Goal: Information Seeking & Learning: Learn about a topic

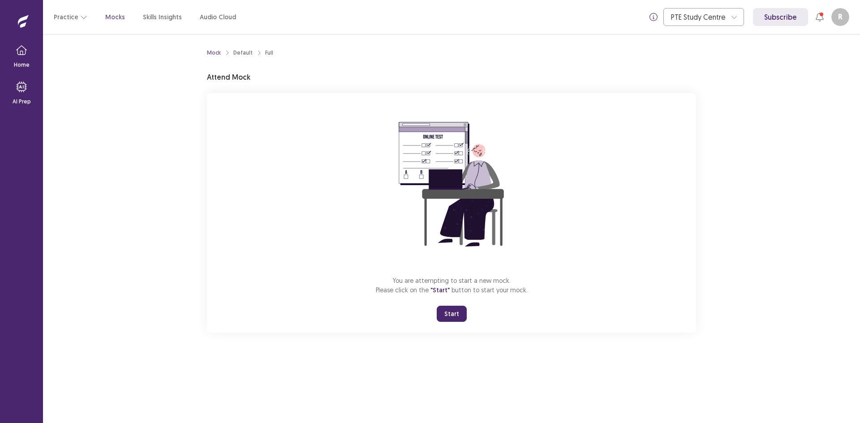
click at [459, 315] on button "Start" at bounding box center [452, 314] width 30 height 16
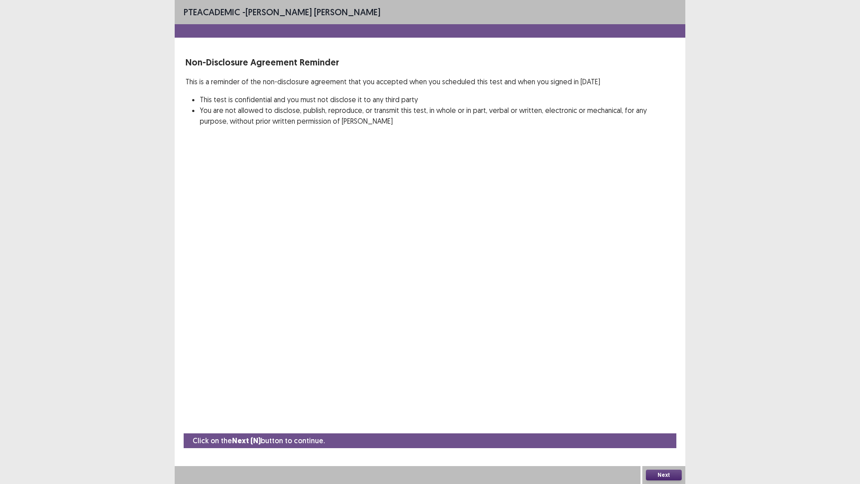
click at [658, 423] on button "Next" at bounding box center [664, 474] width 36 height 11
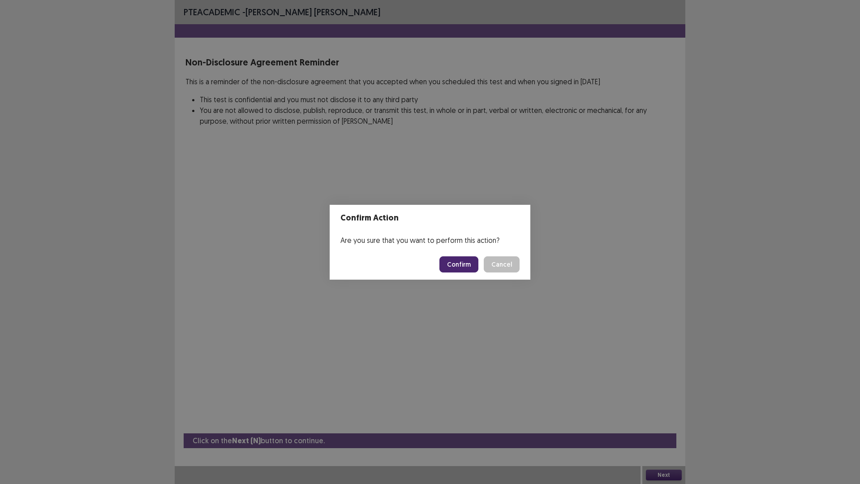
click at [464, 264] on button "Confirm" at bounding box center [458, 264] width 39 height 16
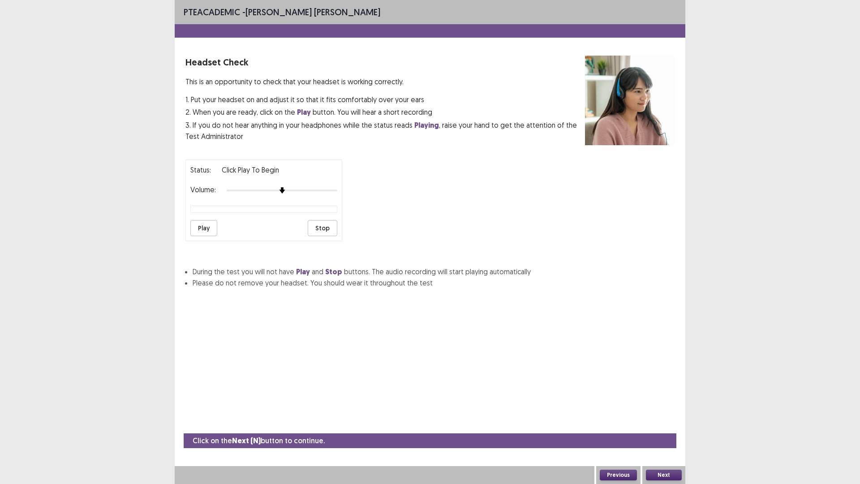
click at [660, 423] on button "Next" at bounding box center [664, 474] width 36 height 11
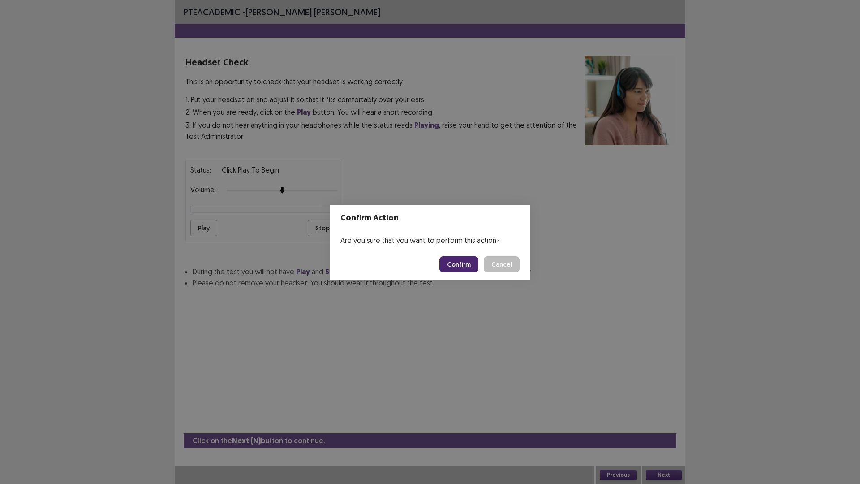
click at [250, 242] on div "Confirm Action Are you sure that you want to perform this action? Confirm Cancel" at bounding box center [430, 242] width 860 height 484
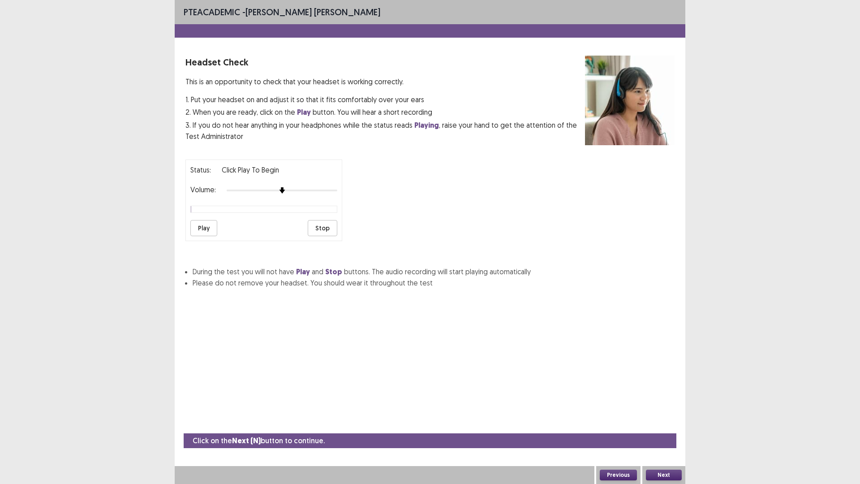
drag, startPoint x: 206, startPoint y: 223, endPoint x: 200, endPoint y: 231, distance: 9.2
click at [202, 231] on button "Play" at bounding box center [203, 228] width 27 height 16
click at [330, 227] on button "Stop" at bounding box center [323, 228] width 30 height 16
click at [661, 423] on button "Next" at bounding box center [664, 474] width 36 height 11
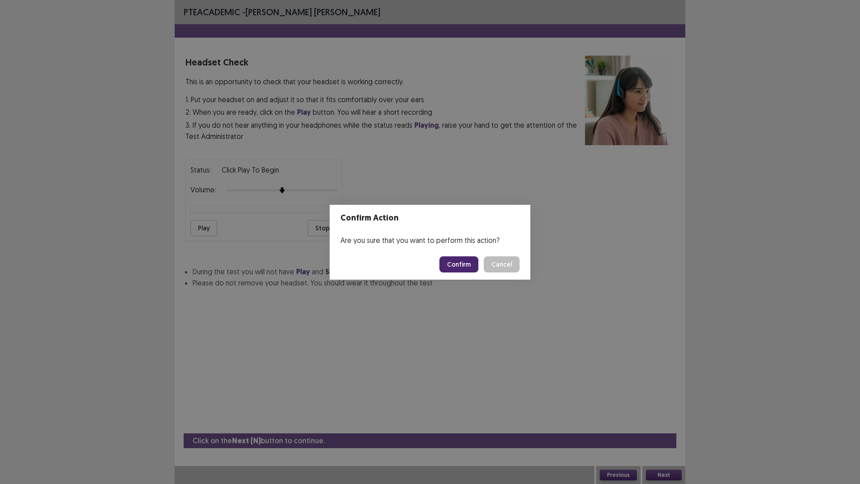
click at [468, 262] on button "Confirm" at bounding box center [458, 264] width 39 height 16
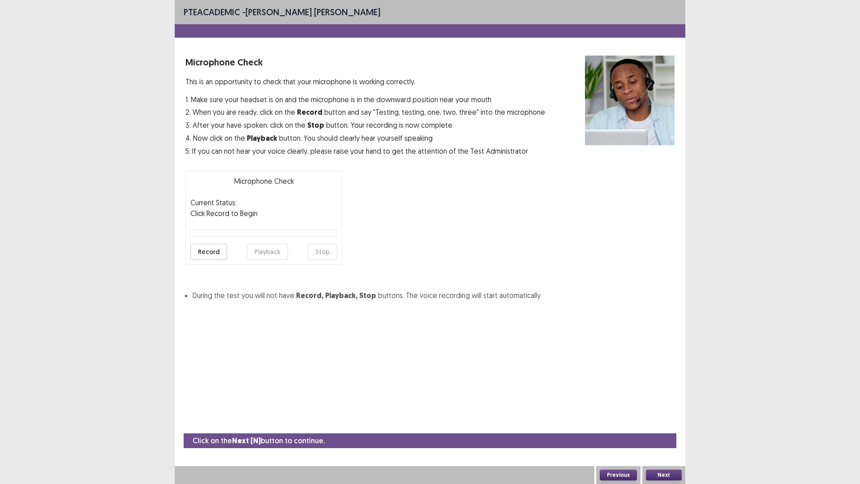
click at [200, 251] on button "Record" at bounding box center [208, 252] width 37 height 16
click at [320, 252] on button "Stop" at bounding box center [323, 252] width 30 height 16
click at [264, 249] on button "Playback" at bounding box center [267, 252] width 41 height 16
click at [661, 423] on button "Next" at bounding box center [664, 474] width 36 height 11
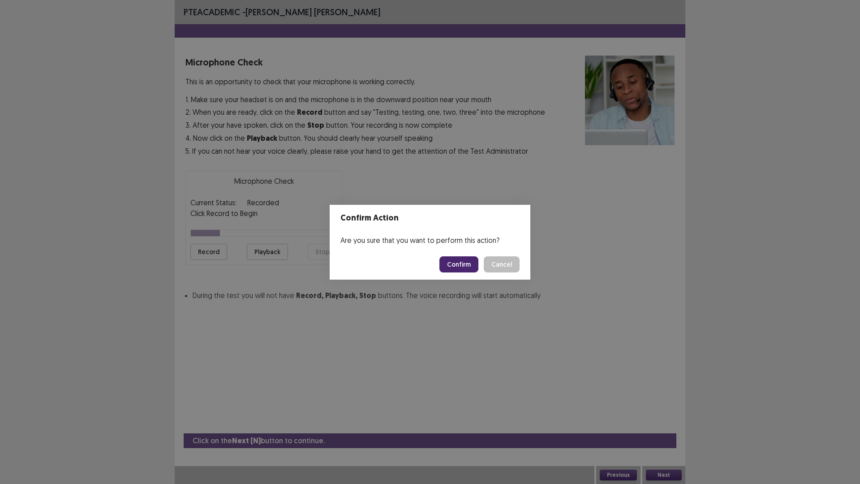
click at [470, 262] on button "Confirm" at bounding box center [458, 264] width 39 height 16
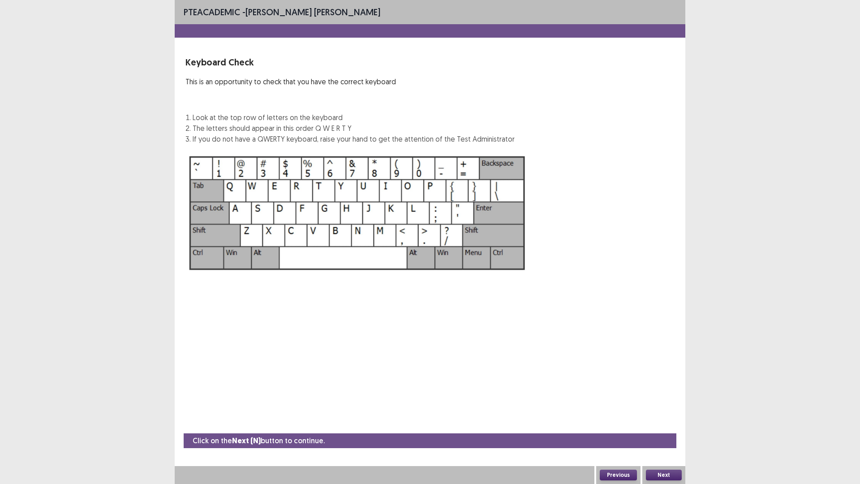
click at [661, 423] on button "Next" at bounding box center [664, 474] width 36 height 11
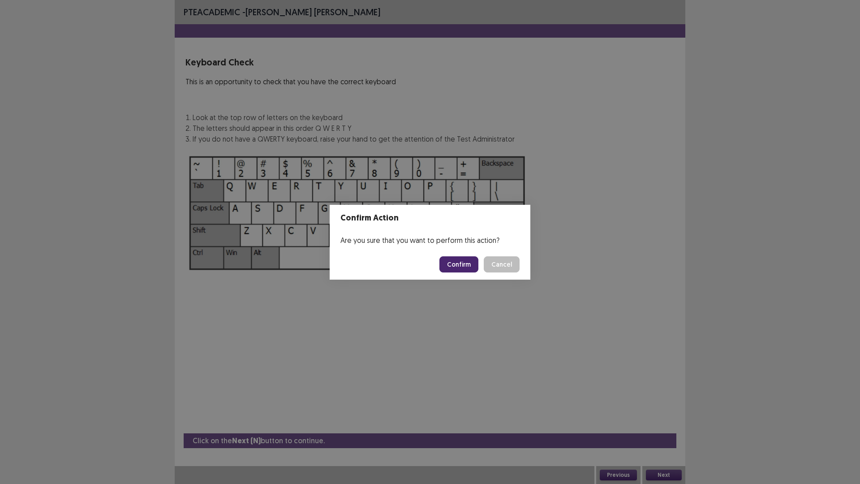
click at [453, 266] on button "Confirm" at bounding box center [458, 264] width 39 height 16
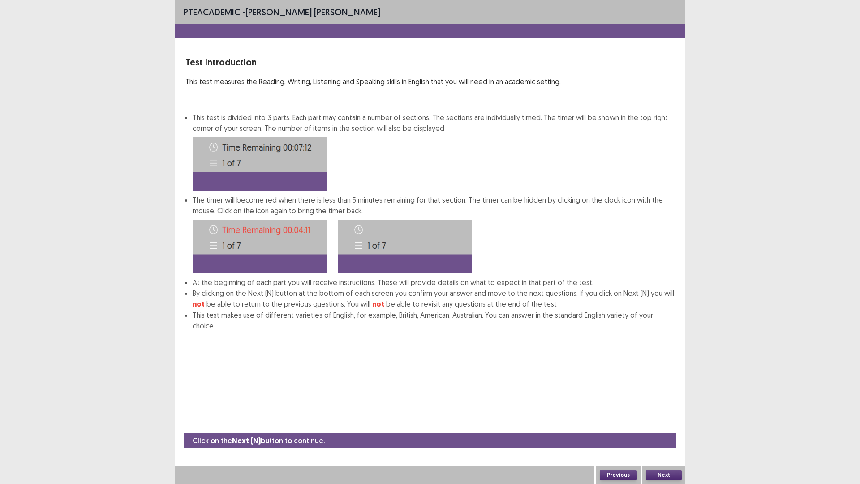
click at [669, 423] on button "Next" at bounding box center [664, 474] width 36 height 11
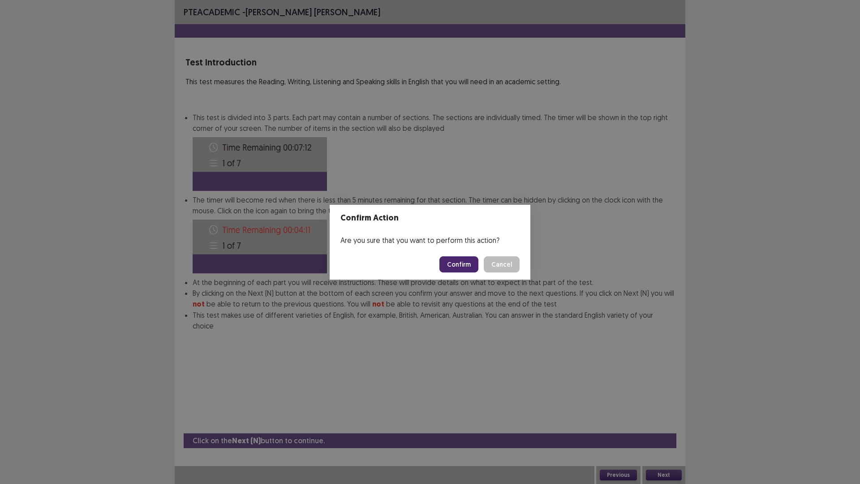
click at [455, 268] on button "Confirm" at bounding box center [458, 264] width 39 height 16
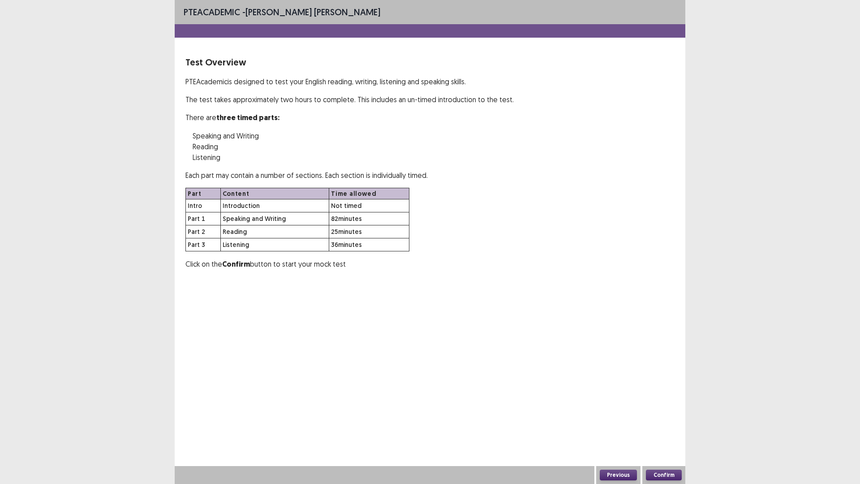
click at [656, 423] on div "Confirm" at bounding box center [663, 475] width 43 height 18
click at [661, 423] on button "Confirm" at bounding box center [664, 474] width 36 height 11
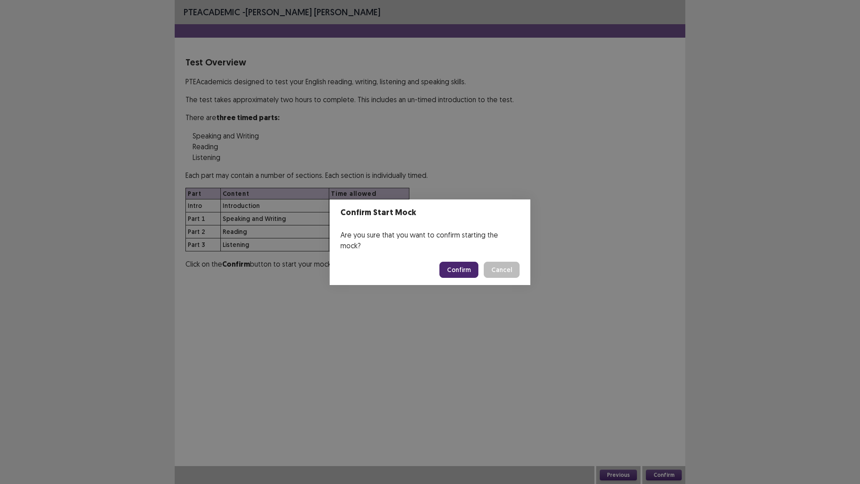
click at [459, 263] on button "Confirm" at bounding box center [458, 270] width 39 height 16
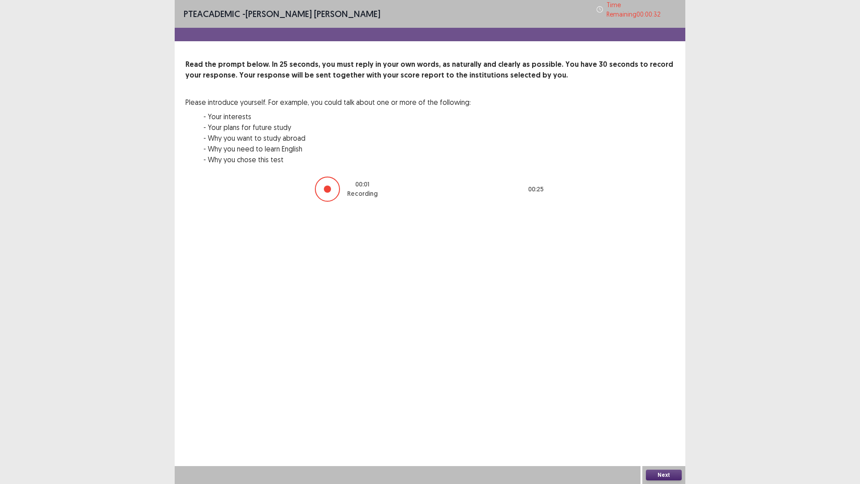
click at [665, 423] on button "Next" at bounding box center [664, 474] width 36 height 11
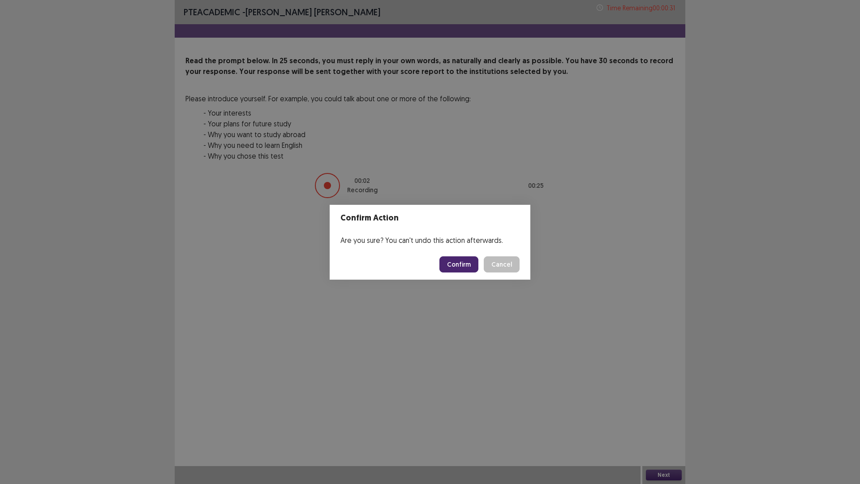
click at [458, 267] on button "Confirm" at bounding box center [458, 264] width 39 height 16
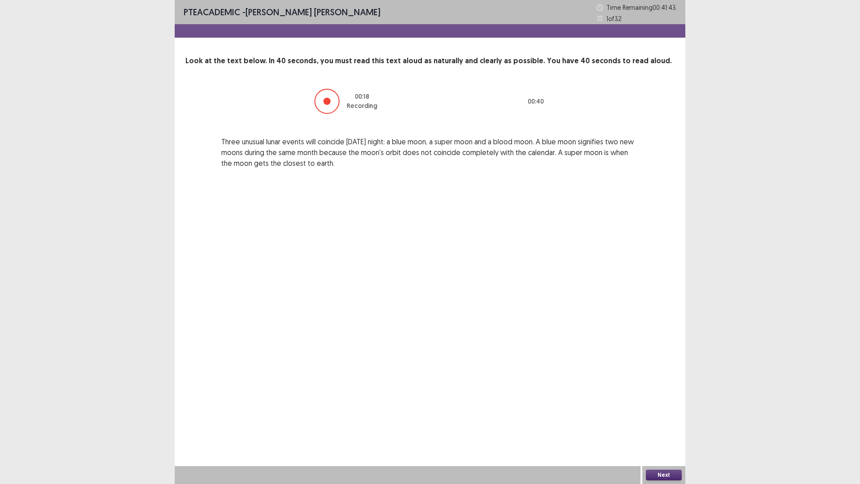
click at [666, 423] on button "Next" at bounding box center [664, 474] width 36 height 11
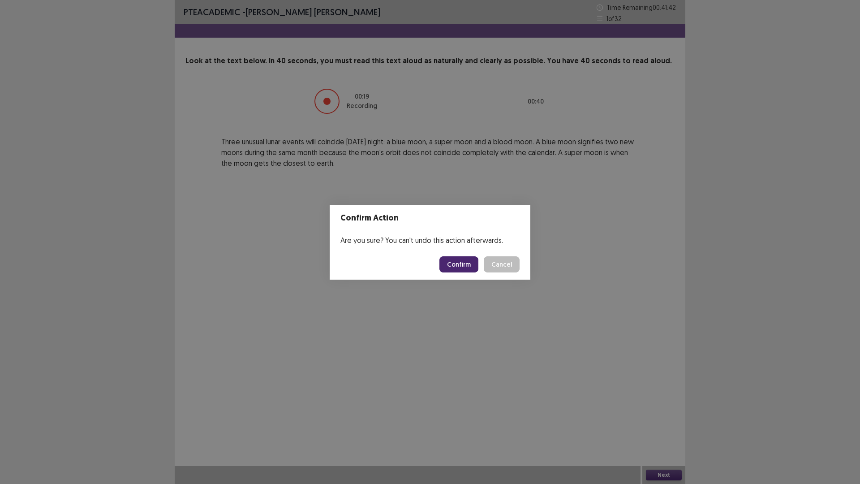
click at [448, 260] on button "Confirm" at bounding box center [458, 264] width 39 height 16
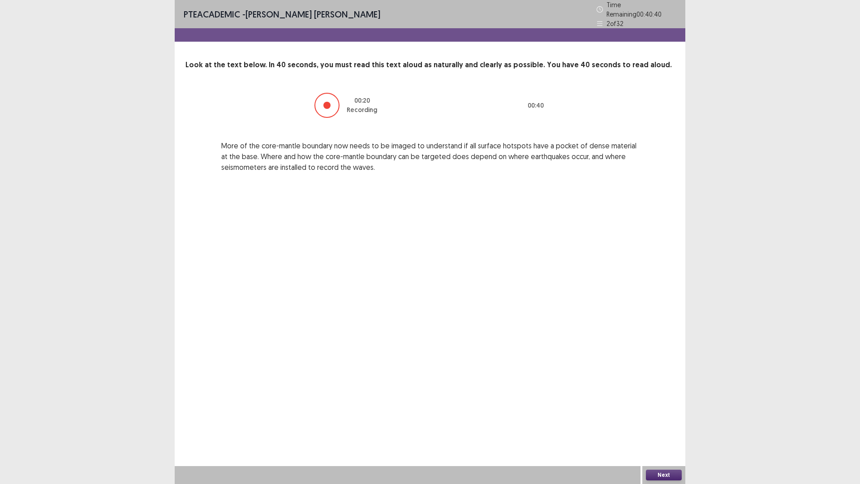
click at [666, 423] on button "Next" at bounding box center [664, 474] width 36 height 11
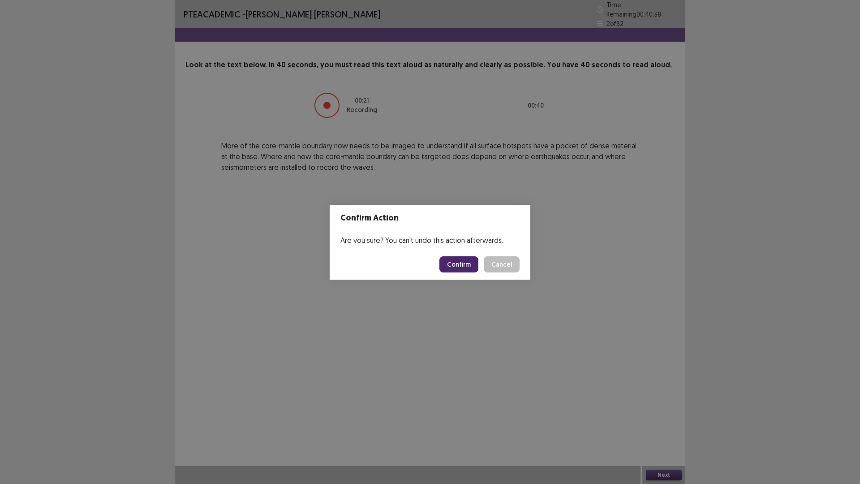
click at [450, 262] on button "Confirm" at bounding box center [458, 264] width 39 height 16
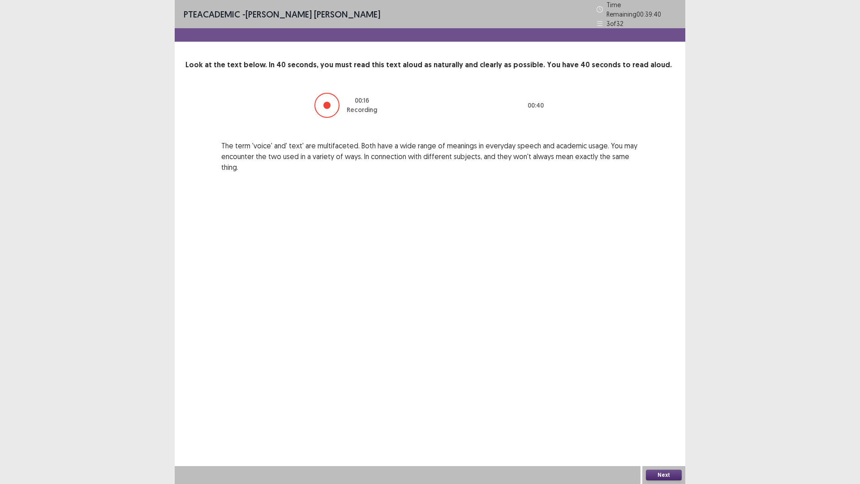
click at [671, 423] on button "Next" at bounding box center [664, 474] width 36 height 11
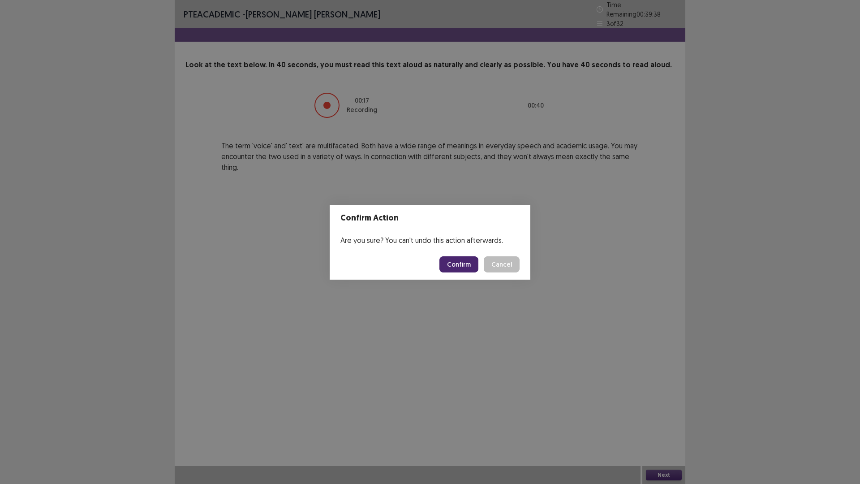
click at [459, 259] on button "Confirm" at bounding box center [458, 264] width 39 height 16
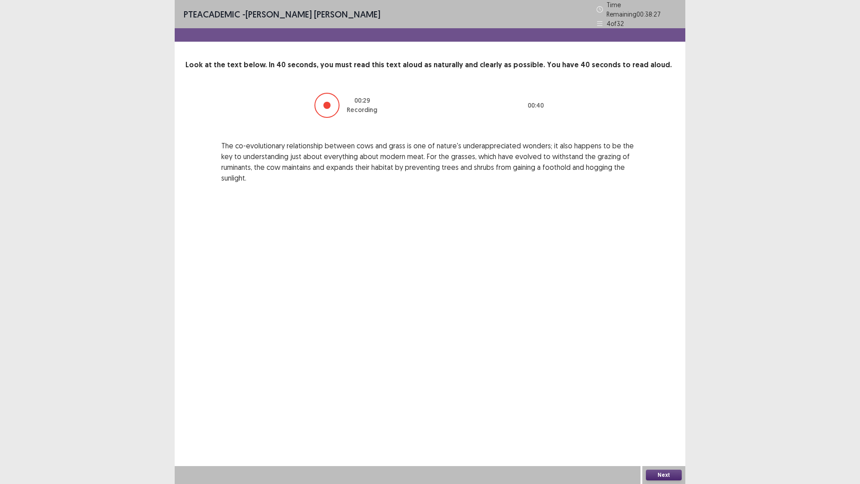
click at [678, 423] on button "Next" at bounding box center [664, 474] width 36 height 11
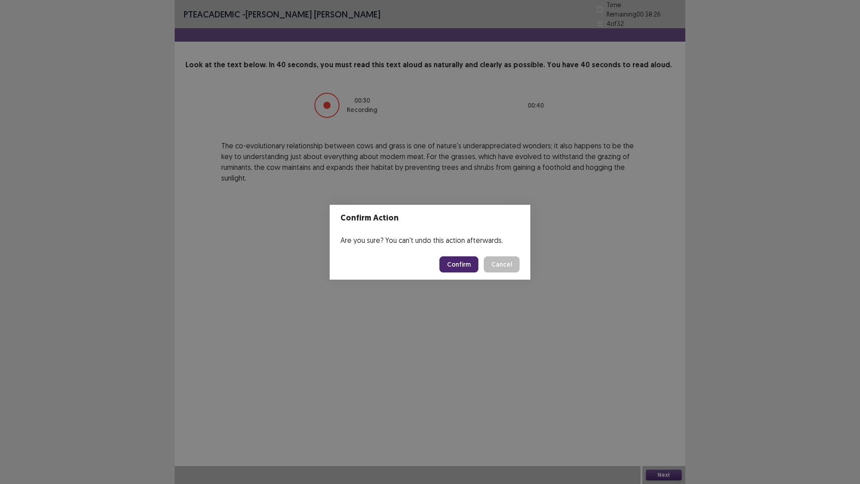
click at [459, 265] on button "Confirm" at bounding box center [458, 264] width 39 height 16
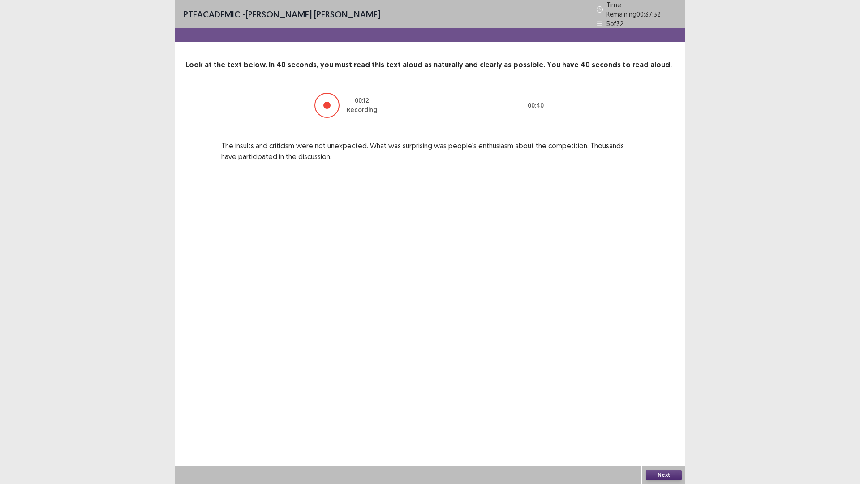
click at [672, 423] on button "Next" at bounding box center [664, 474] width 36 height 11
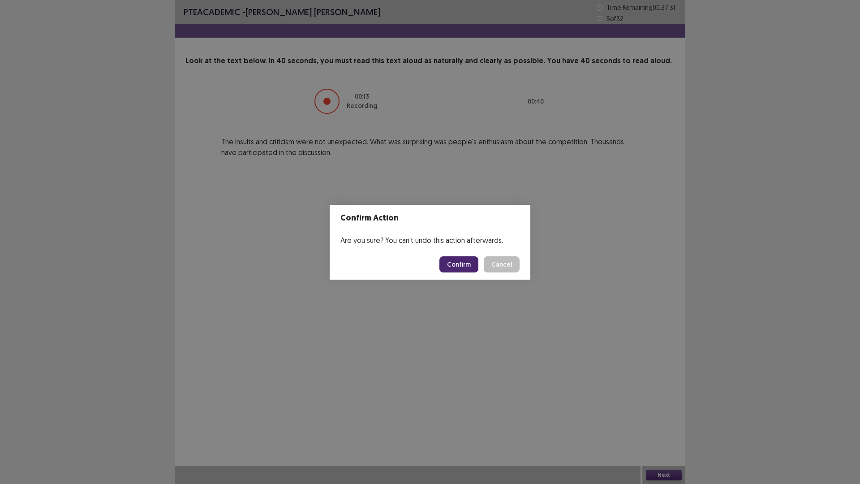
click at [448, 262] on button "Confirm" at bounding box center [458, 264] width 39 height 16
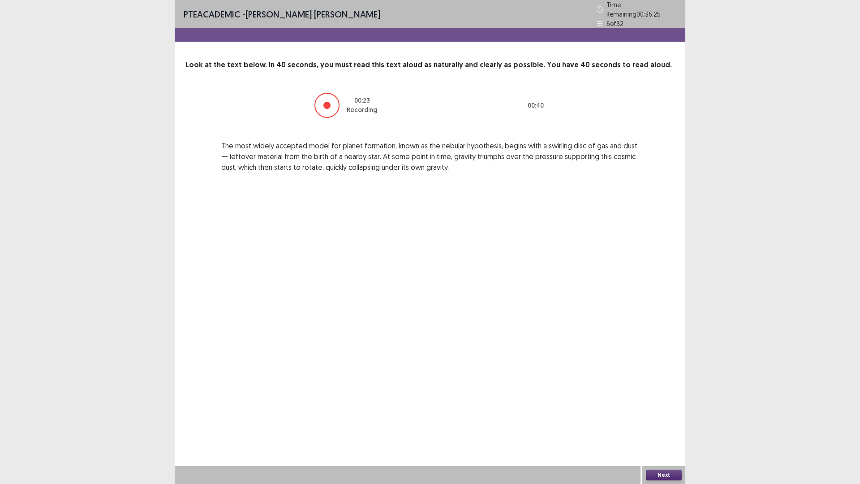
click at [661, 423] on button "Next" at bounding box center [664, 474] width 36 height 11
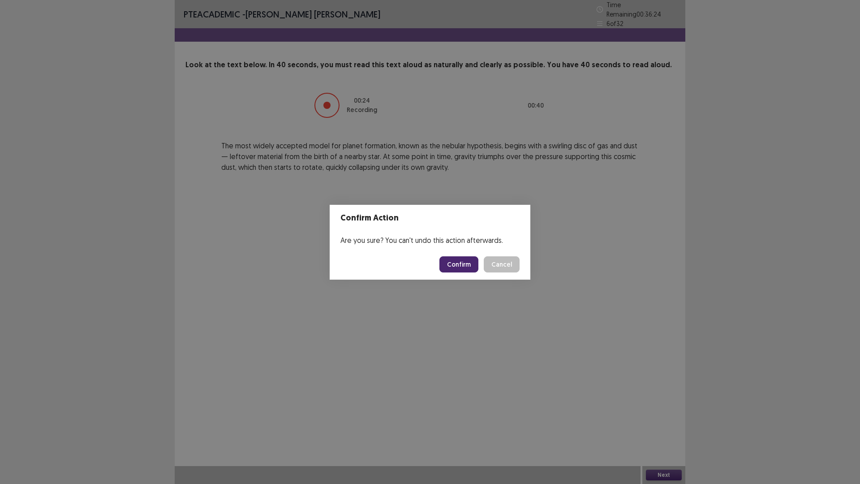
click at [460, 268] on button "Confirm" at bounding box center [458, 264] width 39 height 16
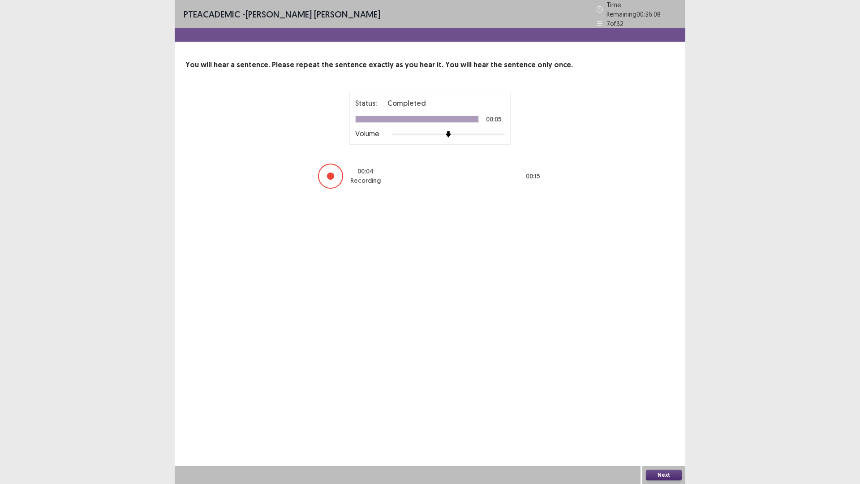
click at [657, 423] on button "Next" at bounding box center [664, 474] width 36 height 11
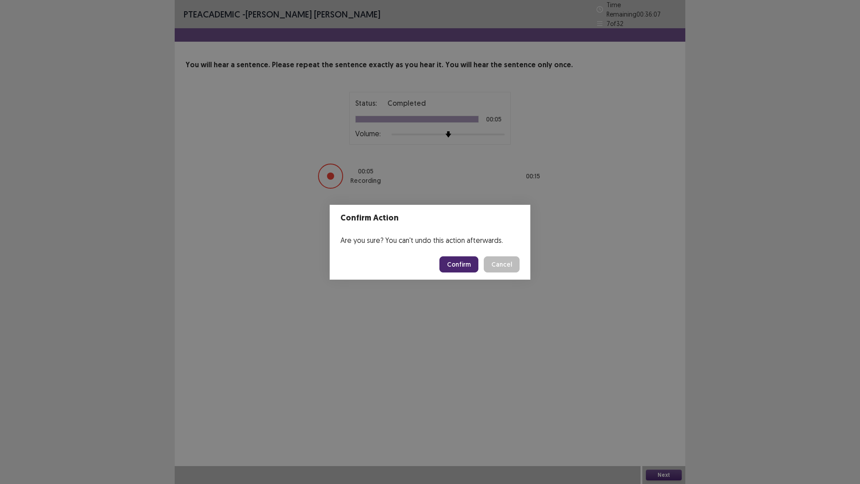
click at [459, 261] on button "Confirm" at bounding box center [458, 264] width 39 height 16
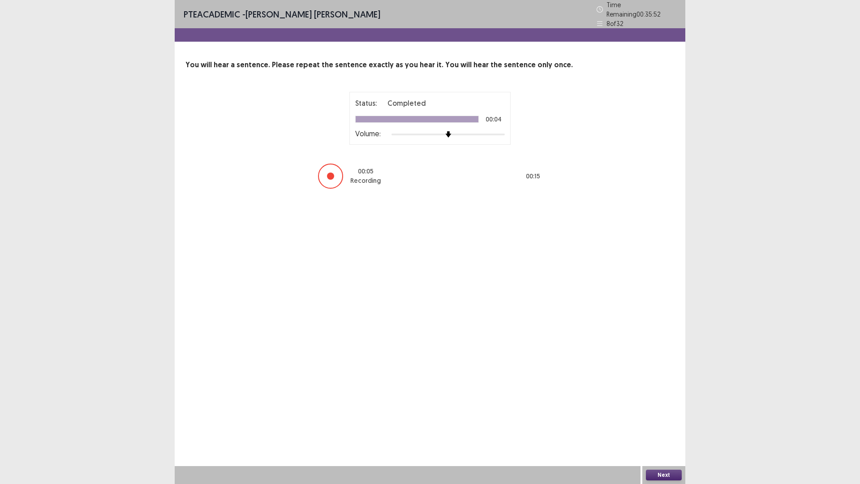
click at [670, 423] on button "Next" at bounding box center [664, 474] width 36 height 11
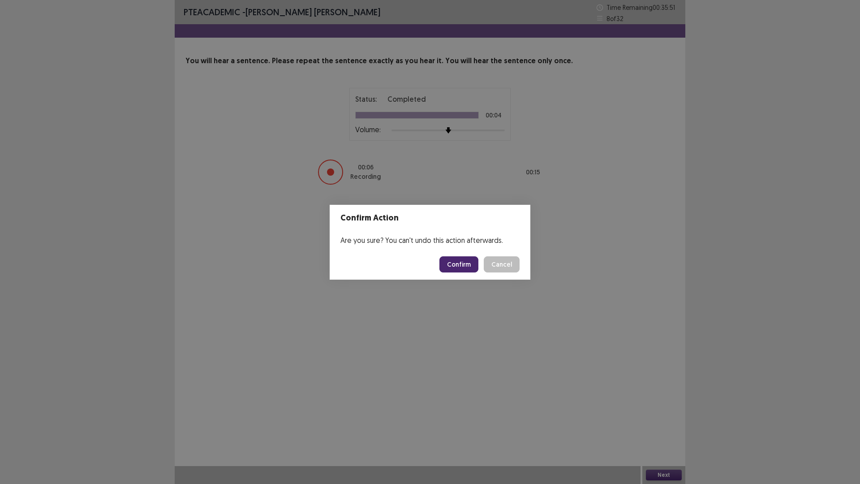
click at [454, 264] on button "Confirm" at bounding box center [458, 264] width 39 height 16
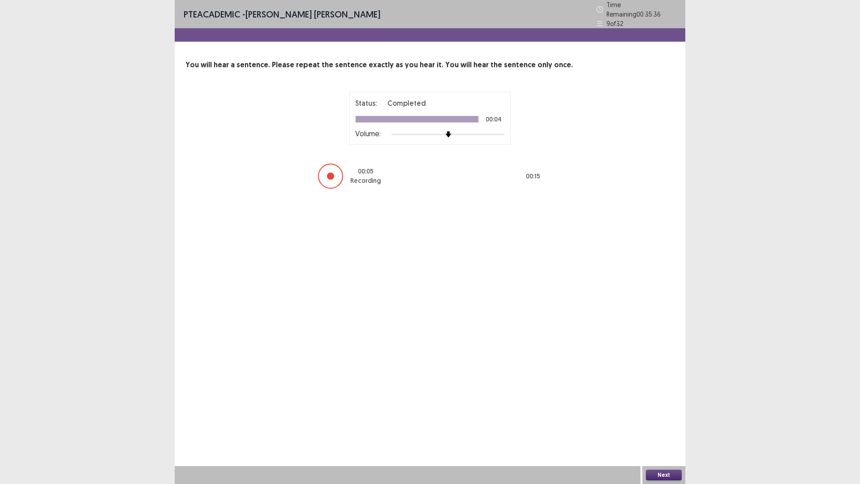
click at [663, 423] on button "Next" at bounding box center [664, 474] width 36 height 11
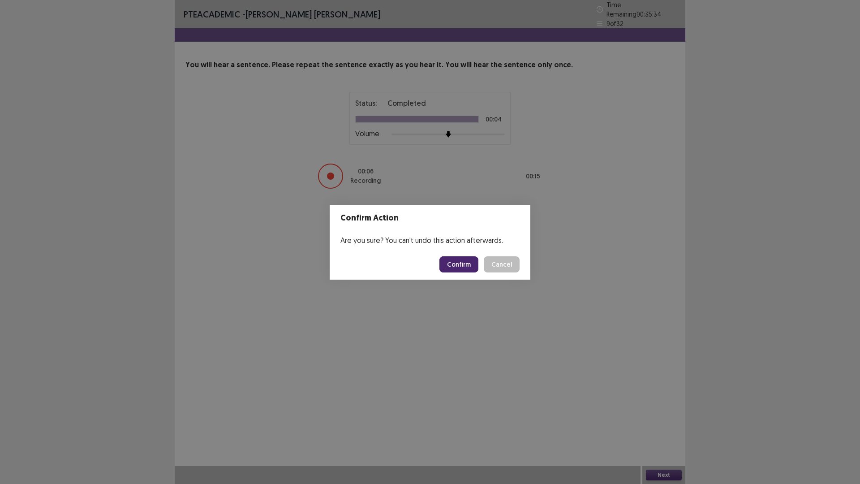
click at [454, 262] on button "Confirm" at bounding box center [458, 264] width 39 height 16
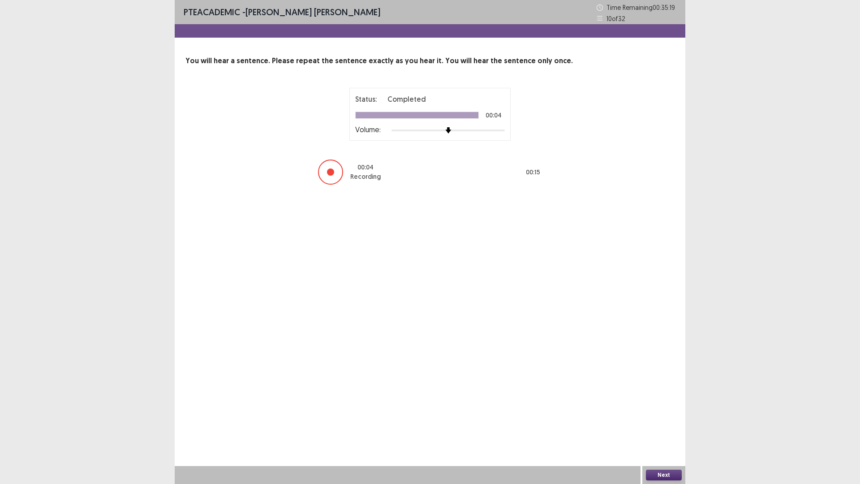
click at [664, 423] on button "Next" at bounding box center [664, 474] width 36 height 11
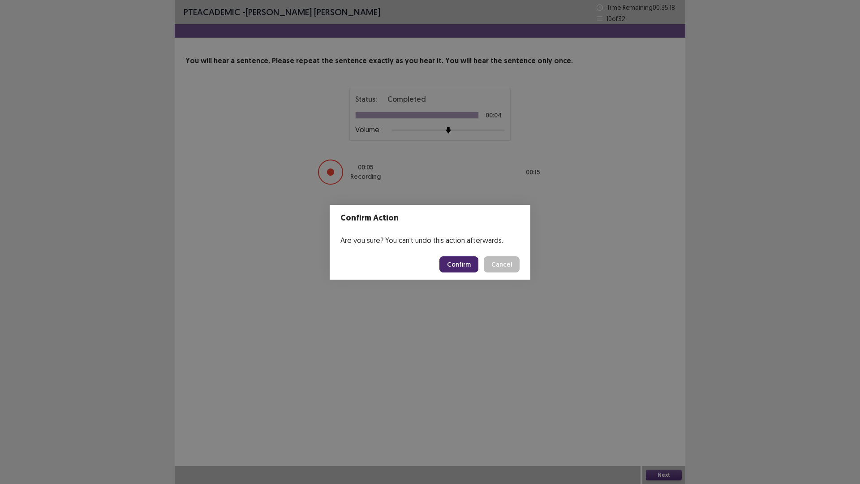
click at [455, 262] on button "Confirm" at bounding box center [458, 264] width 39 height 16
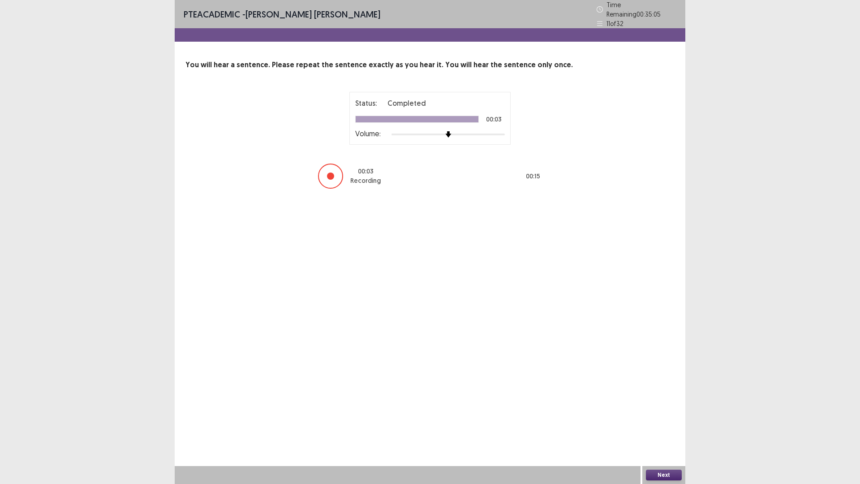
click at [669, 423] on button "Next" at bounding box center [664, 474] width 36 height 11
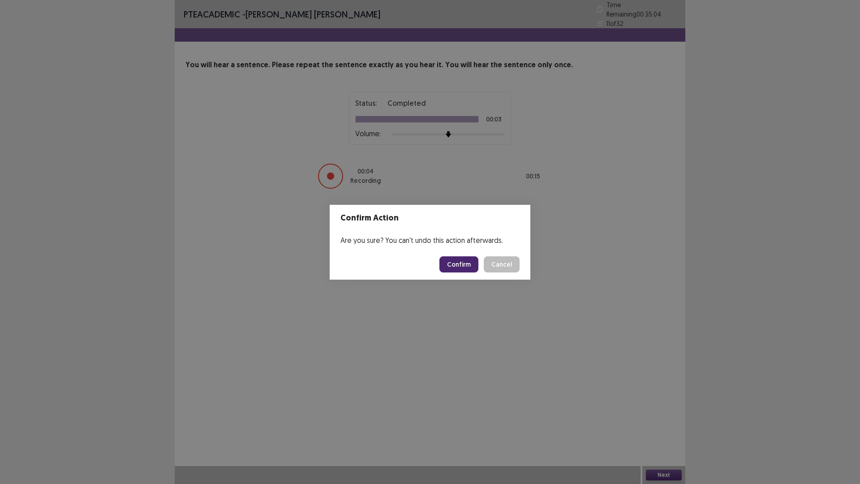
click at [469, 262] on button "Confirm" at bounding box center [458, 264] width 39 height 16
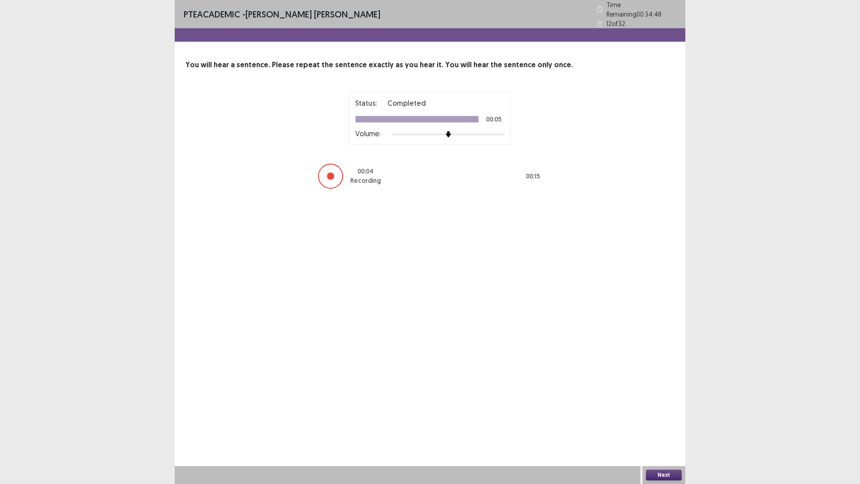
click at [657, 423] on button "Next" at bounding box center [664, 474] width 36 height 11
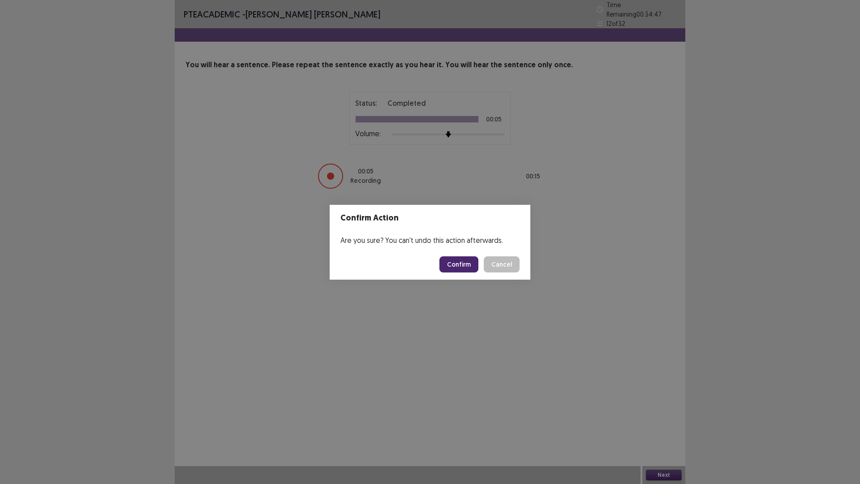
click at [455, 262] on button "Confirm" at bounding box center [458, 264] width 39 height 16
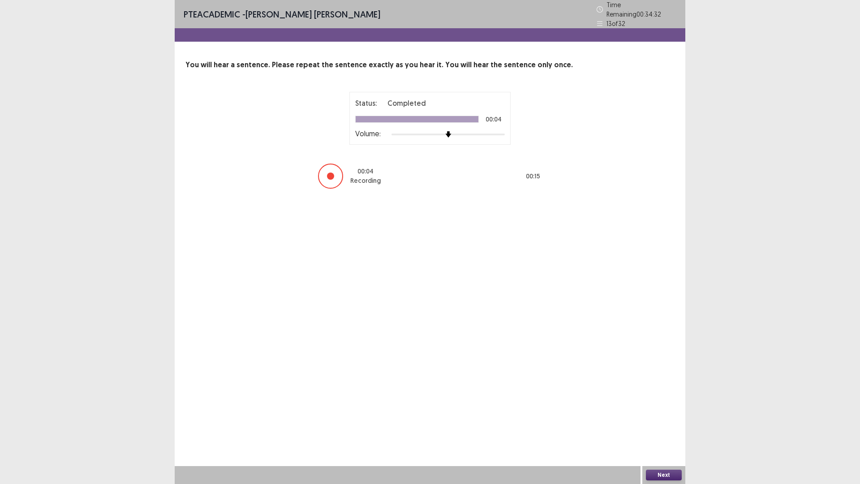
click at [676, 423] on button "Next" at bounding box center [664, 474] width 36 height 11
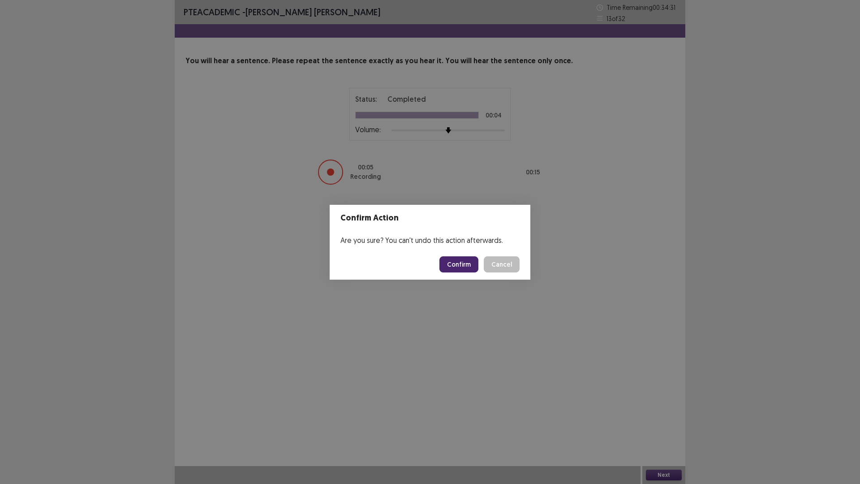
click at [452, 262] on button "Confirm" at bounding box center [458, 264] width 39 height 16
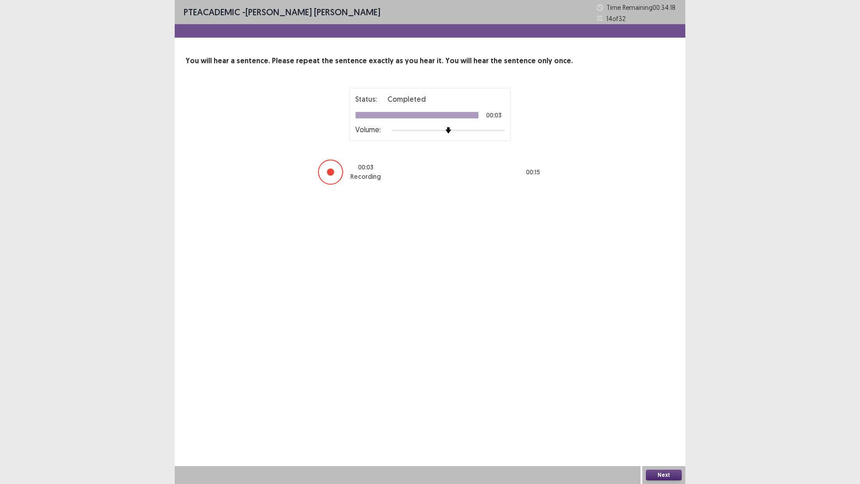
click at [654, 423] on button "Next" at bounding box center [664, 474] width 36 height 11
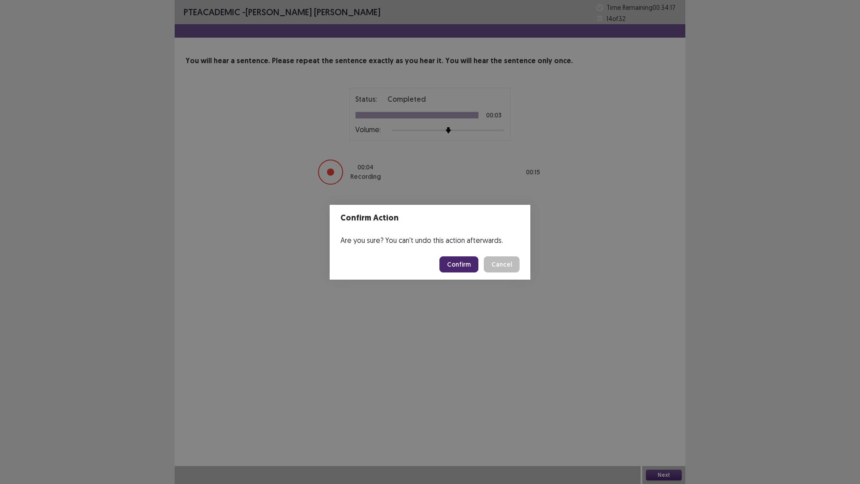
click at [454, 266] on button "Confirm" at bounding box center [458, 264] width 39 height 16
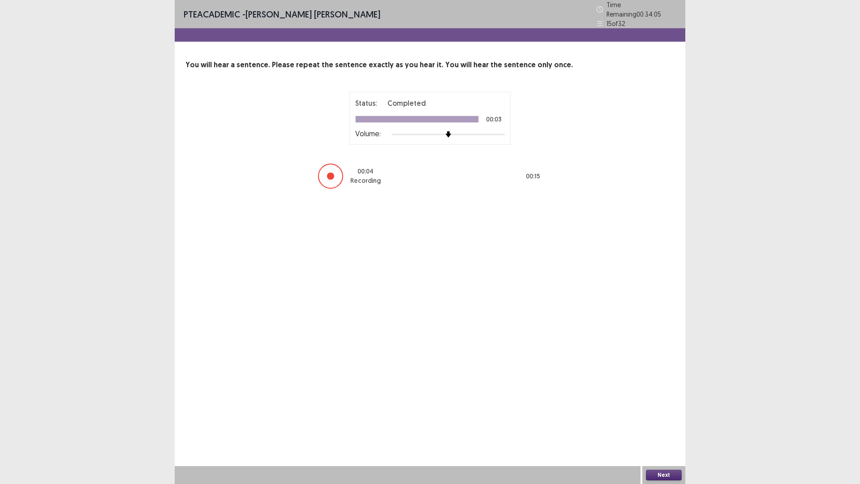
click at [661, 423] on button "Next" at bounding box center [664, 474] width 36 height 11
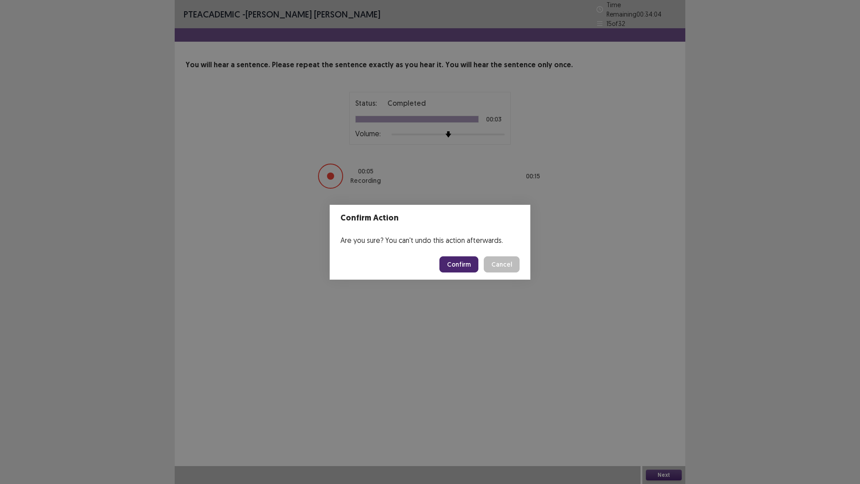
click at [466, 262] on button "Confirm" at bounding box center [458, 264] width 39 height 16
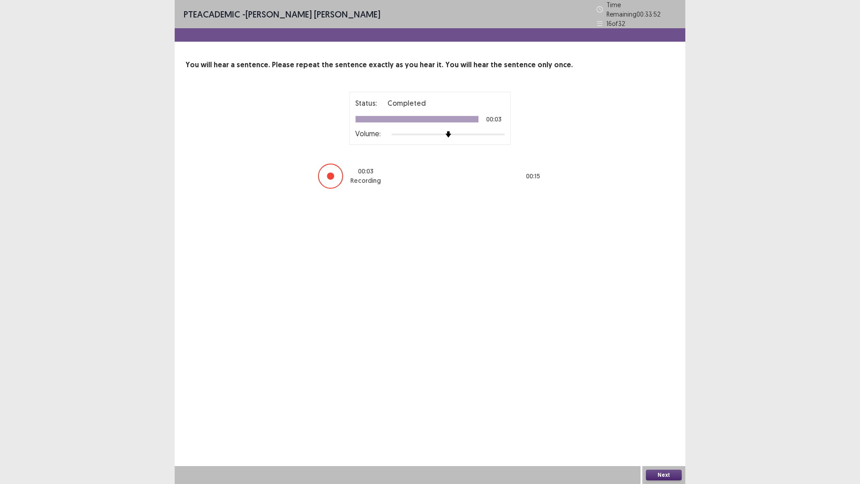
click at [672, 423] on button "Next" at bounding box center [664, 474] width 36 height 11
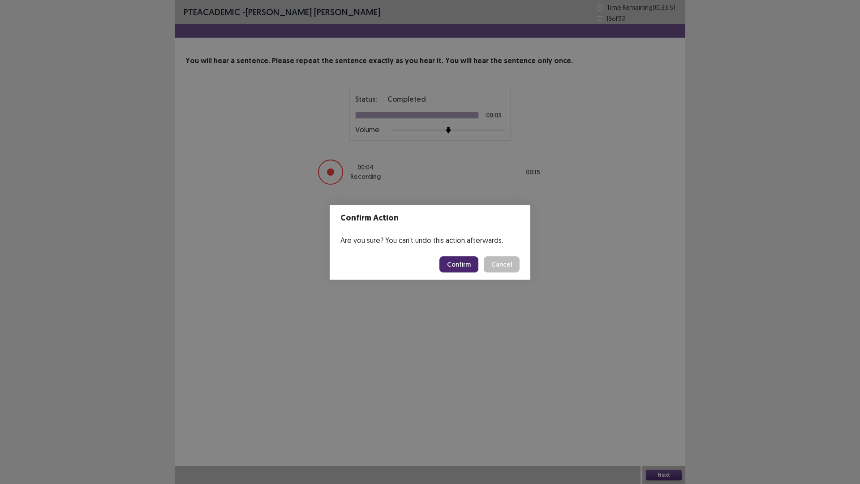
click at [465, 264] on button "Confirm" at bounding box center [458, 264] width 39 height 16
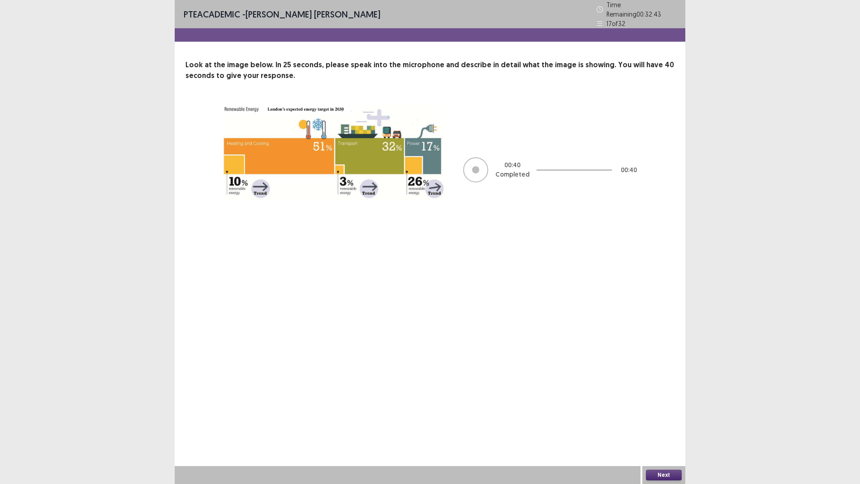
click at [666, 423] on button "Next" at bounding box center [664, 474] width 36 height 11
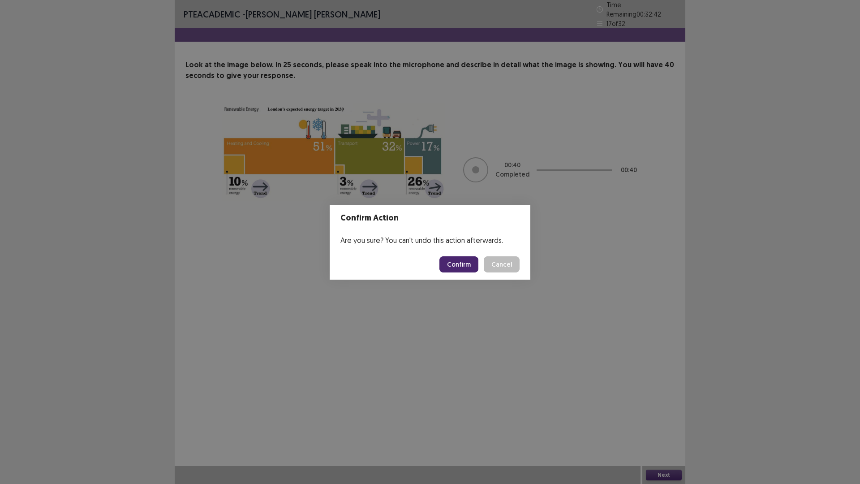
click at [464, 261] on button "Confirm" at bounding box center [458, 264] width 39 height 16
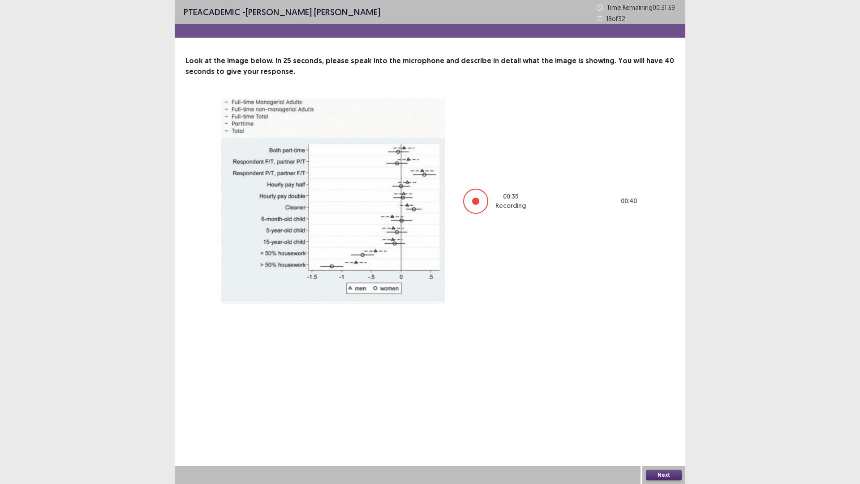
click at [664, 423] on button "Next" at bounding box center [664, 474] width 36 height 11
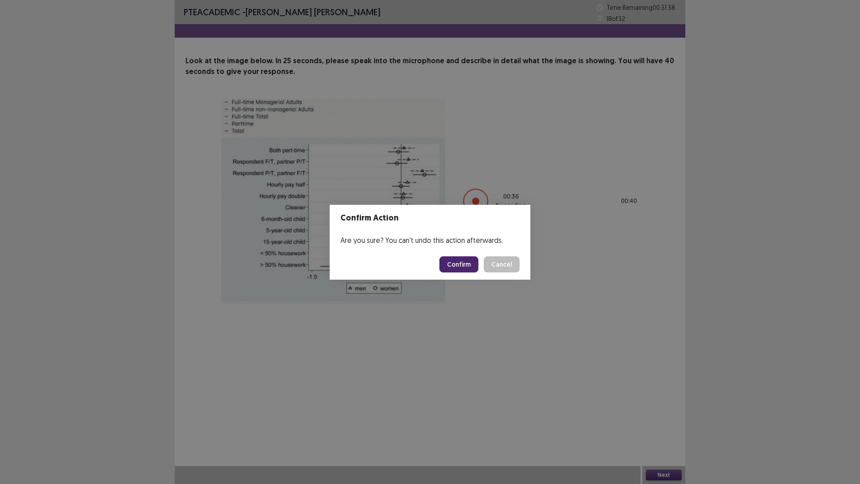
click at [455, 262] on button "Confirm" at bounding box center [458, 264] width 39 height 16
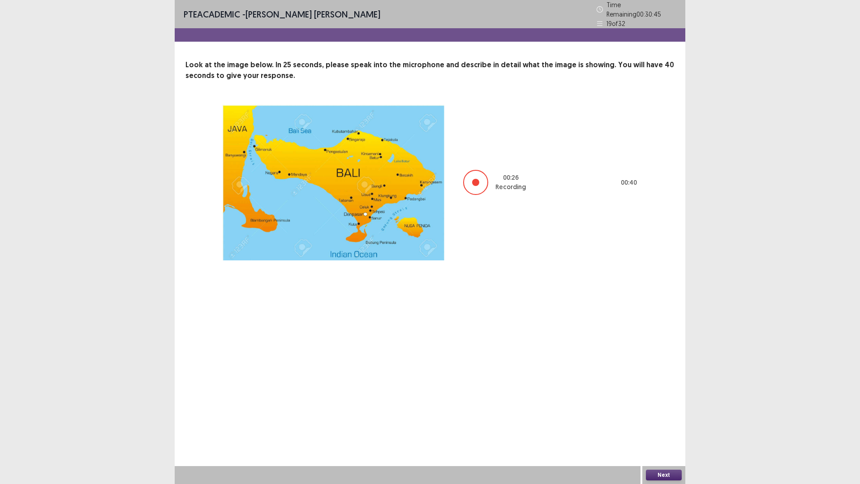
click at [657, 423] on button "Next" at bounding box center [664, 474] width 36 height 11
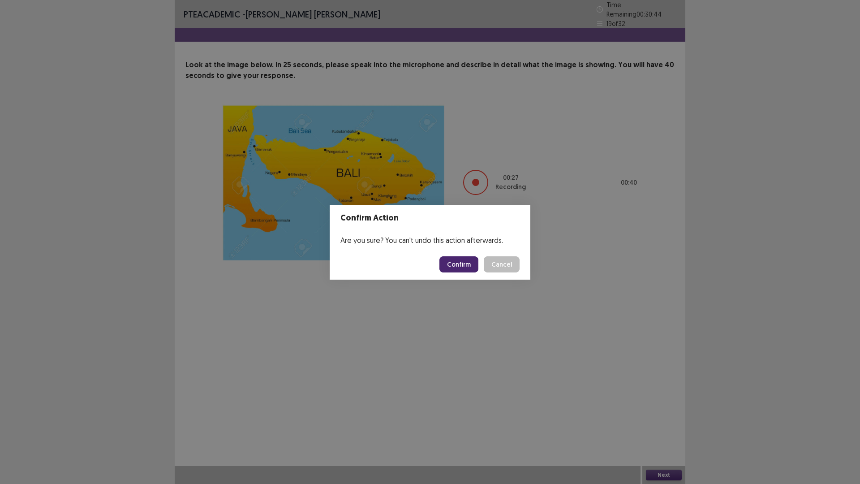
click at [454, 264] on button "Confirm" at bounding box center [458, 264] width 39 height 16
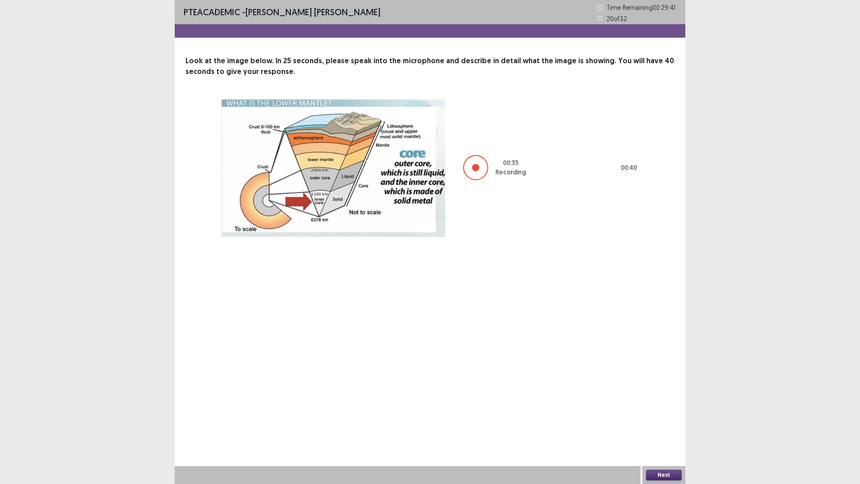
click at [660, 423] on button "Next" at bounding box center [664, 474] width 36 height 11
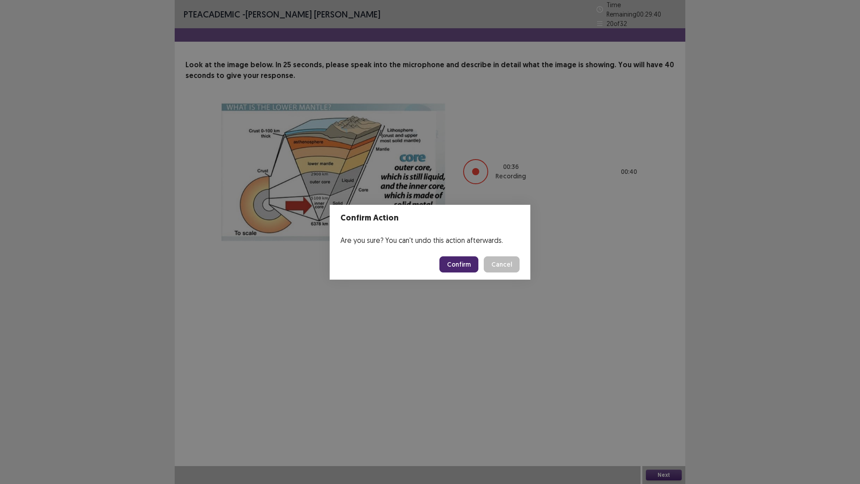
click at [474, 265] on button "Confirm" at bounding box center [458, 264] width 39 height 16
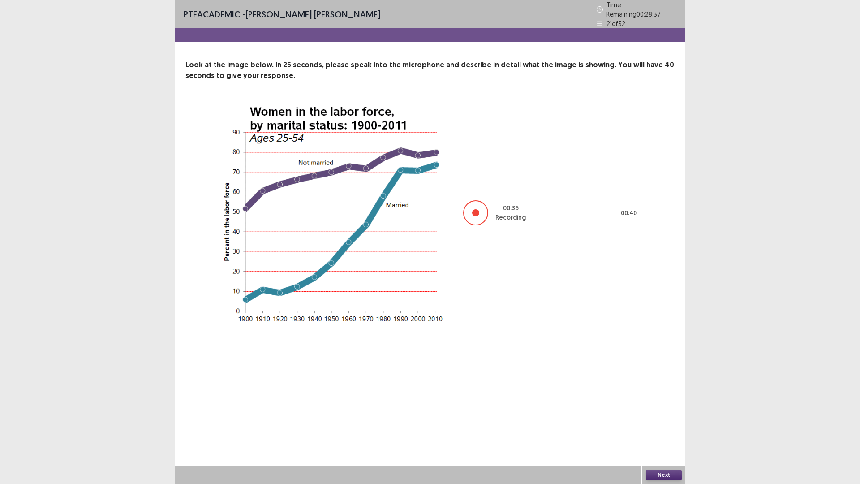
click at [659, 423] on button "Next" at bounding box center [664, 474] width 36 height 11
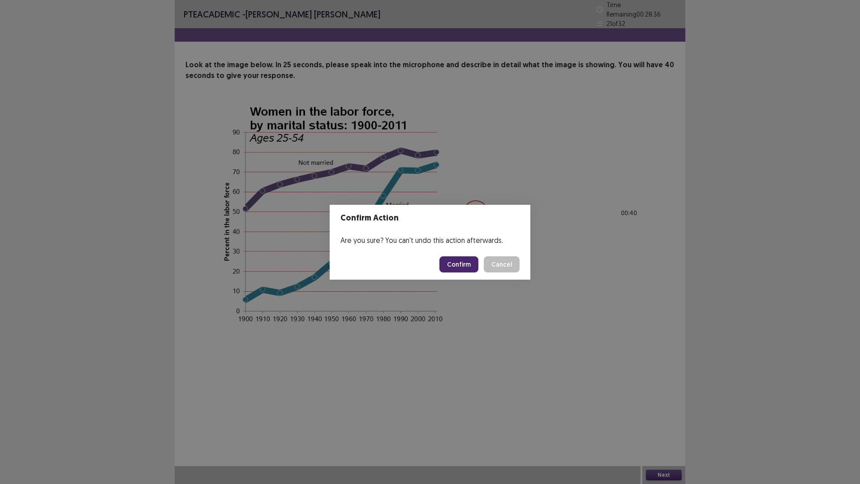
click at [468, 261] on button "Confirm" at bounding box center [458, 264] width 39 height 16
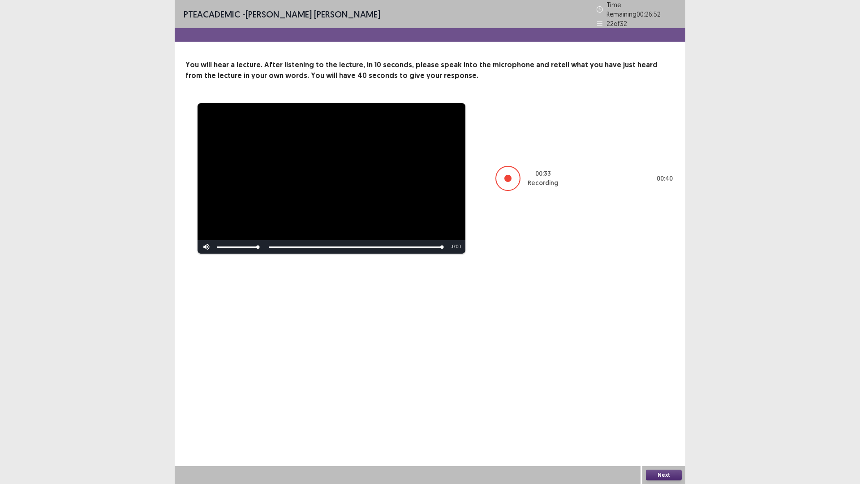
click at [667, 423] on button "Next" at bounding box center [664, 474] width 36 height 11
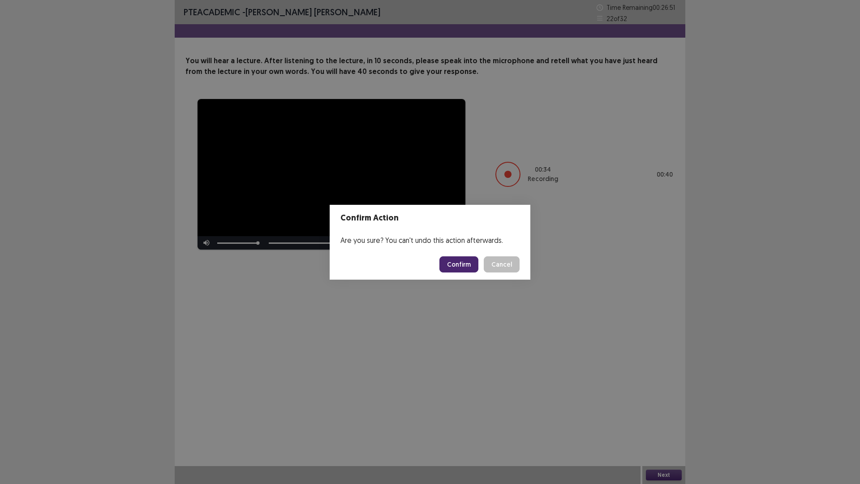
click at [450, 266] on button "Confirm" at bounding box center [458, 264] width 39 height 16
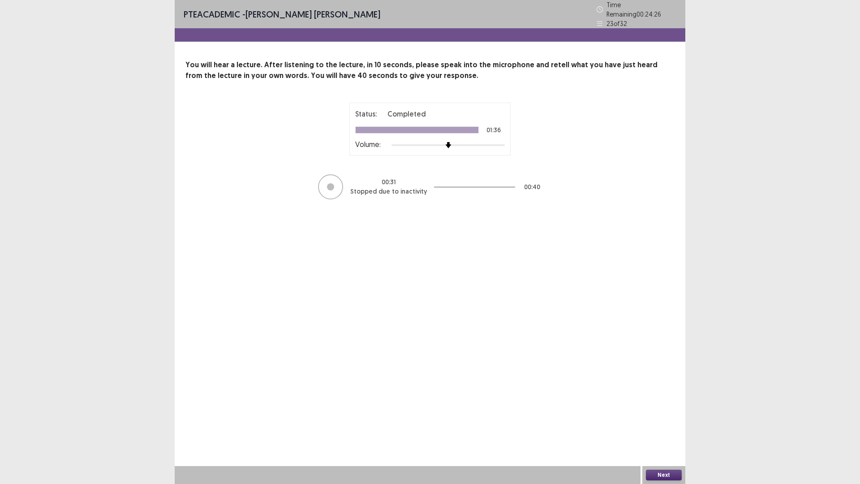
click at [662, 423] on button "Next" at bounding box center [664, 474] width 36 height 11
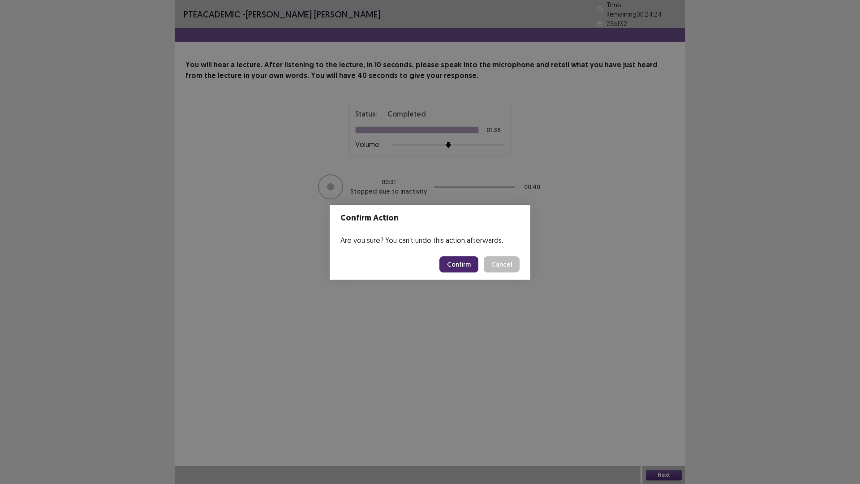
click at [451, 266] on button "Confirm" at bounding box center [458, 264] width 39 height 16
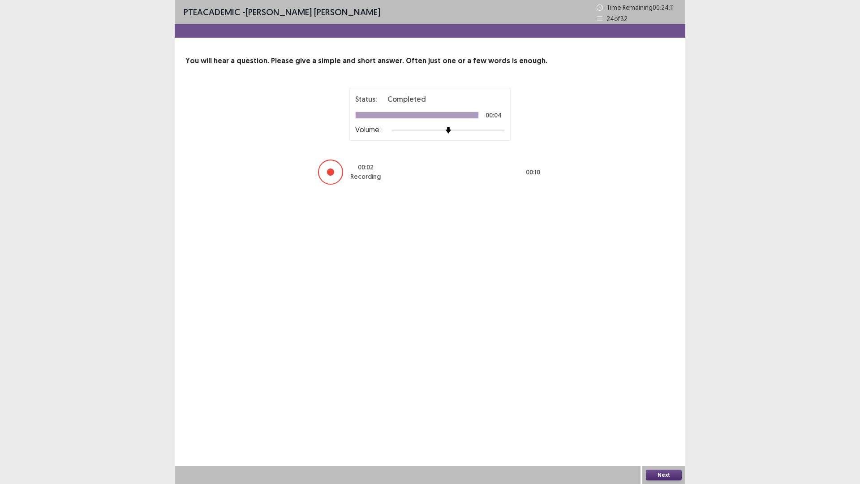
click at [662, 423] on button "Next" at bounding box center [664, 474] width 36 height 11
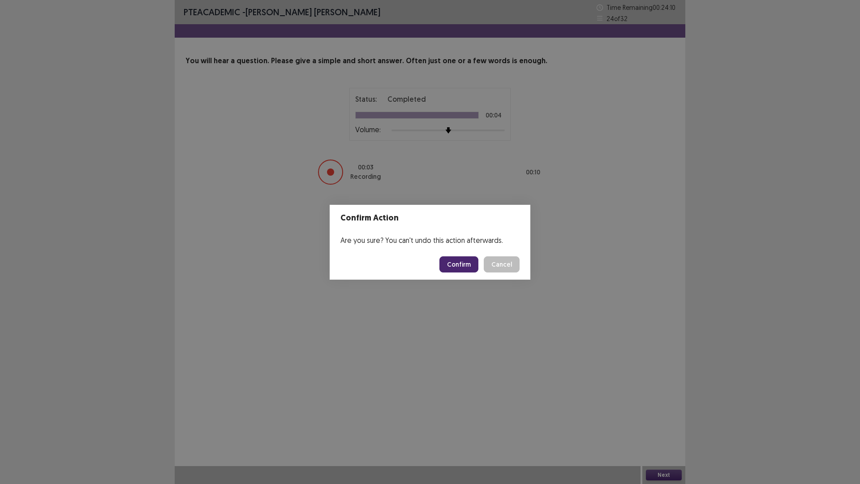
click at [455, 267] on button "Confirm" at bounding box center [458, 264] width 39 height 16
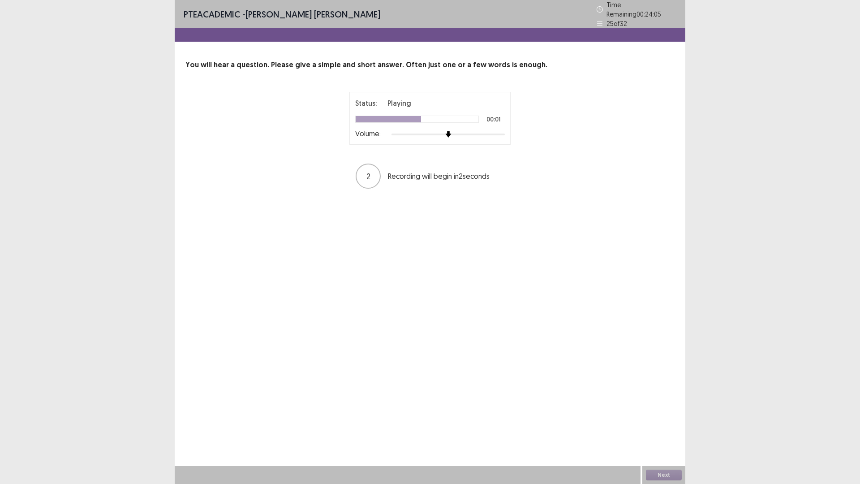
drag, startPoint x: 452, startPoint y: 293, endPoint x: 331, endPoint y: 267, distance: 123.2
click at [331, 267] on div "PTE academic - [PERSON_NAME] [PERSON_NAME] Time Remaining 00 : 24 : 05 25 of 32…" at bounding box center [430, 242] width 511 height 484
click at [669, 423] on button "Next" at bounding box center [664, 474] width 36 height 11
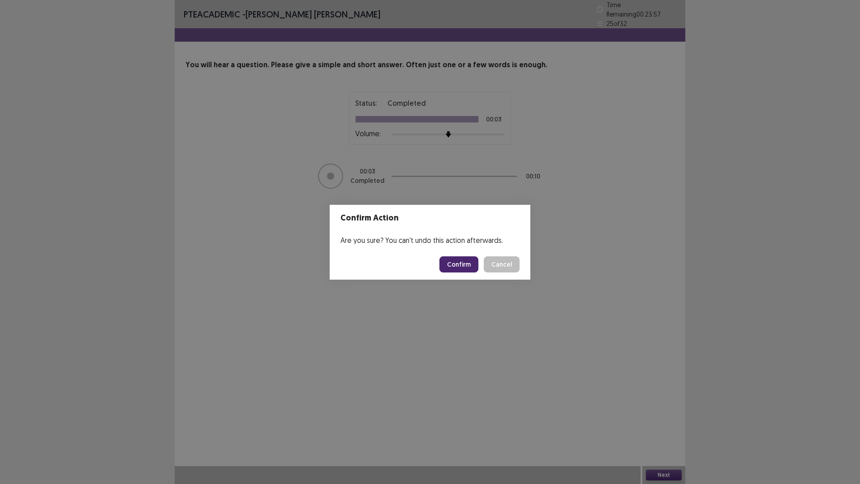
click at [452, 261] on button "Confirm" at bounding box center [458, 264] width 39 height 16
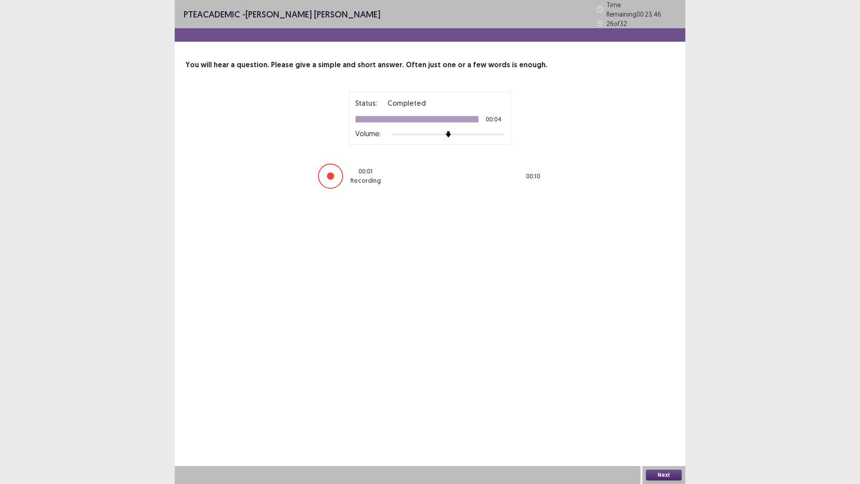
click at [669, 423] on button "Next" at bounding box center [664, 474] width 36 height 11
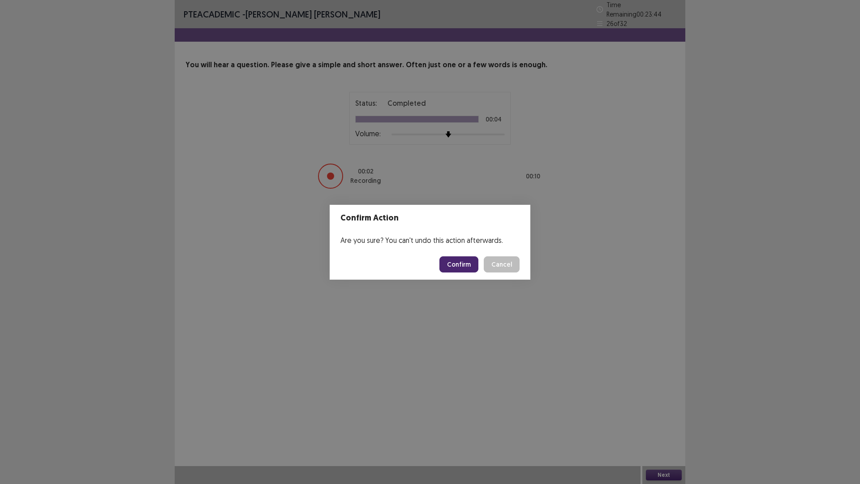
click at [464, 266] on button "Confirm" at bounding box center [458, 264] width 39 height 16
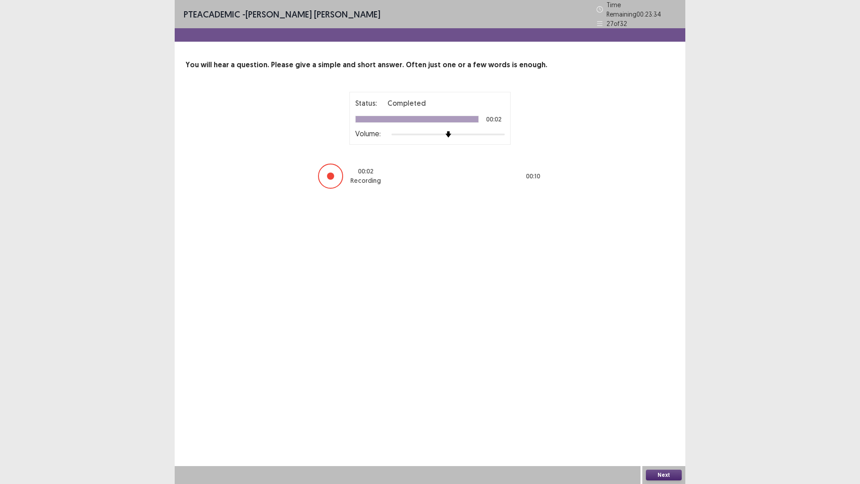
click at [669, 423] on button "Next" at bounding box center [664, 474] width 36 height 11
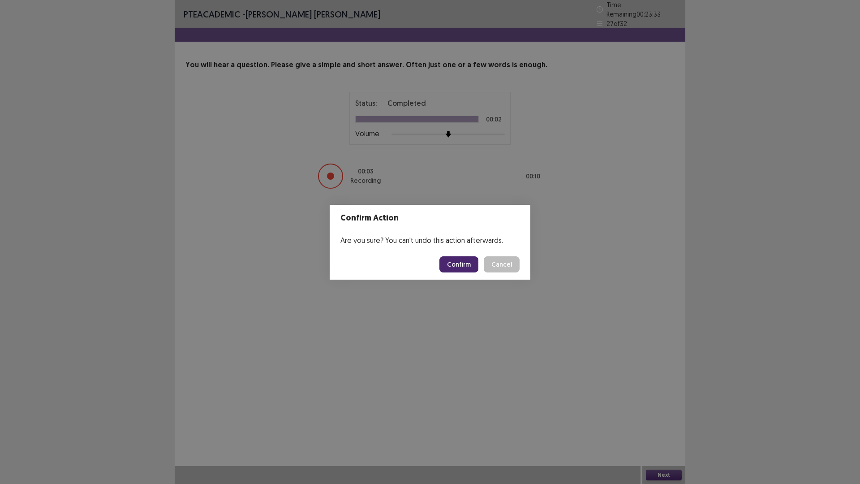
click at [455, 264] on button "Confirm" at bounding box center [458, 264] width 39 height 16
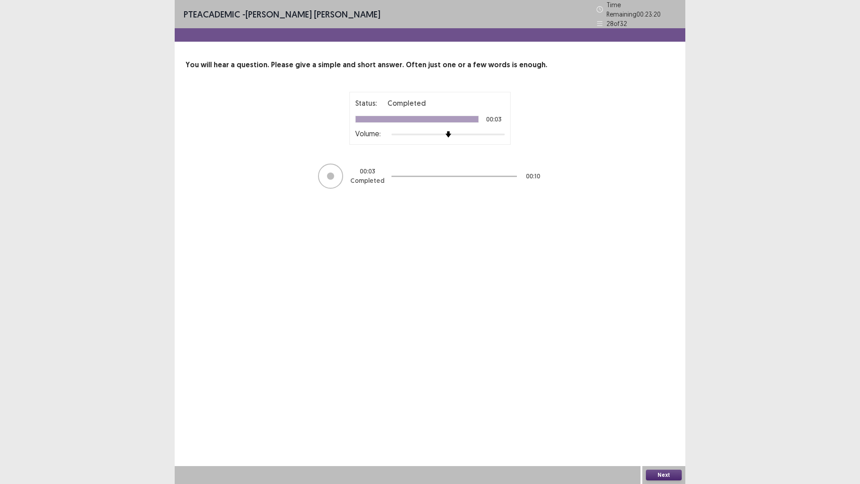
click at [663, 423] on button "Next" at bounding box center [664, 474] width 36 height 11
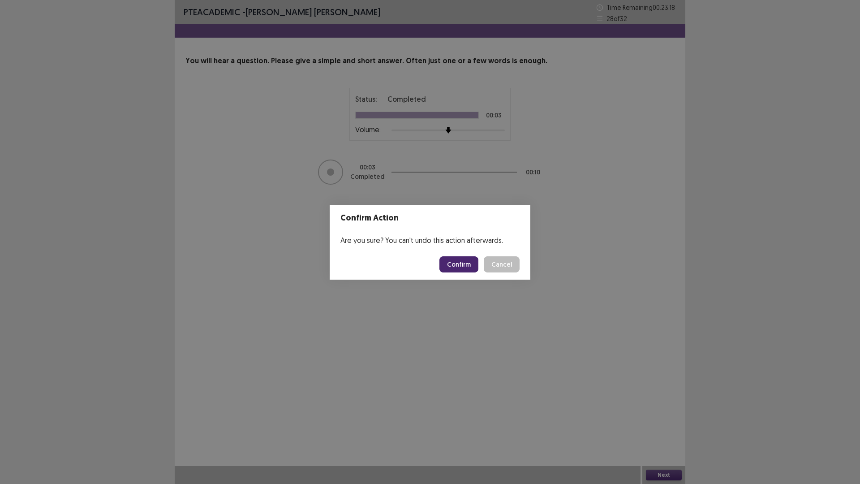
click at [466, 266] on button "Confirm" at bounding box center [458, 264] width 39 height 16
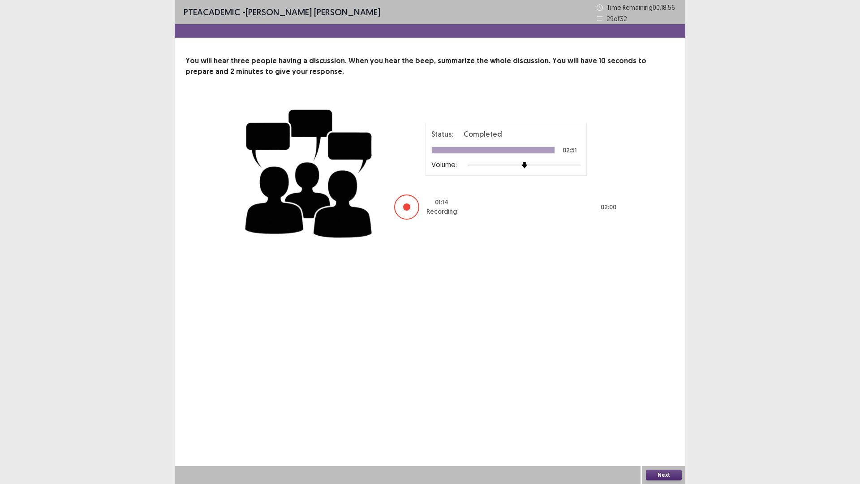
click at [665, 423] on button "Next" at bounding box center [664, 474] width 36 height 11
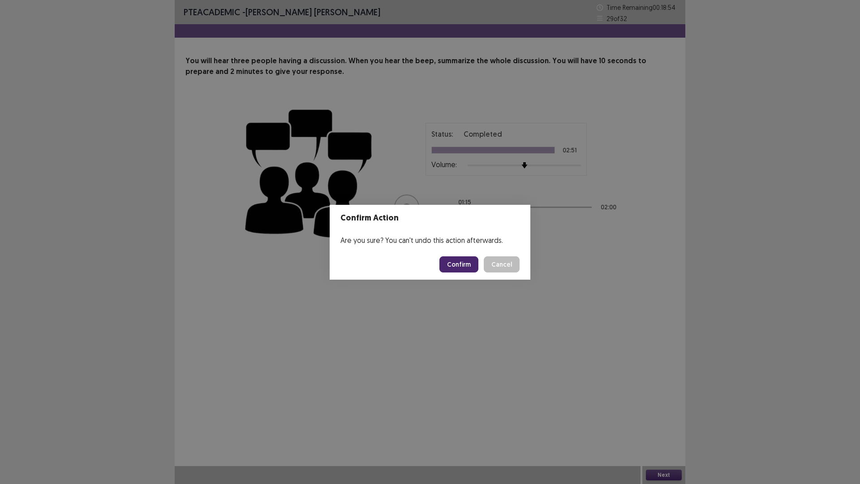
click at [451, 267] on button "Confirm" at bounding box center [458, 264] width 39 height 16
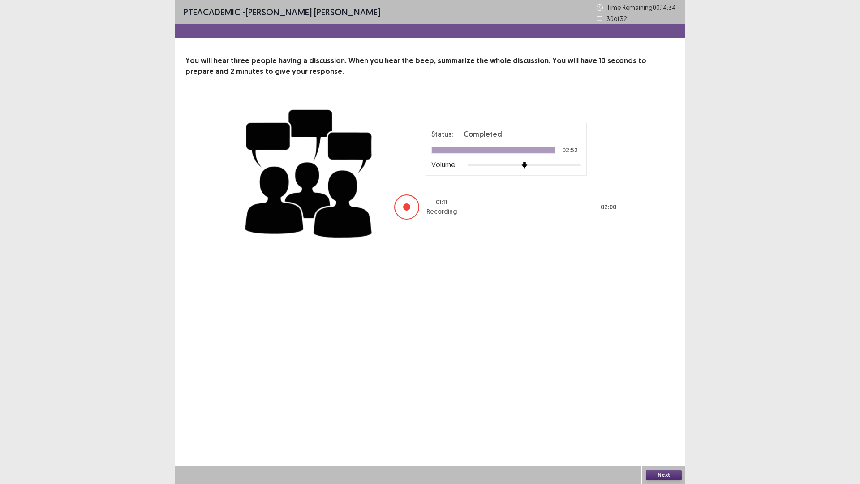
click at [657, 423] on button "Next" at bounding box center [664, 474] width 36 height 11
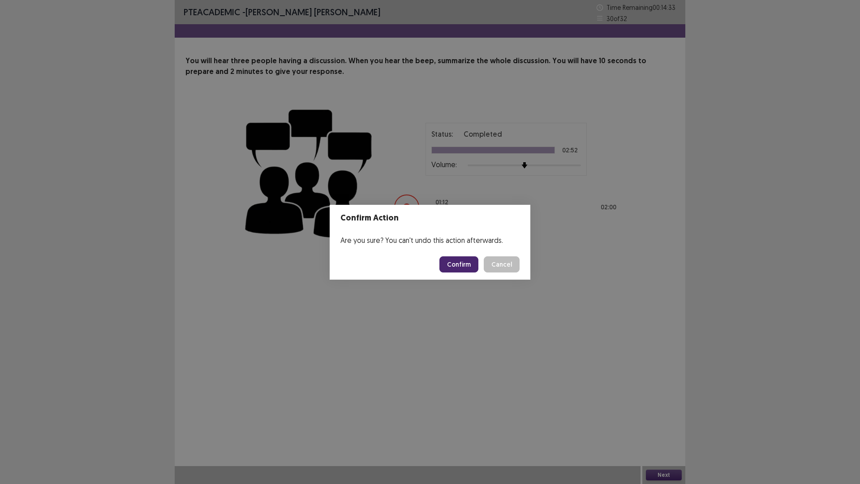
click at [459, 265] on button "Confirm" at bounding box center [458, 264] width 39 height 16
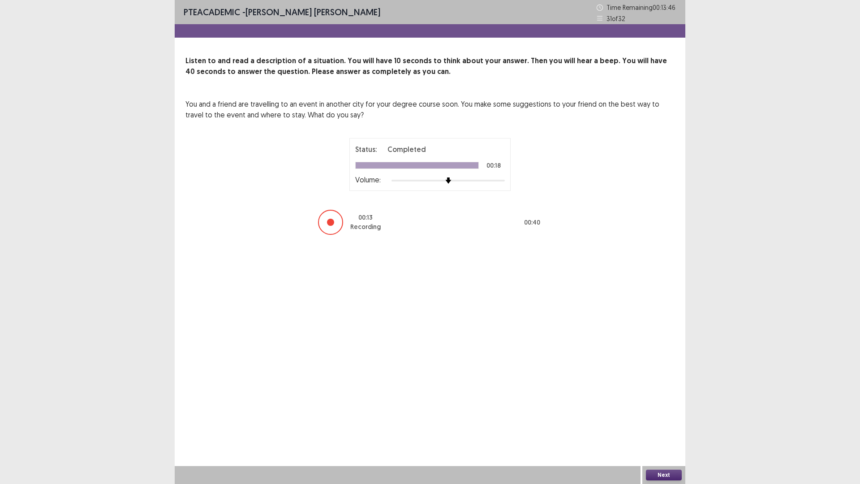
click at [661, 423] on button "Next" at bounding box center [664, 474] width 36 height 11
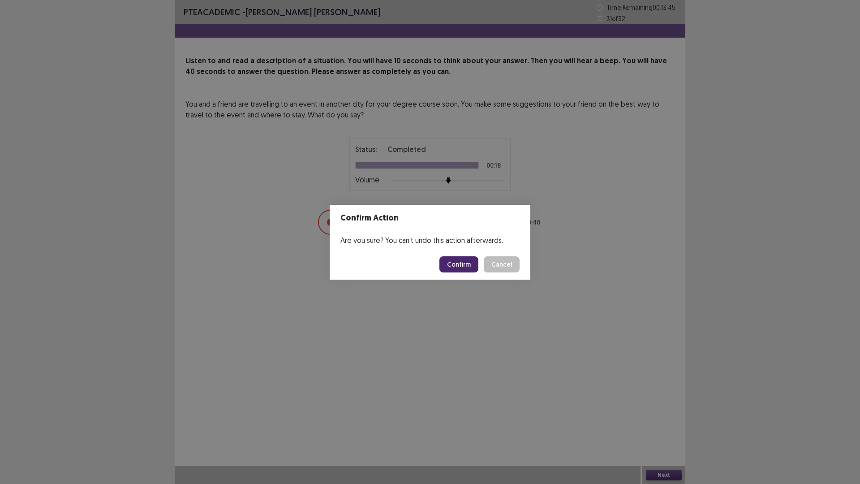
click at [466, 265] on button "Confirm" at bounding box center [458, 264] width 39 height 16
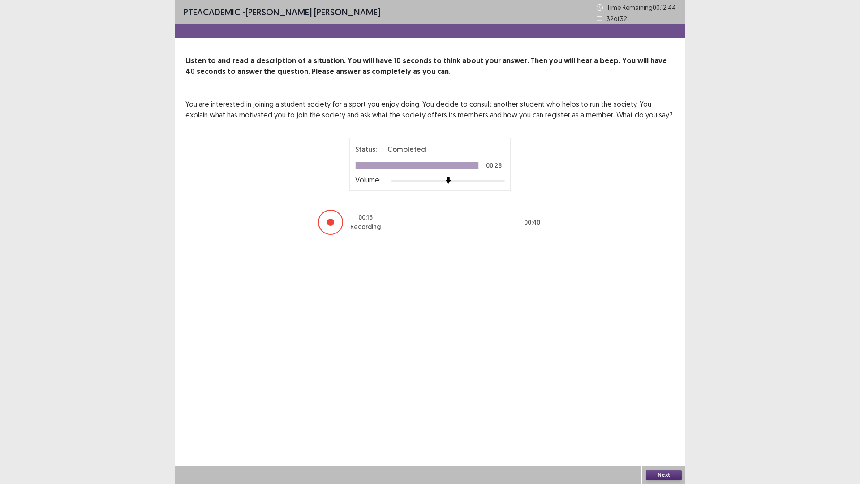
click at [668, 423] on button "Next" at bounding box center [664, 474] width 36 height 11
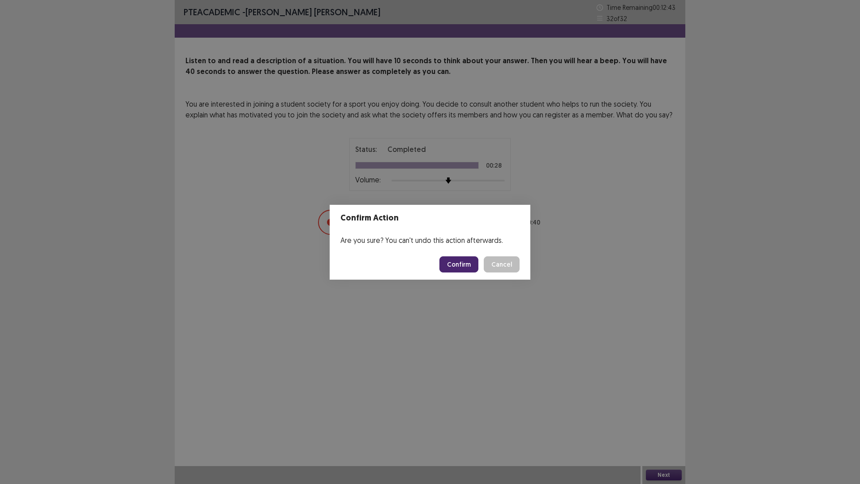
click at [465, 263] on button "Confirm" at bounding box center [458, 264] width 39 height 16
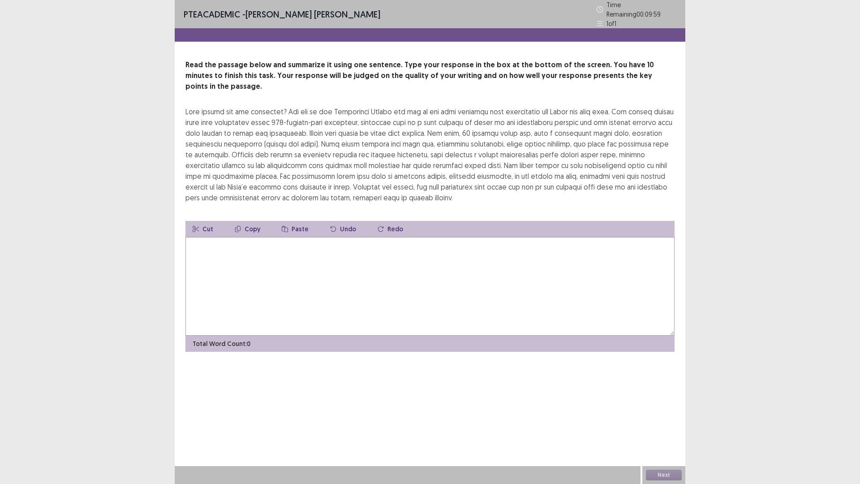
click at [310, 259] on textarea at bounding box center [429, 286] width 489 height 99
drag, startPoint x: 329, startPoint y: 203, endPoint x: 0, endPoint y: 483, distance: 431.7
click at [0, 423] on div "PTE academic - [PERSON_NAME] [PERSON_NAME] Time Remaining 00 : 09 : 48 1 of 1 R…" at bounding box center [430, 242] width 860 height 484
click at [395, 249] on textarea at bounding box center [429, 286] width 489 height 99
click at [263, 244] on textarea at bounding box center [429, 286] width 489 height 99
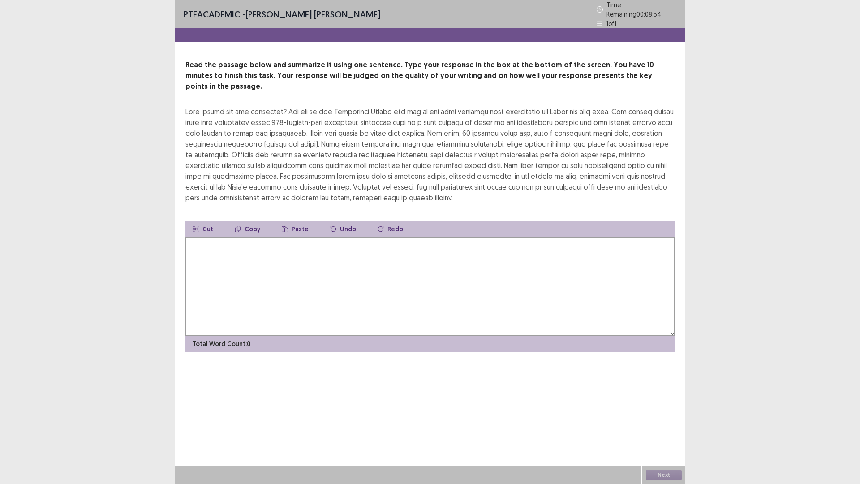
click at [269, 252] on textarea at bounding box center [429, 286] width 489 height 99
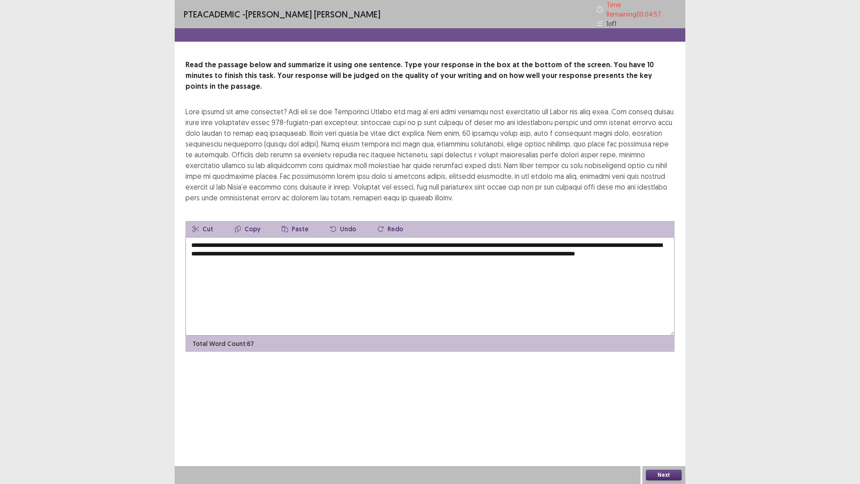
click at [515, 237] on textarea "**********" at bounding box center [429, 286] width 489 height 99
drag, startPoint x: 346, startPoint y: 242, endPoint x: 346, endPoint y: 248, distance: 5.8
click at [346, 248] on textarea "**********" at bounding box center [429, 286] width 489 height 99
click at [345, 249] on textarea "**********" at bounding box center [429, 286] width 489 height 99
type textarea "**********"
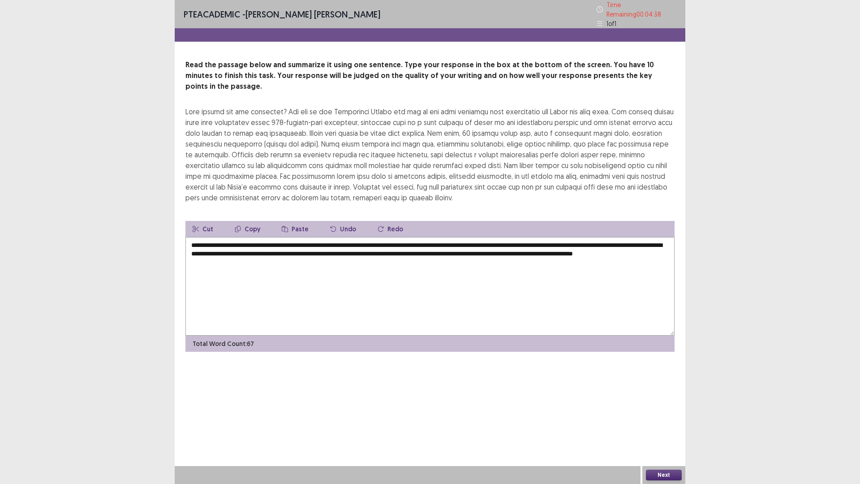
click at [672, 423] on button "Next" at bounding box center [664, 474] width 36 height 11
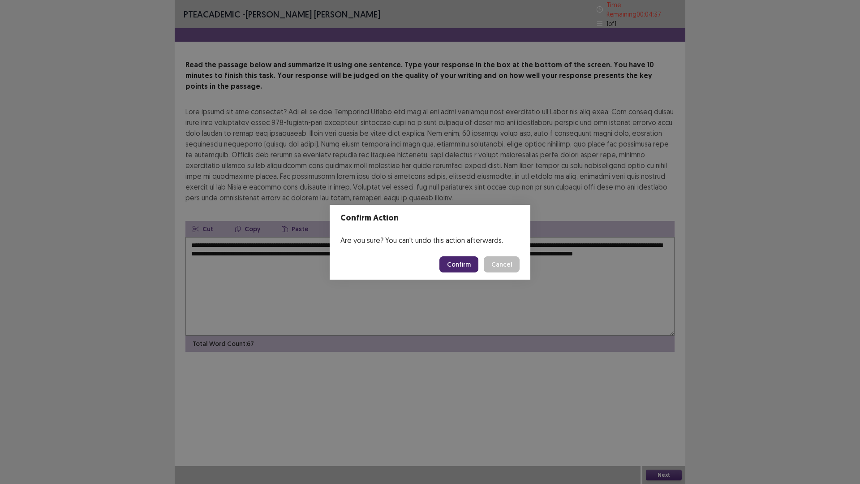
click at [460, 265] on button "Confirm" at bounding box center [458, 264] width 39 height 16
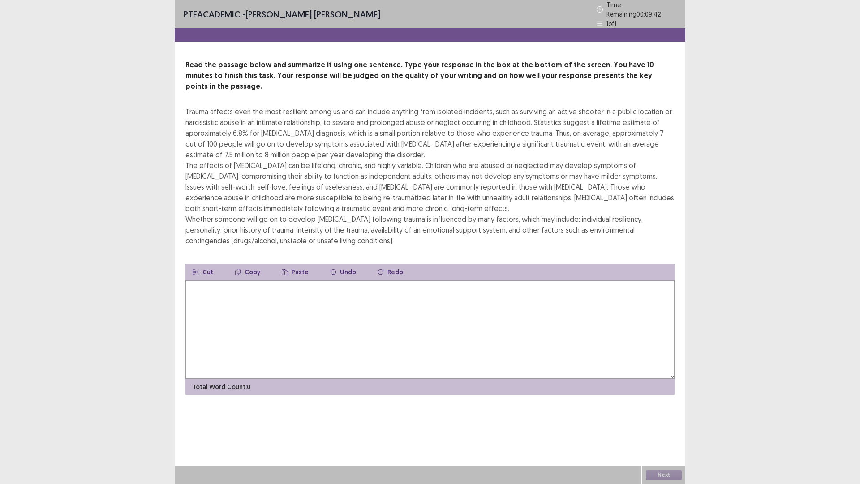
click at [210, 296] on textarea at bounding box center [429, 329] width 489 height 99
type textarea "*"
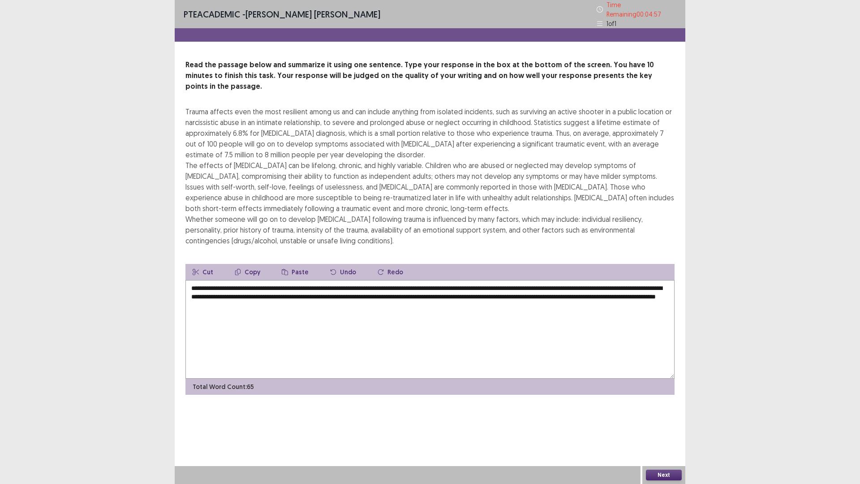
click at [284, 280] on textarea "**********" at bounding box center [429, 329] width 489 height 99
click at [274, 283] on textarea "**********" at bounding box center [429, 329] width 489 height 99
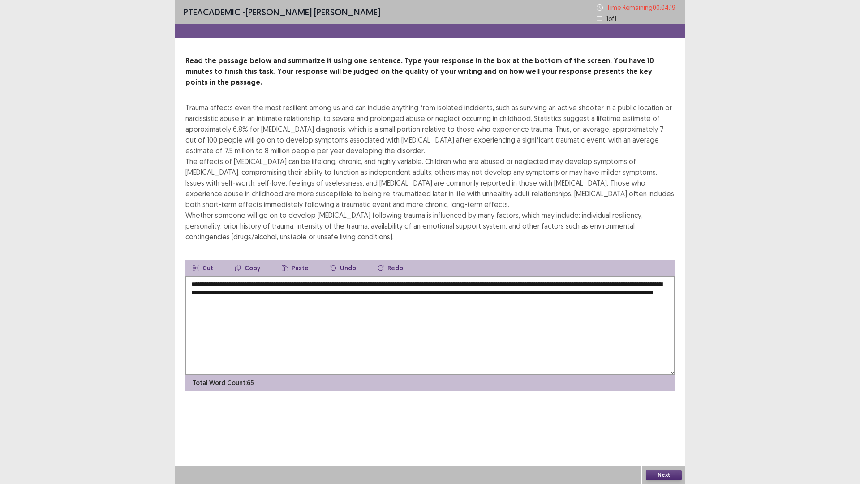
type textarea "**********"
click at [656, 423] on button "Next" at bounding box center [664, 474] width 36 height 11
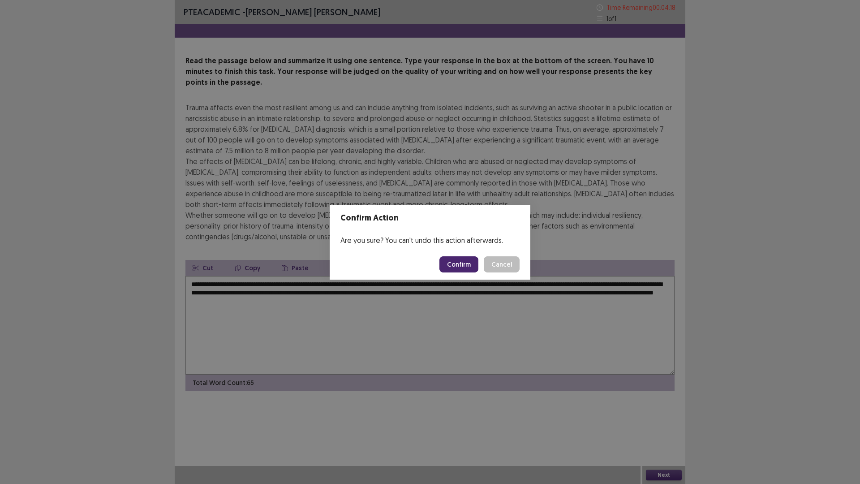
click at [455, 265] on button "Confirm" at bounding box center [458, 264] width 39 height 16
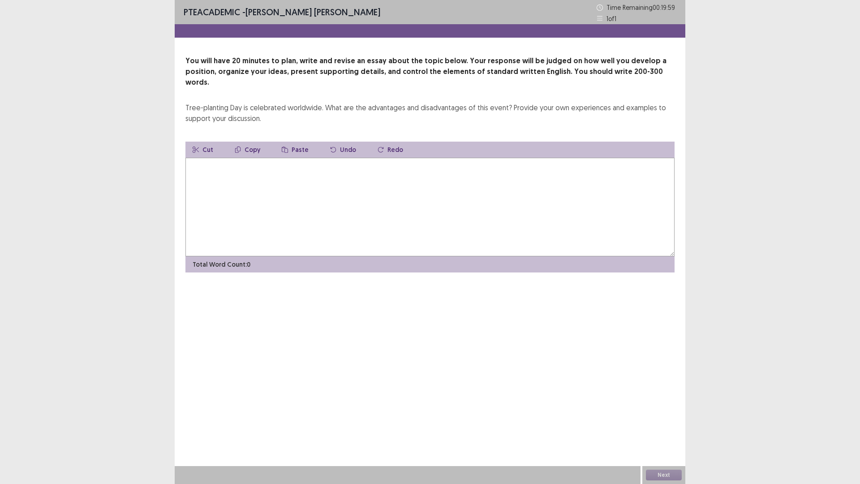
click at [267, 175] on textarea at bounding box center [429, 207] width 489 height 99
type textarea "*"
click at [413, 158] on textarea "**********" at bounding box center [429, 207] width 489 height 99
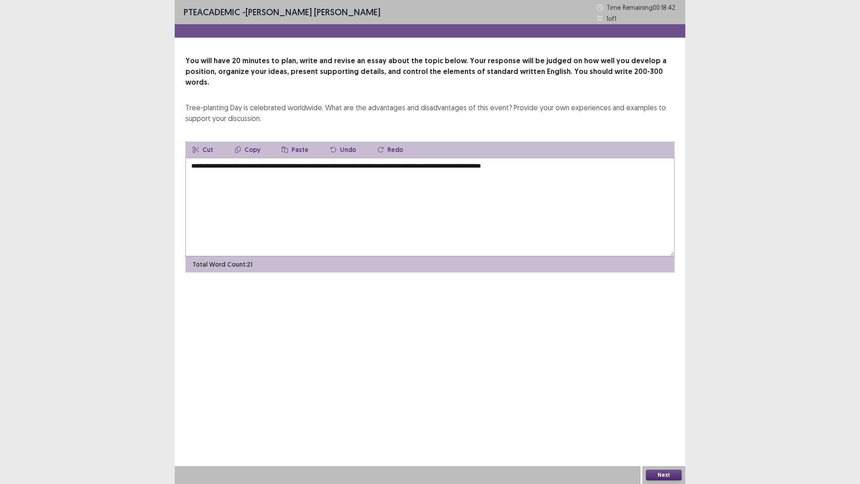
click at [135, 185] on div "**********" at bounding box center [430, 242] width 860 height 484
click at [582, 160] on textarea "**********" at bounding box center [429, 207] width 489 height 99
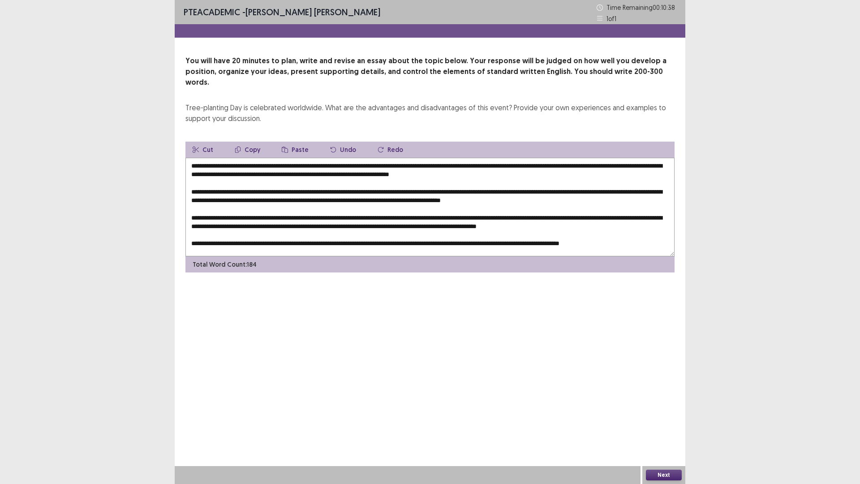
drag, startPoint x: 274, startPoint y: 156, endPoint x: 257, endPoint y: 157, distance: 16.6
click at [257, 158] on textarea at bounding box center [429, 207] width 489 height 99
click at [355, 158] on textarea at bounding box center [429, 207] width 489 height 99
click at [206, 158] on textarea at bounding box center [429, 207] width 489 height 99
drag, startPoint x: 254, startPoint y: 154, endPoint x: 368, endPoint y: 157, distance: 113.8
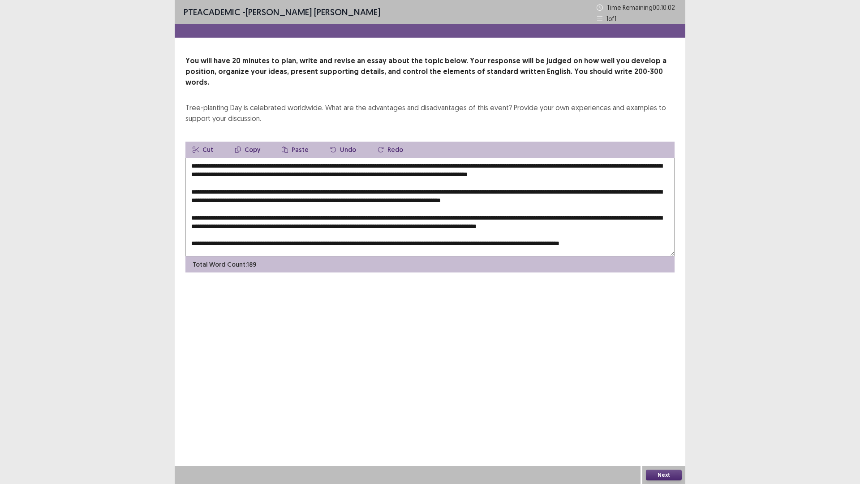
click at [368, 158] on textarea at bounding box center [429, 207] width 489 height 99
click at [245, 142] on button "Copy" at bounding box center [247, 150] width 40 height 16
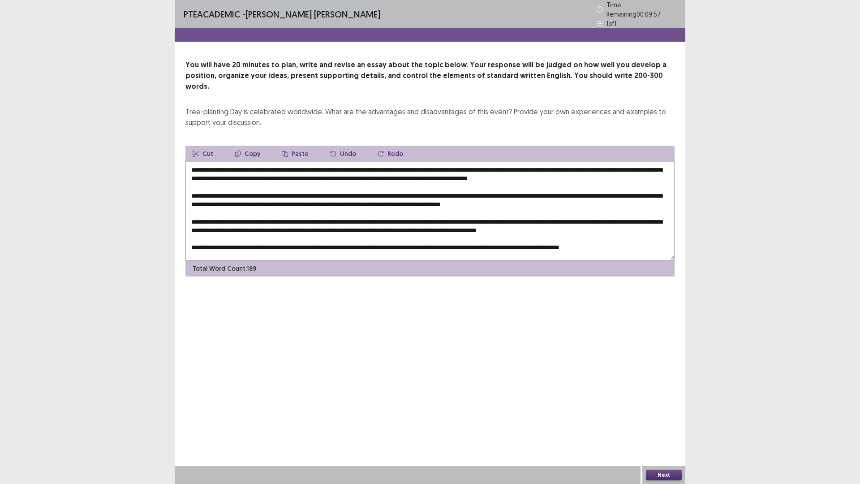
drag, startPoint x: 308, startPoint y: 182, endPoint x: 323, endPoint y: 181, distance: 15.3
click at [323, 181] on textarea at bounding box center [429, 211] width 489 height 99
click at [289, 146] on button "Paste" at bounding box center [295, 154] width 41 height 16
drag, startPoint x: 614, startPoint y: 190, endPoint x: 627, endPoint y: 190, distance: 13.9
click at [627, 190] on textarea at bounding box center [429, 211] width 489 height 99
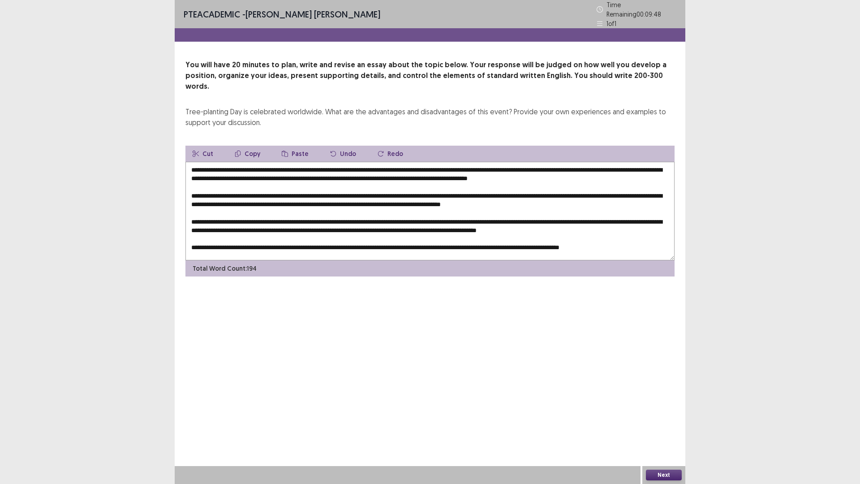
click at [292, 146] on button "Paste" at bounding box center [295, 154] width 41 height 16
drag, startPoint x: 334, startPoint y: 216, endPoint x: 350, endPoint y: 215, distance: 16.2
click at [350, 217] on textarea at bounding box center [429, 211] width 489 height 99
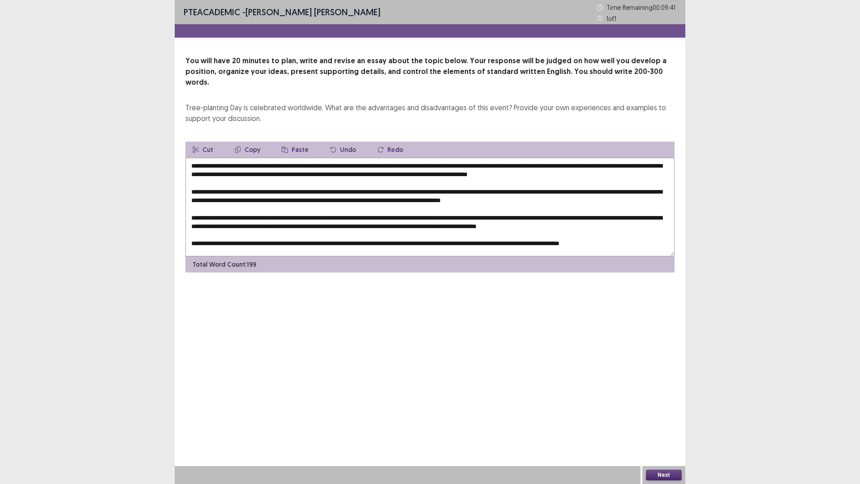
click at [291, 142] on button "Paste" at bounding box center [295, 150] width 41 height 16
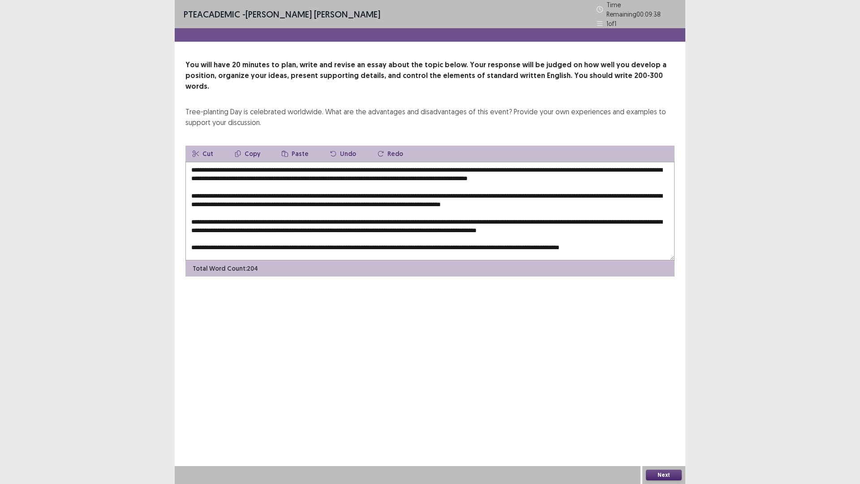
scroll to position [13, 0]
drag, startPoint x: 243, startPoint y: 220, endPoint x: 267, endPoint y: 199, distance: 32.1
click at [259, 216] on textarea at bounding box center [429, 211] width 489 height 99
click at [288, 146] on button "Paste" at bounding box center [295, 154] width 41 height 16
drag, startPoint x: 411, startPoint y: 237, endPoint x: 430, endPoint y: 240, distance: 19.4
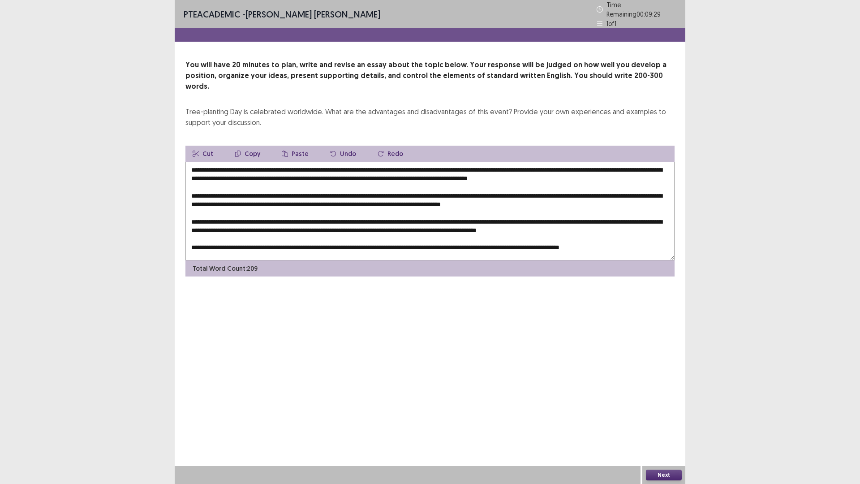
click at [430, 240] on textarea at bounding box center [429, 211] width 489 height 99
click at [288, 146] on button "Paste" at bounding box center [295, 154] width 41 height 16
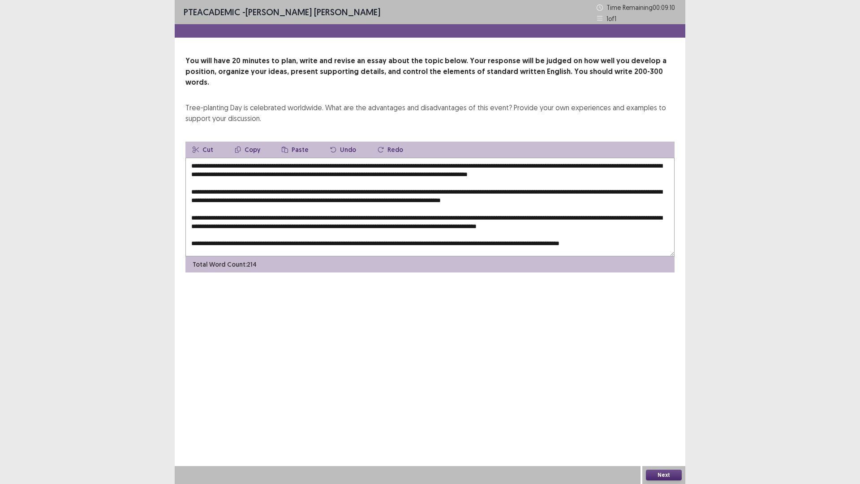
scroll to position [0, 0]
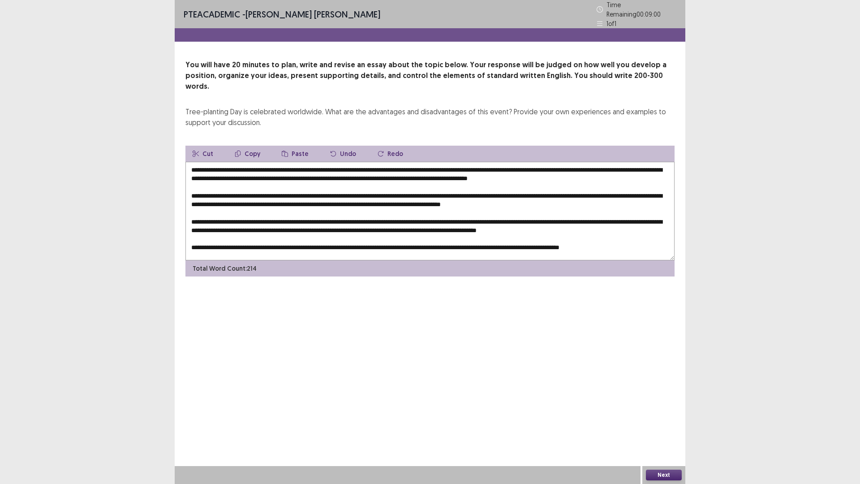
drag, startPoint x: 473, startPoint y: 164, endPoint x: 487, endPoint y: 168, distance: 14.3
click at [487, 168] on textarea at bounding box center [429, 211] width 489 height 99
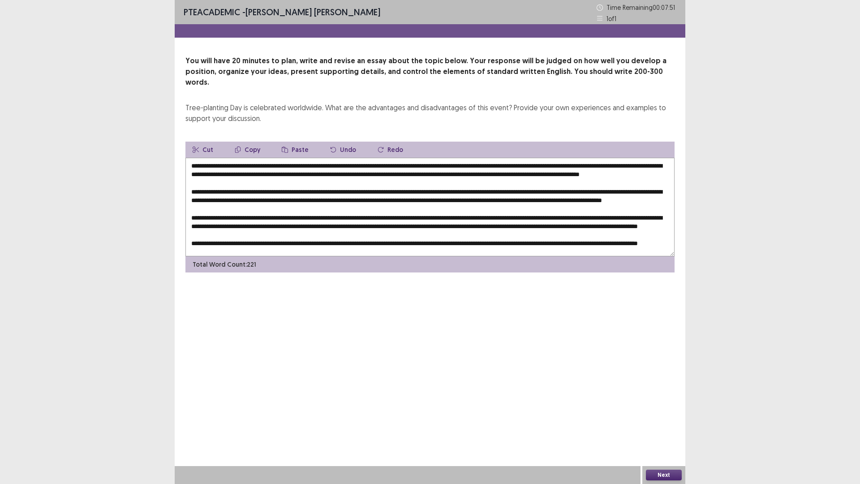
drag, startPoint x: 190, startPoint y: 172, endPoint x: 206, endPoint y: 173, distance: 15.7
click at [206, 173] on textarea at bounding box center [429, 207] width 489 height 99
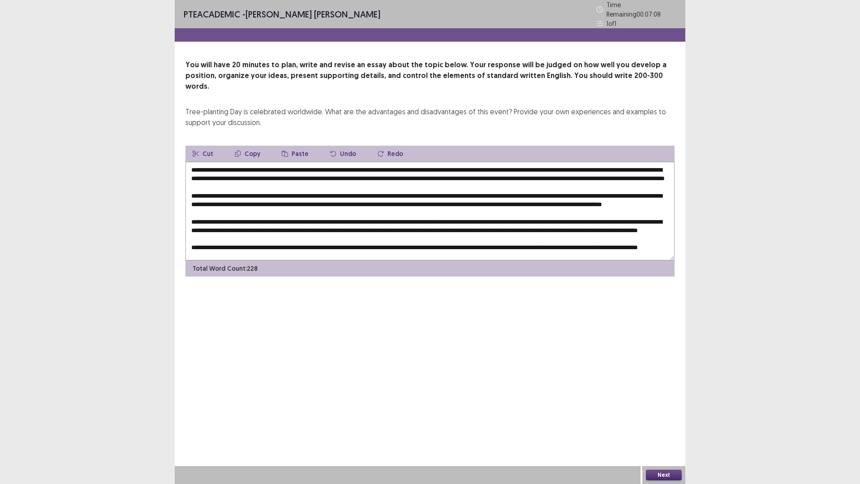
drag, startPoint x: 472, startPoint y: 165, endPoint x: 539, endPoint y: 167, distance: 66.8
click at [539, 167] on textarea at bounding box center [429, 211] width 489 height 99
drag, startPoint x: 456, startPoint y: 166, endPoint x: 497, endPoint y: 165, distance: 41.2
click at [456, 166] on textarea at bounding box center [429, 211] width 489 height 99
drag, startPoint x: 472, startPoint y: 164, endPoint x: 631, endPoint y: 167, distance: 158.1
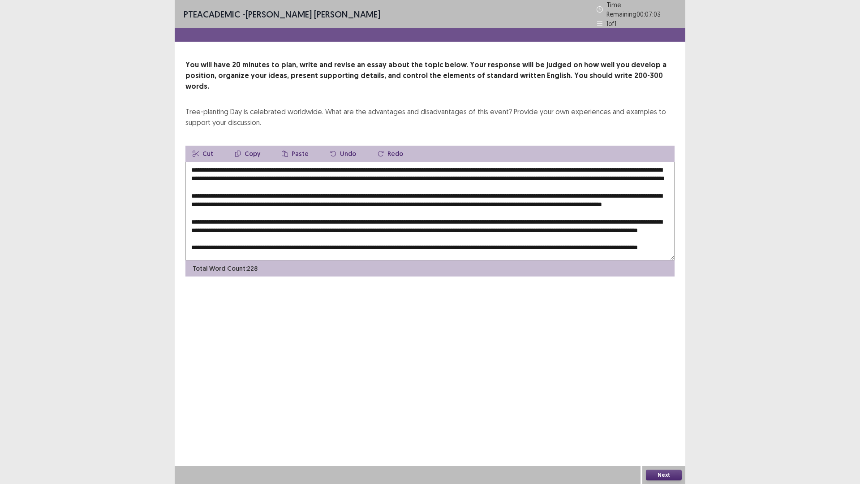
click at [631, 167] on textarea at bounding box center [429, 211] width 489 height 99
drag, startPoint x: 255, startPoint y: 141, endPoint x: 240, endPoint y: 146, distance: 15.2
click at [254, 146] on button "Copy" at bounding box center [247, 154] width 40 height 16
drag, startPoint x: 632, startPoint y: 189, endPoint x: 617, endPoint y: 180, distance: 17.9
click at [645, 189] on textarea at bounding box center [429, 211] width 489 height 99
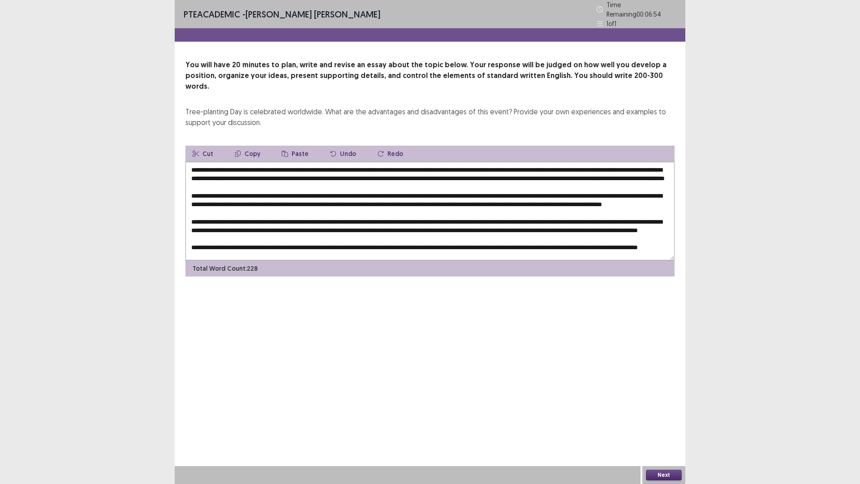
click at [293, 146] on button "Paste" at bounding box center [295, 154] width 41 height 16
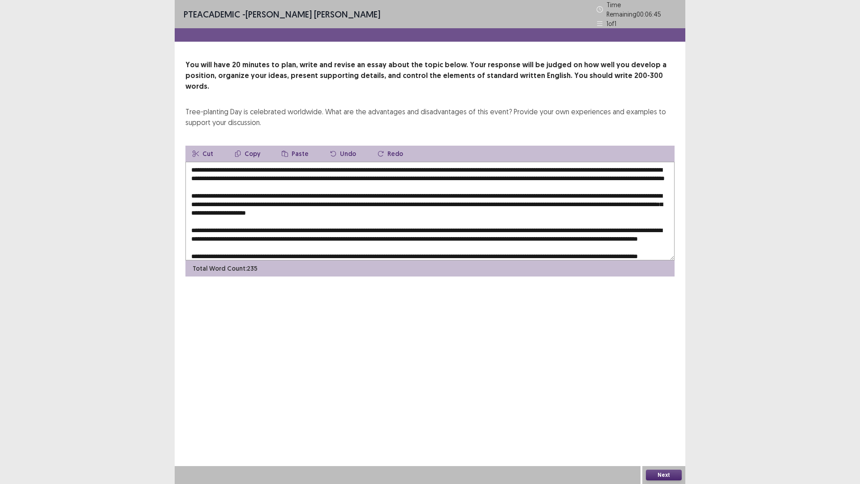
drag, startPoint x: 434, startPoint y: 198, endPoint x: 468, endPoint y: 199, distance: 34.1
click at [468, 199] on textarea at bounding box center [429, 211] width 489 height 99
drag, startPoint x: 640, startPoint y: 198, endPoint x: 666, endPoint y: 201, distance: 26.1
click at [666, 201] on textarea at bounding box center [429, 211] width 489 height 99
drag, startPoint x: 658, startPoint y: 164, endPoint x: 300, endPoint y: 168, distance: 358.3
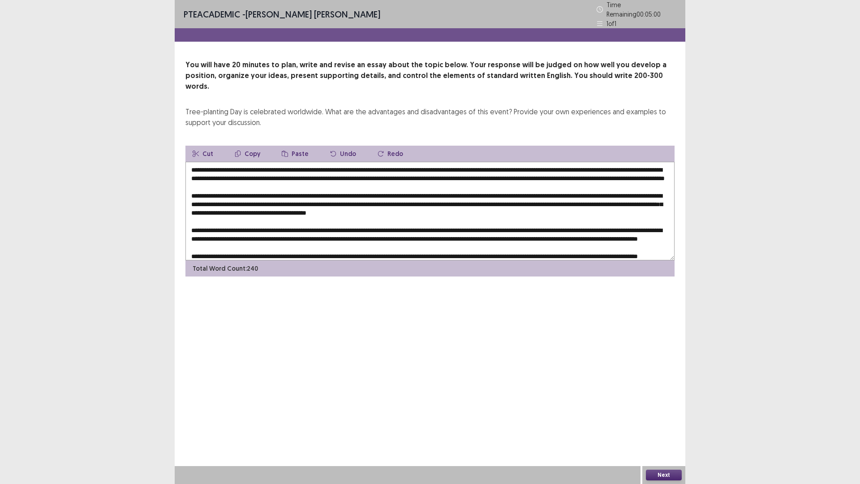
click at [300, 176] on textarea at bounding box center [429, 211] width 489 height 99
click at [251, 146] on button "Copy" at bounding box center [247, 154] width 40 height 16
drag, startPoint x: 302, startPoint y: 232, endPoint x: 283, endPoint y: 194, distance: 41.9
click at [317, 232] on textarea at bounding box center [429, 211] width 489 height 99
click at [290, 146] on button "Paste" at bounding box center [295, 154] width 41 height 16
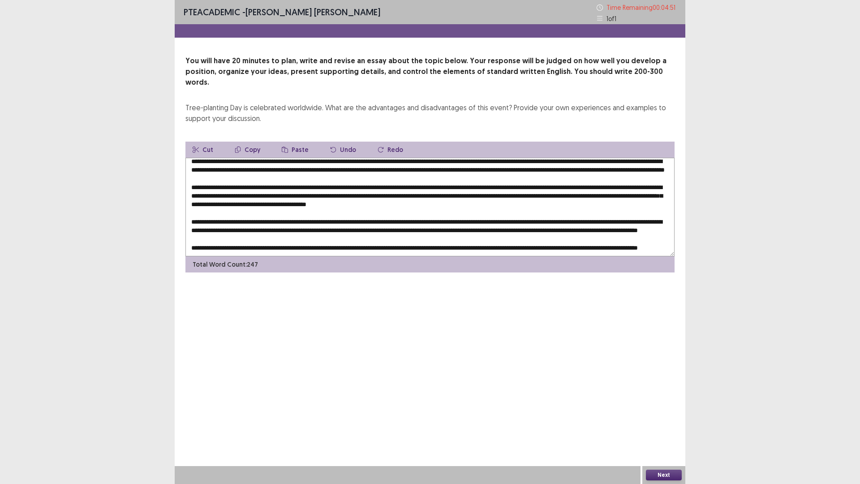
scroll to position [30, 0]
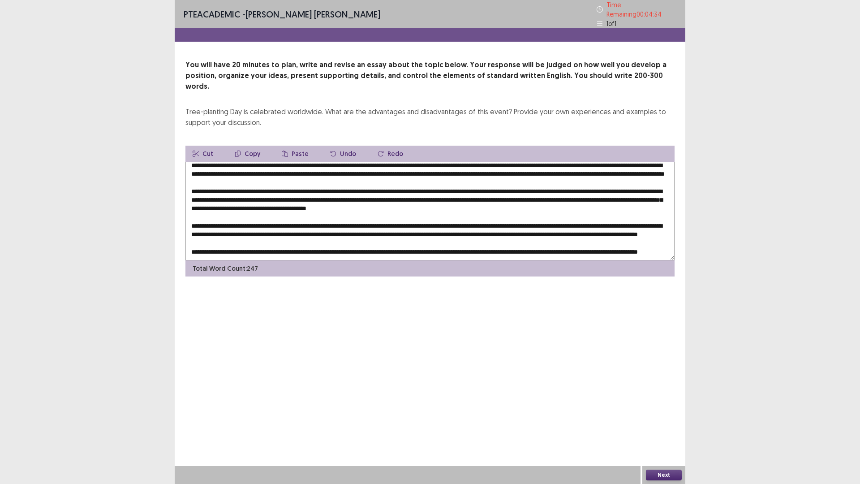
drag, startPoint x: 221, startPoint y: 212, endPoint x: 249, endPoint y: 212, distance: 28.7
click at [246, 213] on textarea at bounding box center [429, 211] width 489 height 99
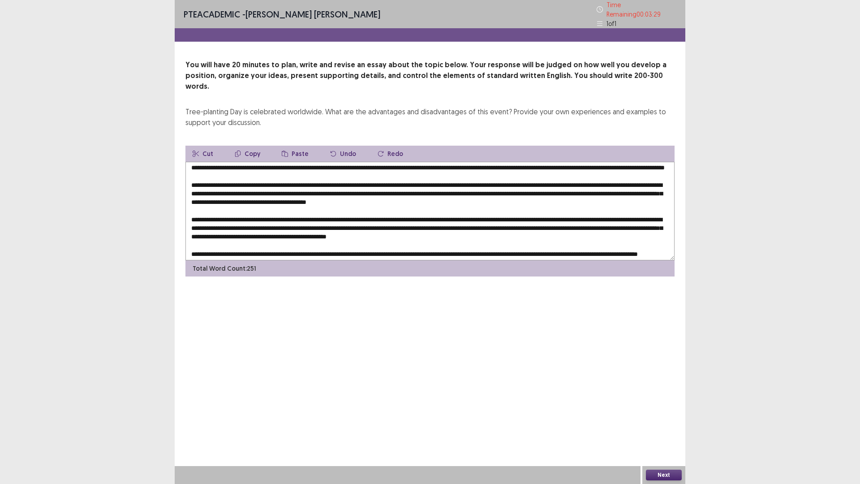
scroll to position [0, 0]
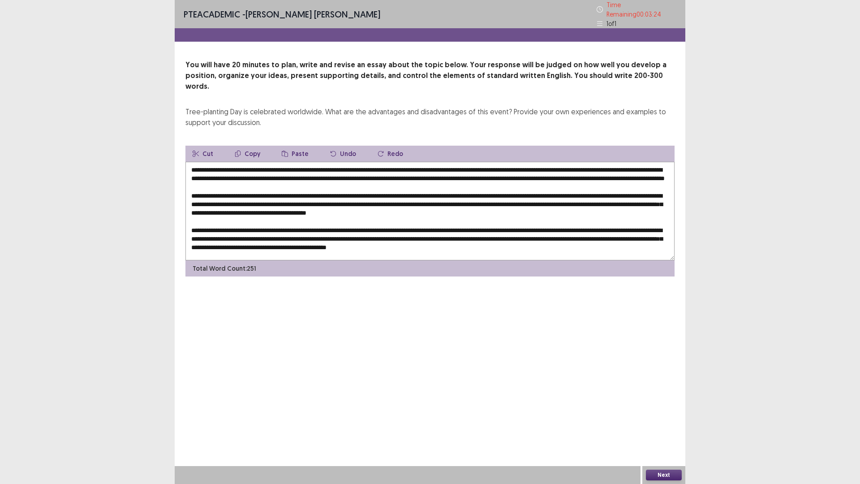
click at [227, 162] on textarea at bounding box center [429, 211] width 489 height 99
click at [206, 176] on textarea at bounding box center [429, 211] width 489 height 99
click at [283, 190] on textarea at bounding box center [429, 211] width 489 height 99
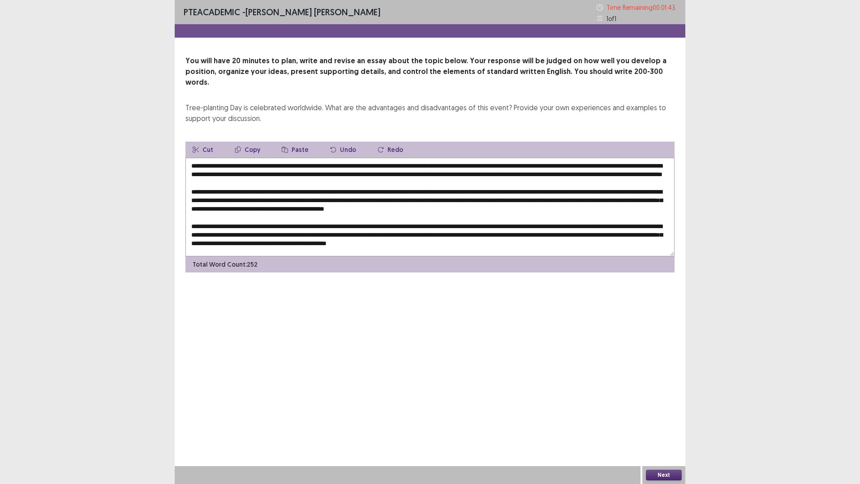
click at [365, 208] on textarea at bounding box center [429, 207] width 489 height 99
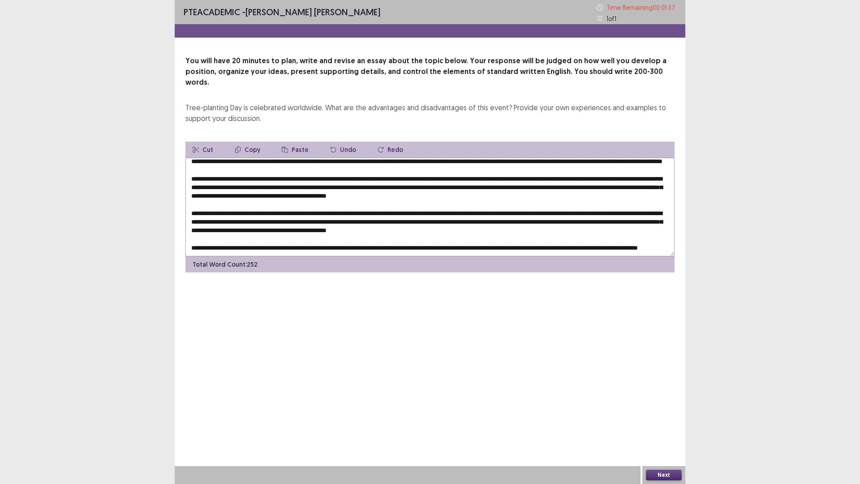
scroll to position [30, 0]
click at [205, 202] on textarea at bounding box center [429, 207] width 489 height 99
click at [317, 204] on textarea at bounding box center [429, 207] width 489 height 99
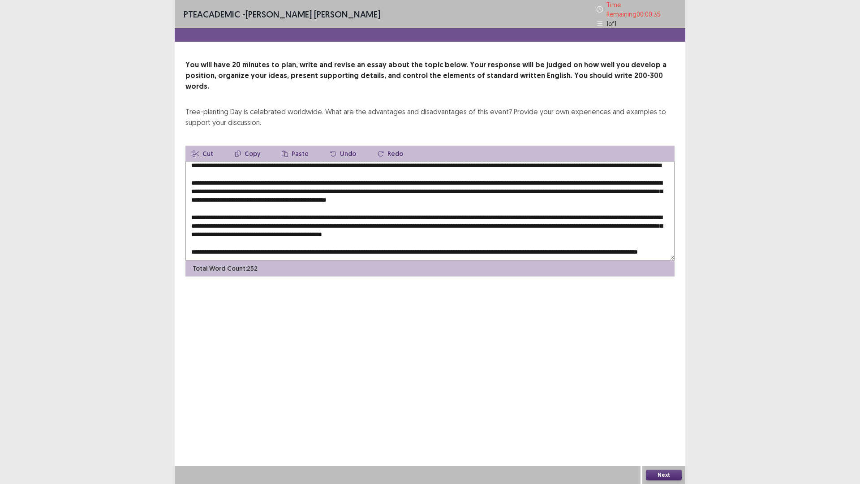
type textarea "**********"
click at [672, 423] on button "Next" at bounding box center [664, 474] width 36 height 11
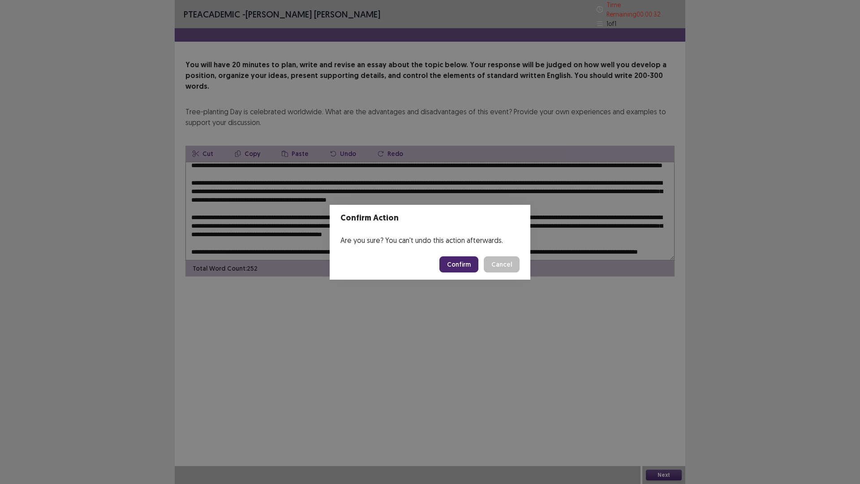
click at [461, 263] on button "Confirm" at bounding box center [458, 264] width 39 height 16
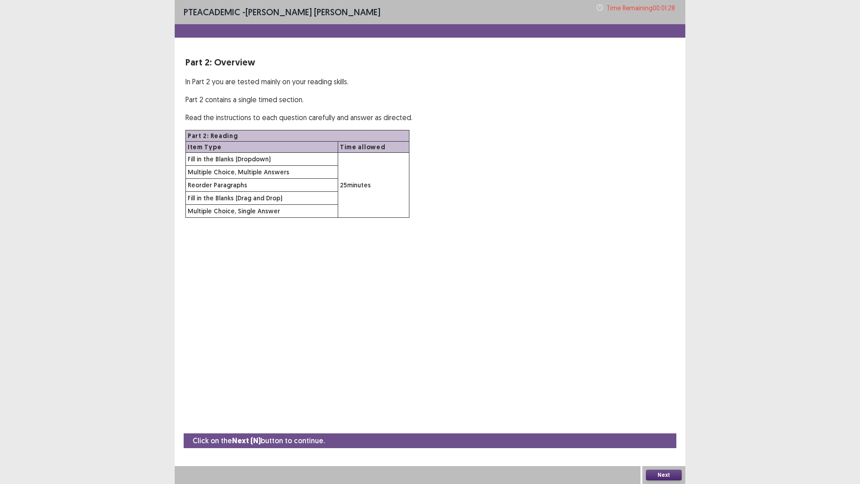
click at [665, 423] on button "Next" at bounding box center [664, 474] width 36 height 11
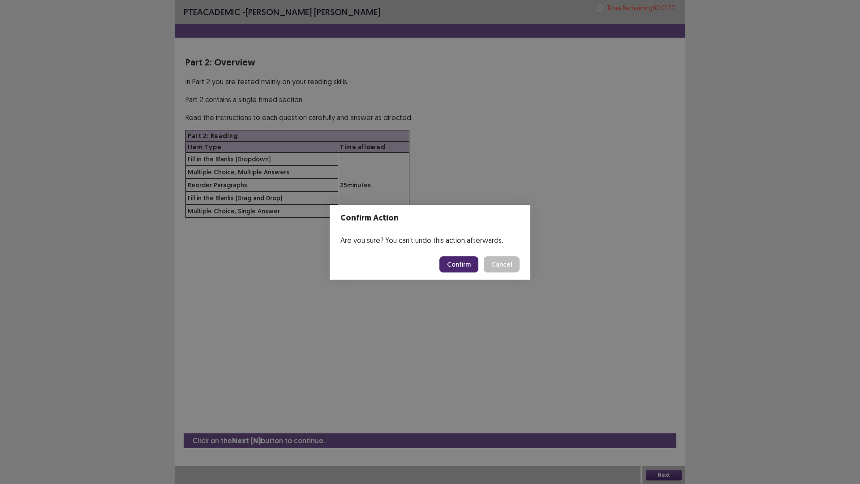
click at [455, 263] on button "Confirm" at bounding box center [458, 264] width 39 height 16
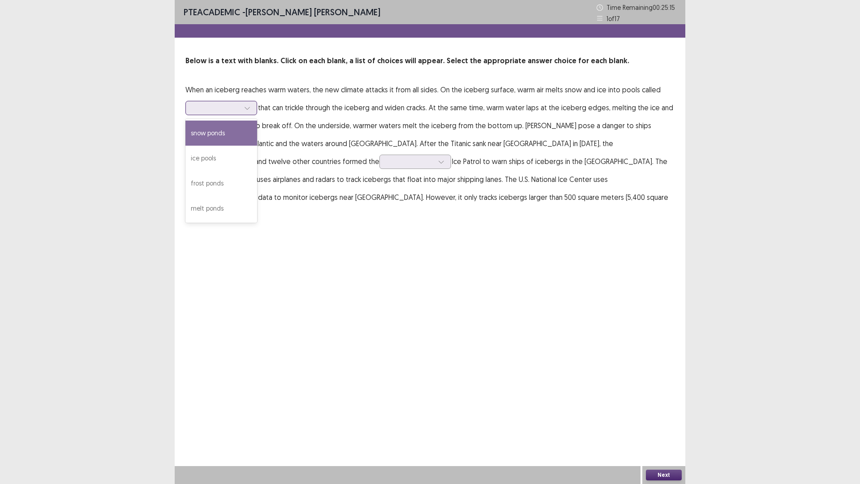
click at [248, 104] on div at bounding box center [246, 107] width 13 height 13
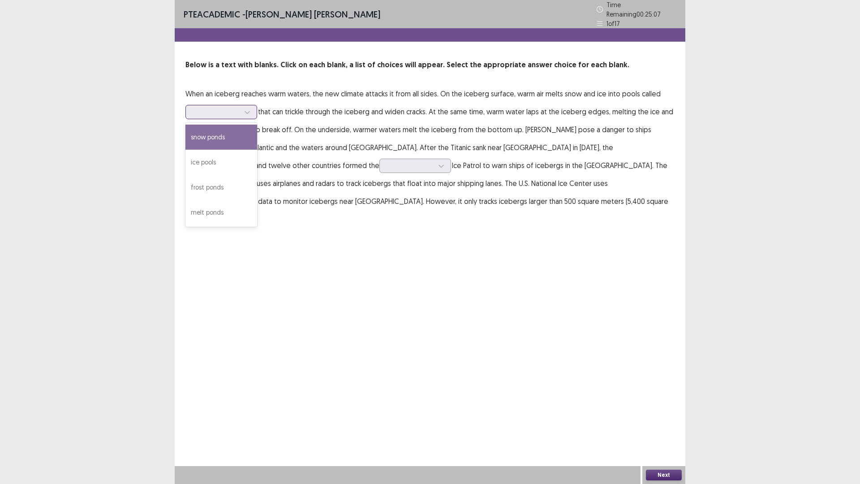
click at [245, 137] on div "snow ponds" at bounding box center [221, 136] width 72 height 25
click at [222, 171] on p "When an iceberg reaches warm waters, the new climate attacks it from all sides.…" at bounding box center [429, 156] width 489 height 143
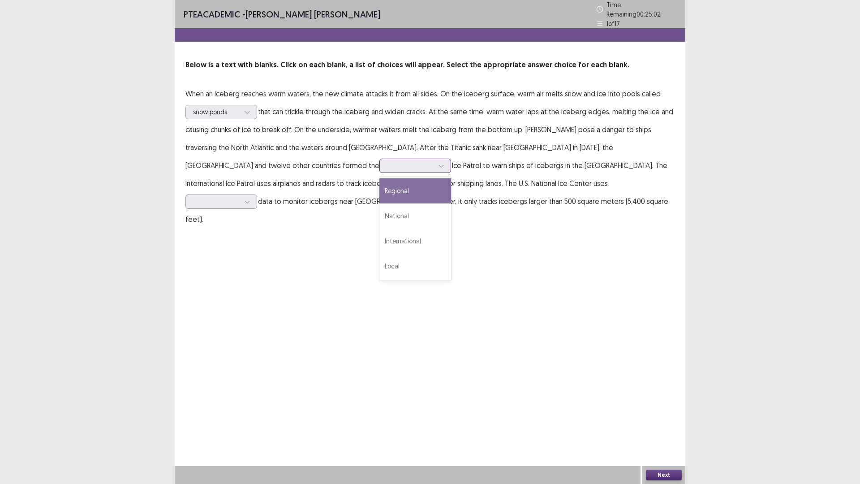
click at [387, 163] on div at bounding box center [410, 165] width 47 height 9
click at [379, 237] on div "International" at bounding box center [415, 240] width 72 height 25
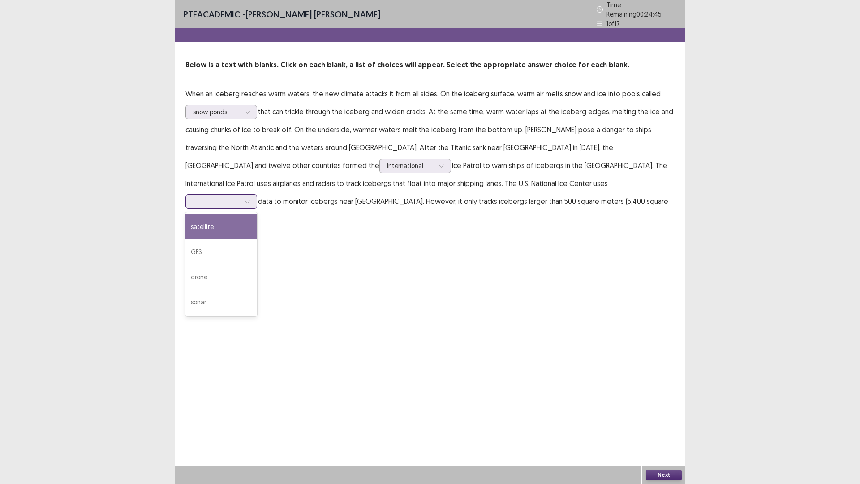
click at [240, 196] on div at bounding box center [216, 201] width 48 height 10
click at [257, 289] on div "sonar" at bounding box center [221, 301] width 72 height 25
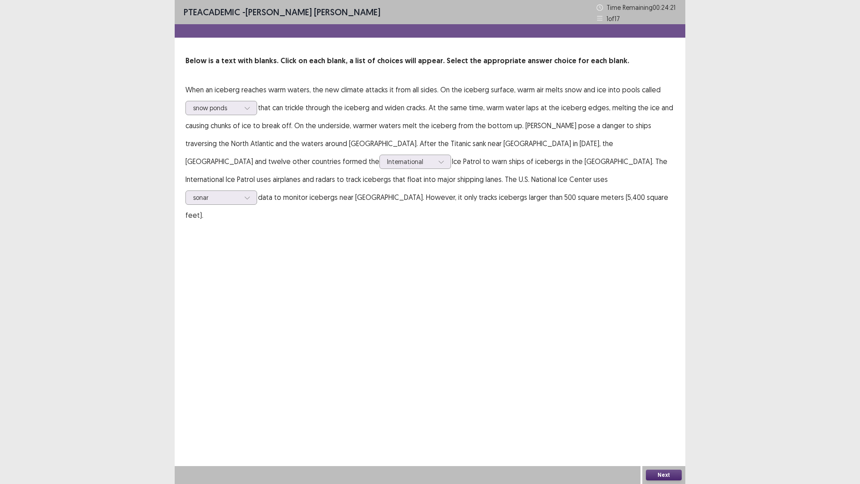
click at [663, 423] on button "Next" at bounding box center [664, 474] width 36 height 11
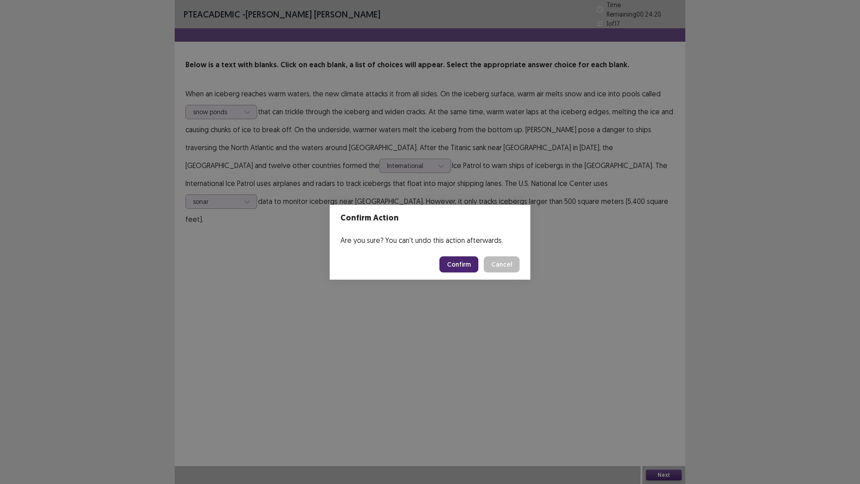
click at [463, 260] on button "Confirm" at bounding box center [458, 264] width 39 height 16
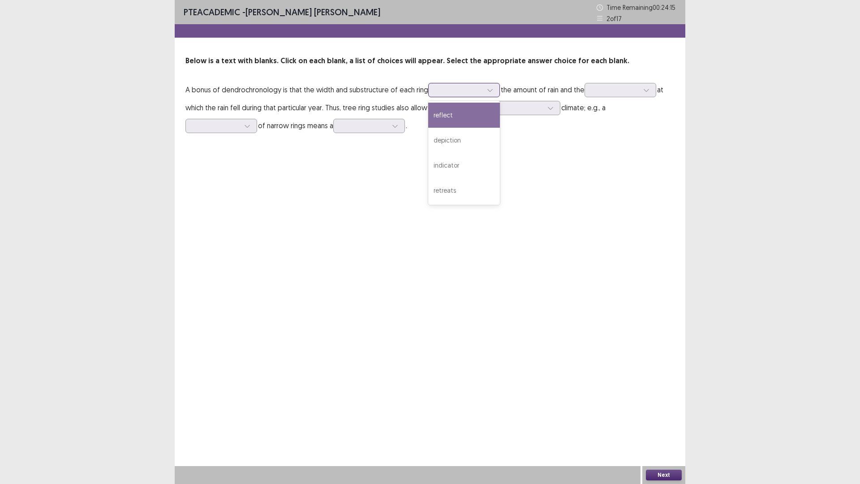
click at [457, 90] on div at bounding box center [459, 90] width 47 height 9
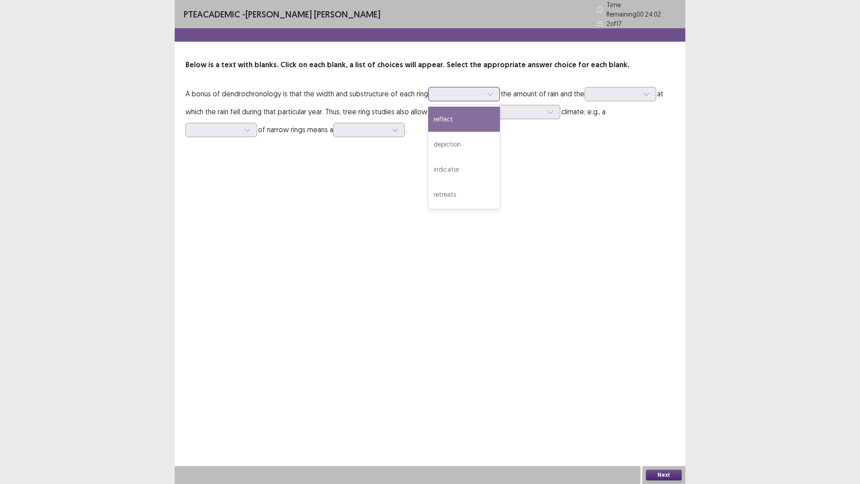
click at [456, 110] on div "reflect" at bounding box center [464, 119] width 72 height 25
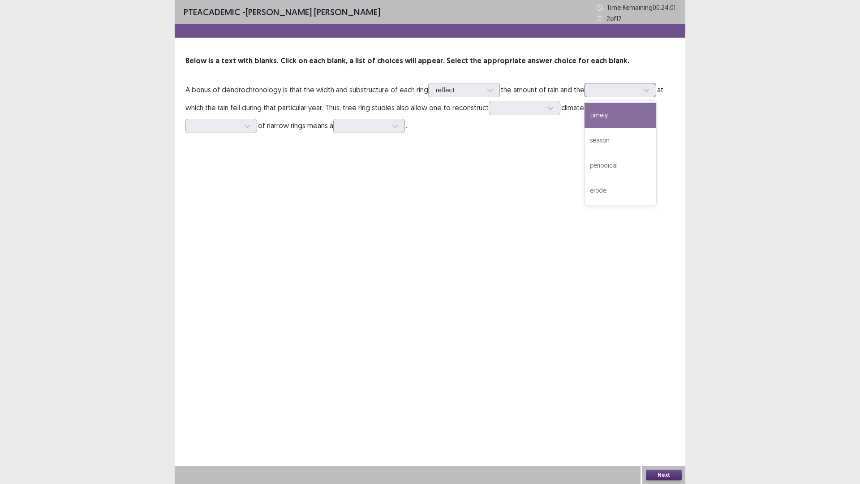
click at [639, 90] on div at bounding box center [615, 90] width 47 height 9
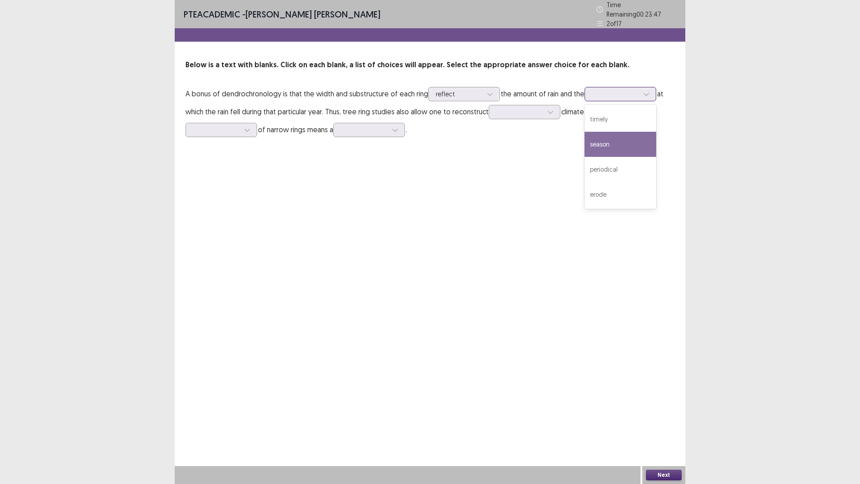
click at [612, 139] on div "season" at bounding box center [620, 144] width 72 height 25
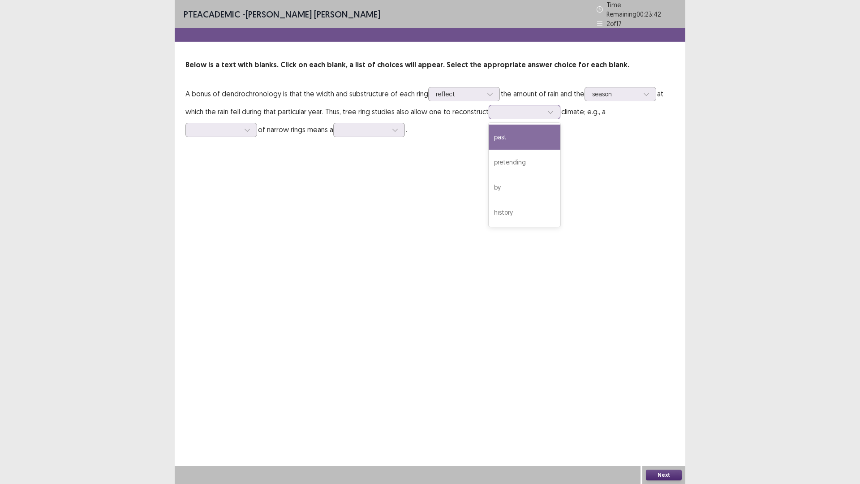
click at [511, 112] on div at bounding box center [519, 111] width 47 height 9
click at [503, 210] on div "history" at bounding box center [525, 212] width 72 height 25
click at [238, 120] on p "A bonus of dendrochronology is that the width and substructure of each ring ref…" at bounding box center [429, 112] width 489 height 54
click at [237, 125] on div at bounding box center [216, 129] width 47 height 9
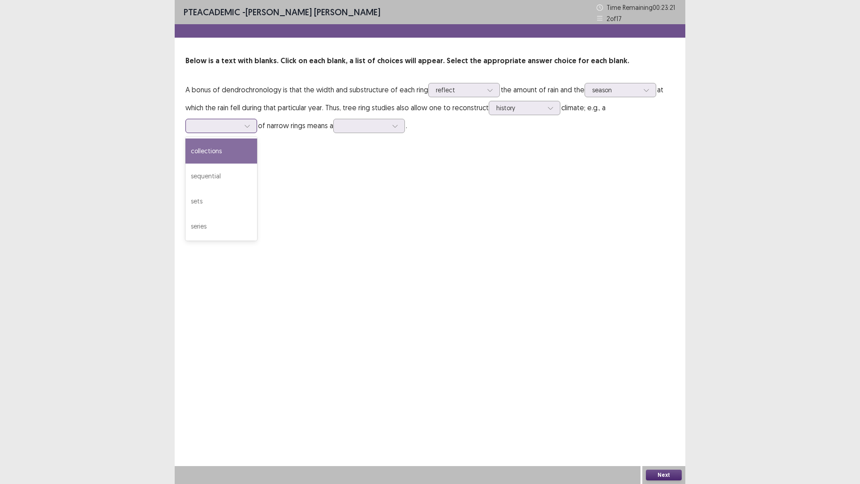
click at [236, 154] on div "collections" at bounding box center [221, 150] width 72 height 25
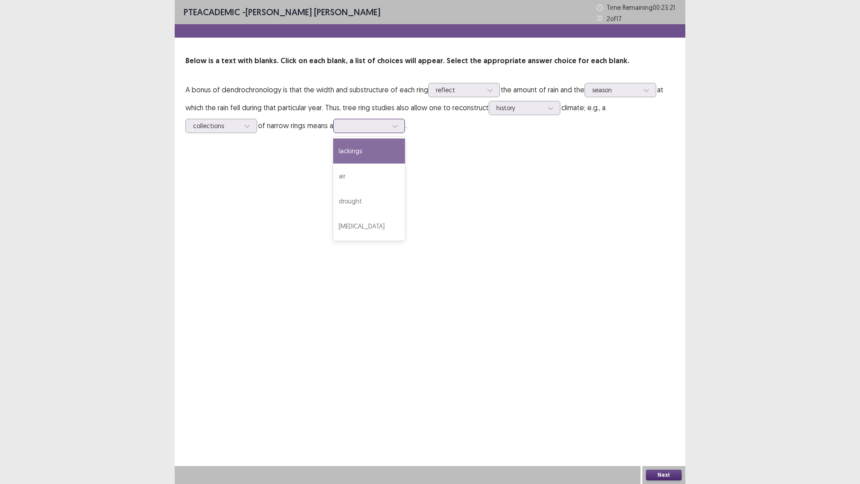
click at [375, 126] on div at bounding box center [364, 125] width 47 height 9
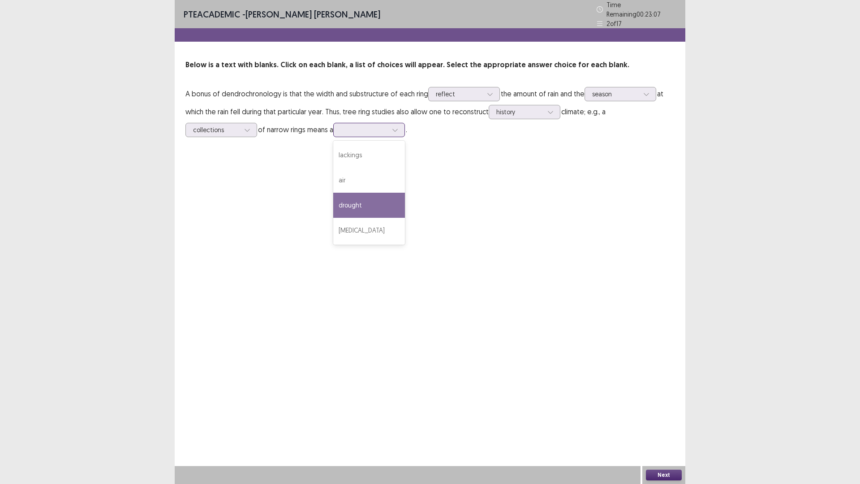
click at [365, 205] on div "drought" at bounding box center [369, 205] width 72 height 25
click at [661, 423] on button "Next" at bounding box center [664, 474] width 36 height 11
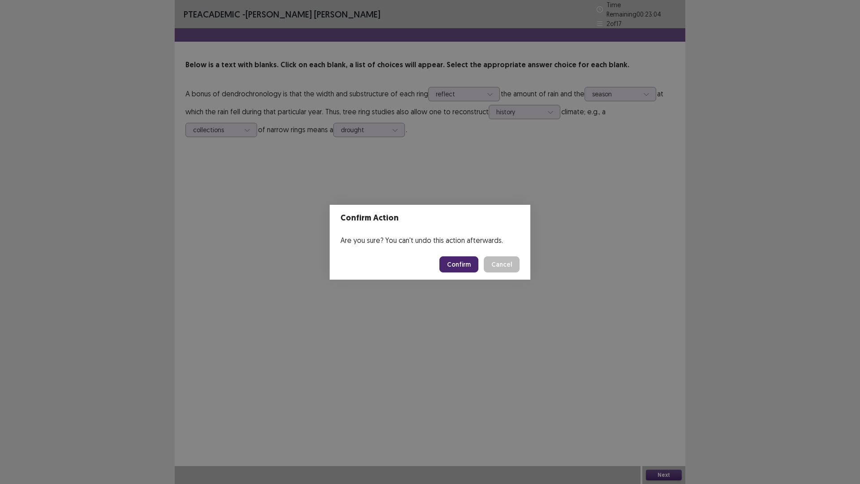
click at [451, 270] on button "Confirm" at bounding box center [458, 264] width 39 height 16
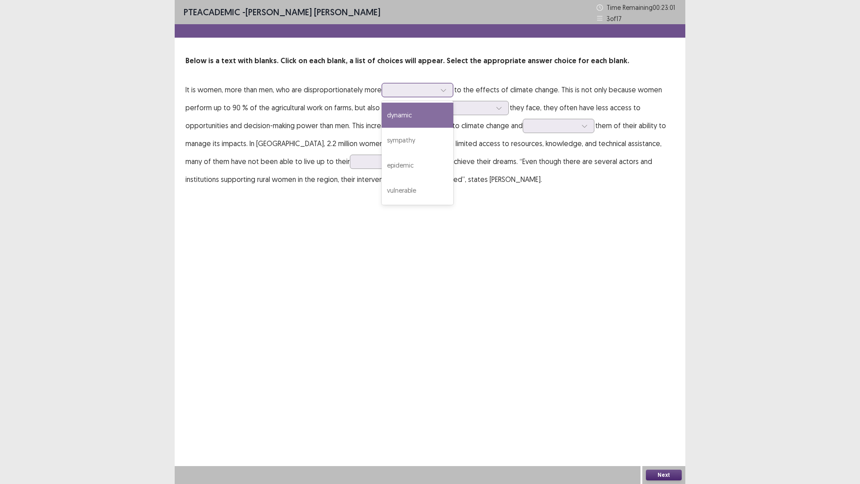
click at [391, 89] on input "text" at bounding box center [390, 89] width 2 height 7
click at [400, 119] on div "dynamic" at bounding box center [418, 115] width 72 height 25
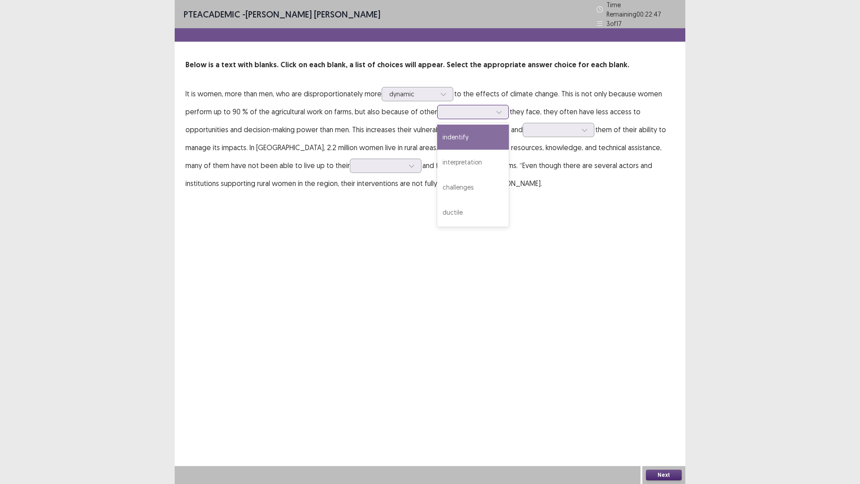
click at [467, 109] on div at bounding box center [468, 111] width 47 height 9
click at [464, 185] on div "challenges" at bounding box center [473, 187] width 72 height 25
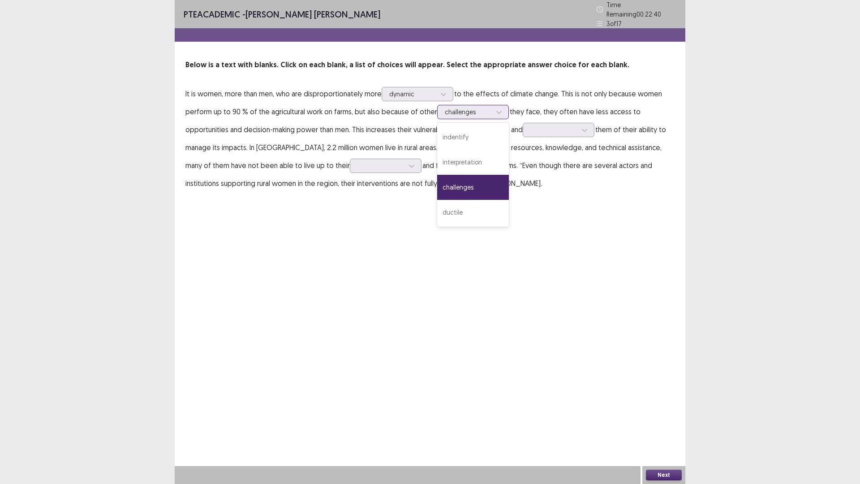
click at [489, 107] on div "challenges" at bounding box center [468, 111] width 48 height 13
click at [469, 180] on div "challenges" at bounding box center [473, 187] width 72 height 25
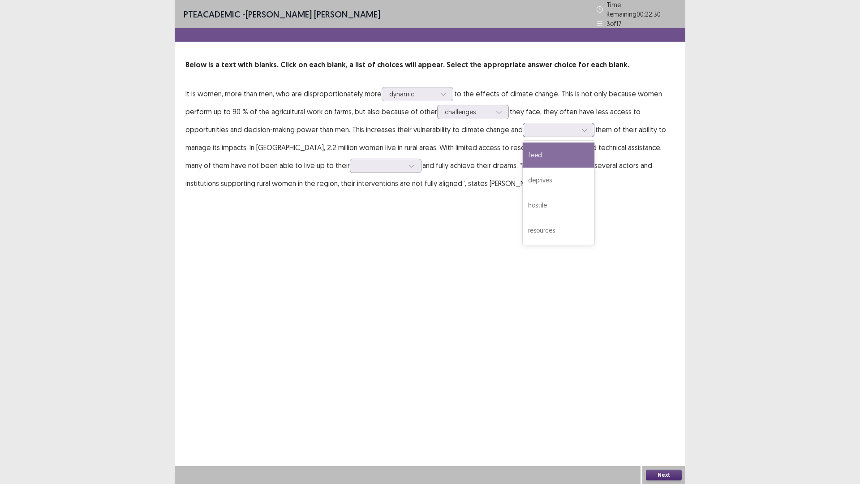
click at [550, 126] on div at bounding box center [553, 129] width 47 height 9
click at [545, 229] on div "resources" at bounding box center [559, 230] width 72 height 25
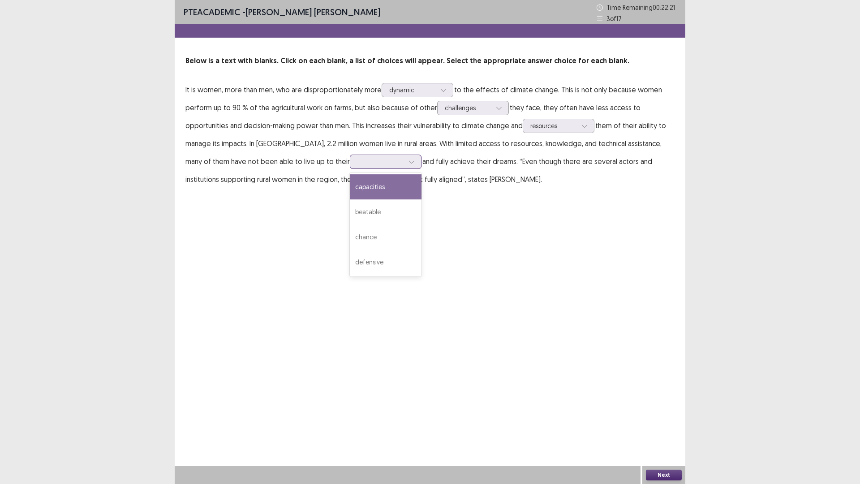
click at [357, 160] on div at bounding box center [380, 161] width 47 height 9
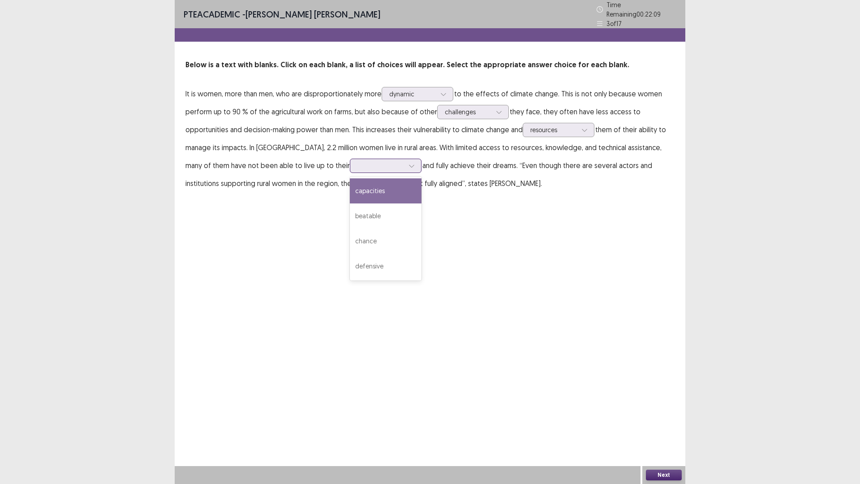
click at [350, 183] on div "capacities" at bounding box center [386, 190] width 72 height 25
click at [660, 423] on div "Next" at bounding box center [663, 475] width 43 height 18
click at [660, 423] on button "Next" at bounding box center [664, 474] width 36 height 11
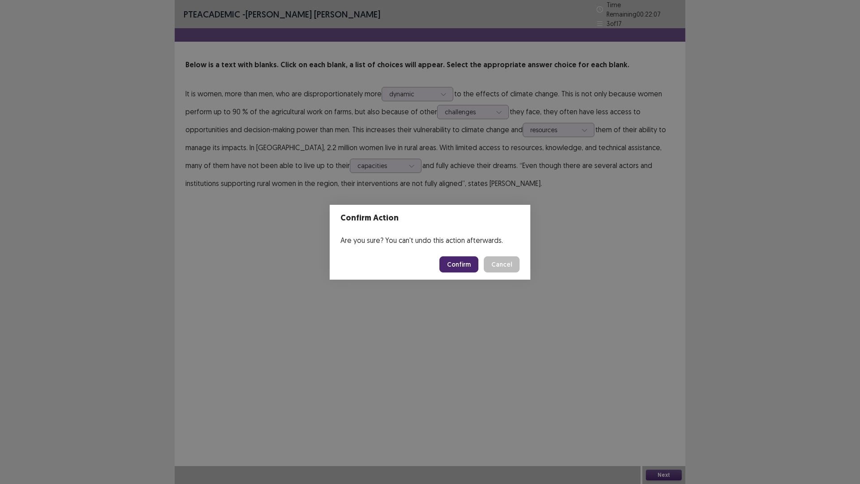
click at [462, 263] on button "Confirm" at bounding box center [458, 264] width 39 height 16
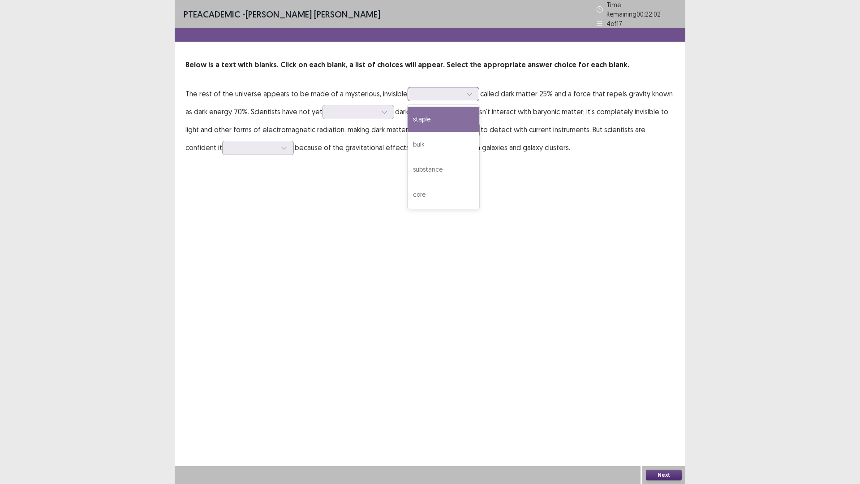
click at [428, 90] on div at bounding box center [438, 94] width 47 height 9
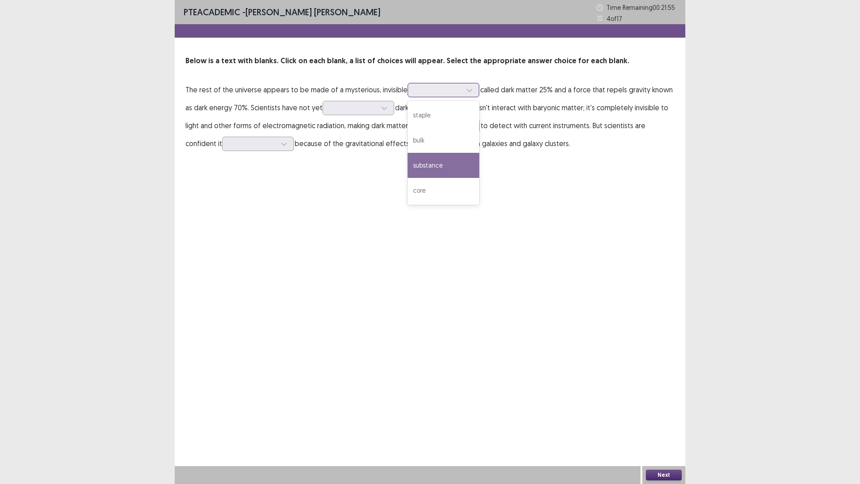
click at [431, 167] on div "substance" at bounding box center [444, 165] width 72 height 25
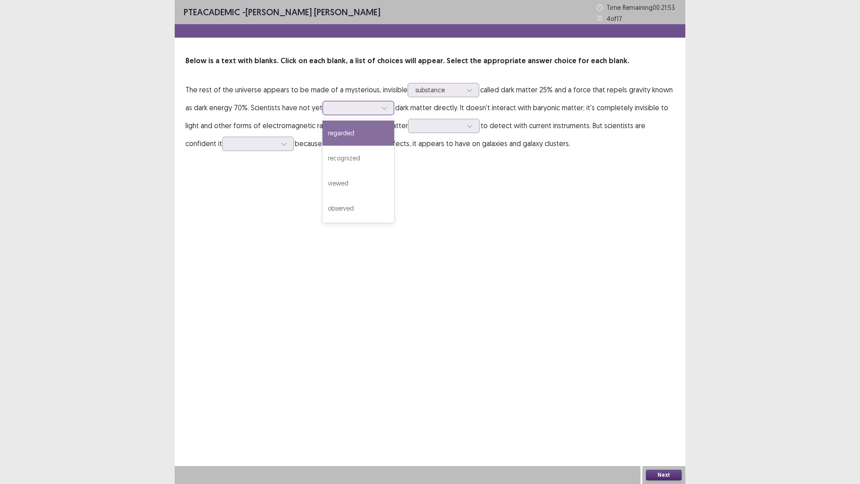
click at [345, 110] on div at bounding box center [353, 107] width 47 height 9
click at [360, 161] on div "recognized" at bounding box center [358, 158] width 72 height 25
click at [386, 105] on icon at bounding box center [384, 108] width 6 height 6
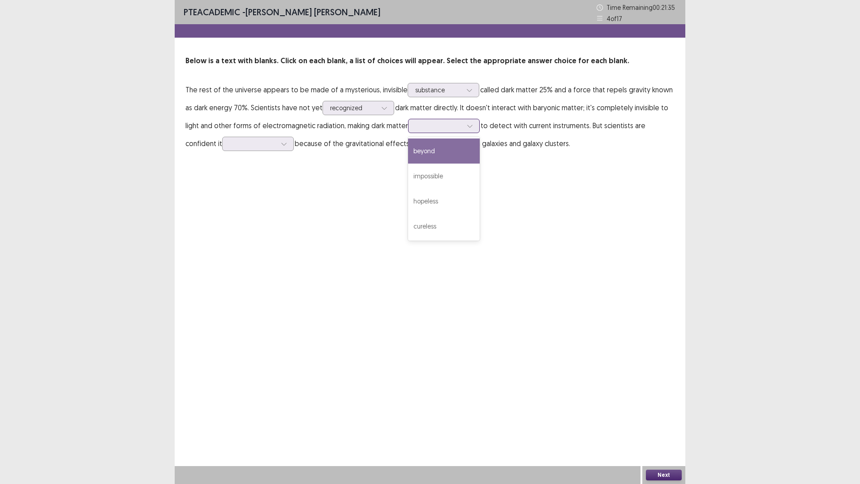
click at [441, 129] on div at bounding box center [439, 125] width 47 height 9
click at [433, 174] on div "impossible" at bounding box center [444, 175] width 72 height 25
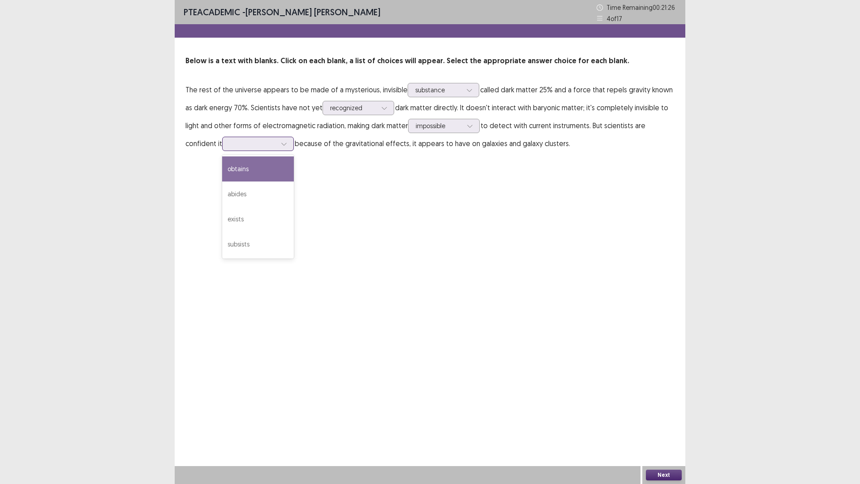
click at [244, 149] on div at bounding box center [253, 143] width 48 height 10
click at [241, 190] on div "abides" at bounding box center [258, 193] width 72 height 25
click at [654, 423] on button "Next" at bounding box center [664, 474] width 36 height 11
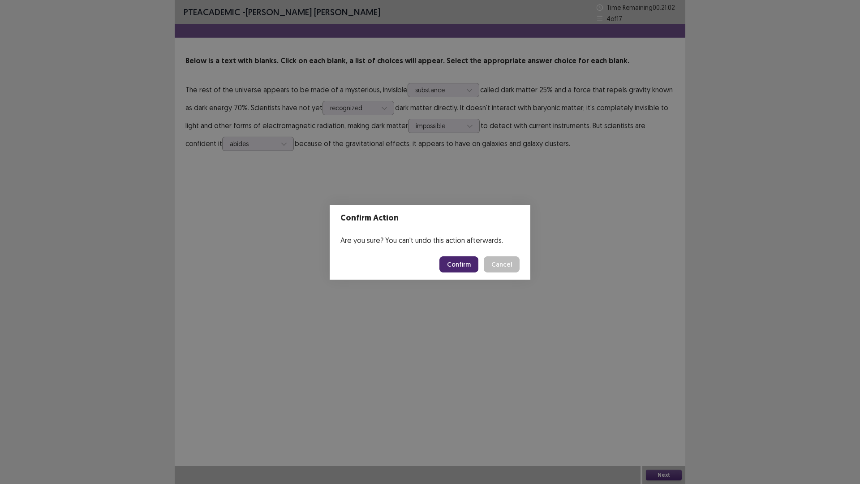
click at [467, 270] on button "Confirm" at bounding box center [458, 264] width 39 height 16
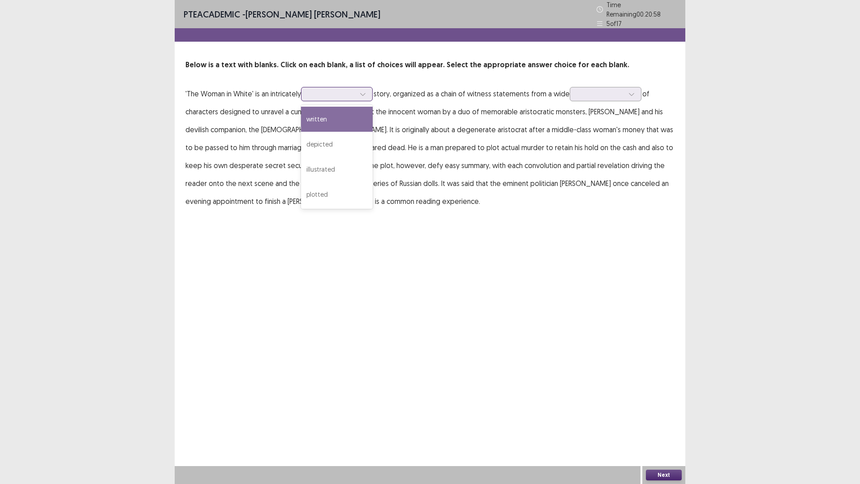
click at [323, 92] on div at bounding box center [332, 94] width 47 height 9
click at [324, 120] on div "written" at bounding box center [337, 119] width 72 height 25
click at [599, 98] on p "'The Woman in [PERSON_NAME]' is an intricately written story, organized as a ch…" at bounding box center [429, 147] width 489 height 125
click at [603, 94] on div at bounding box center [600, 94] width 47 height 9
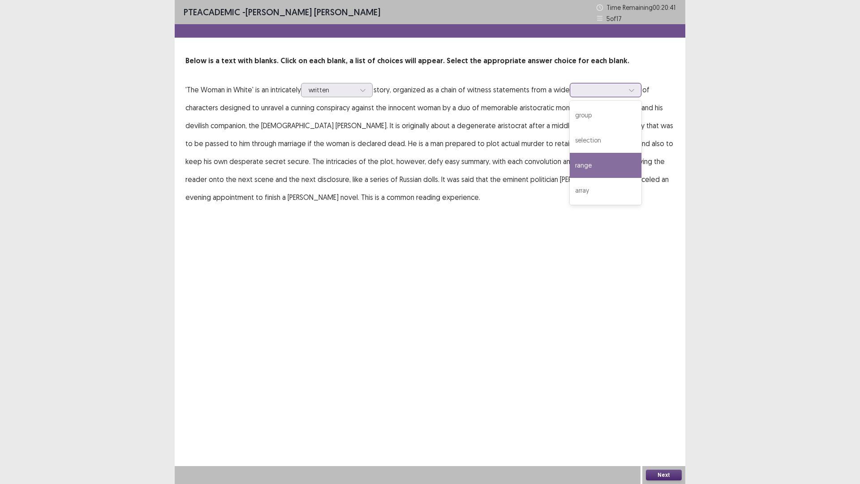
click at [604, 173] on div "range" at bounding box center [606, 165] width 72 height 25
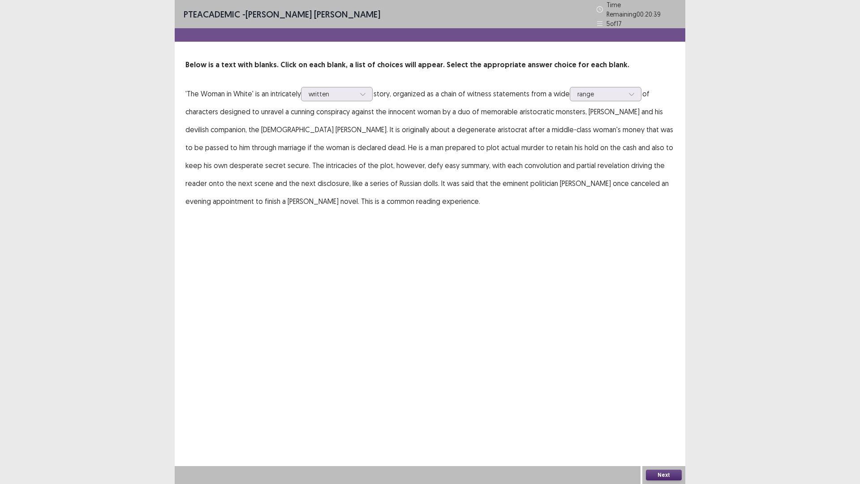
click at [664, 423] on button "Next" at bounding box center [664, 474] width 36 height 11
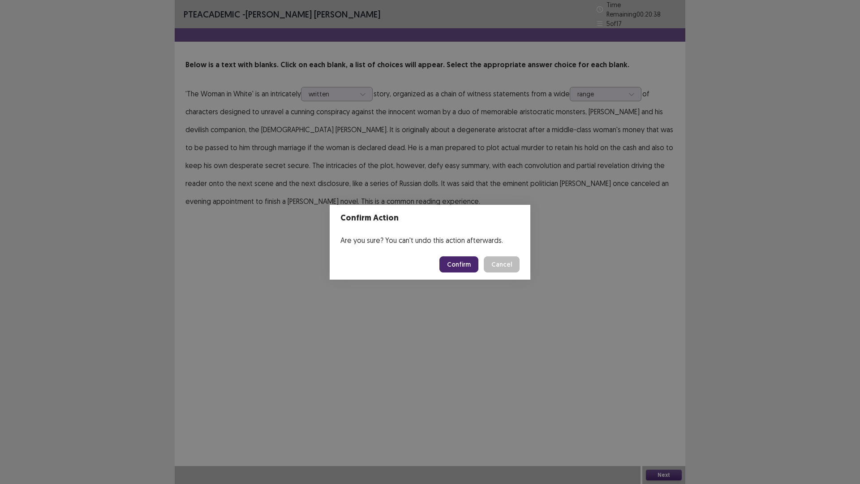
click at [461, 265] on button "Confirm" at bounding box center [458, 264] width 39 height 16
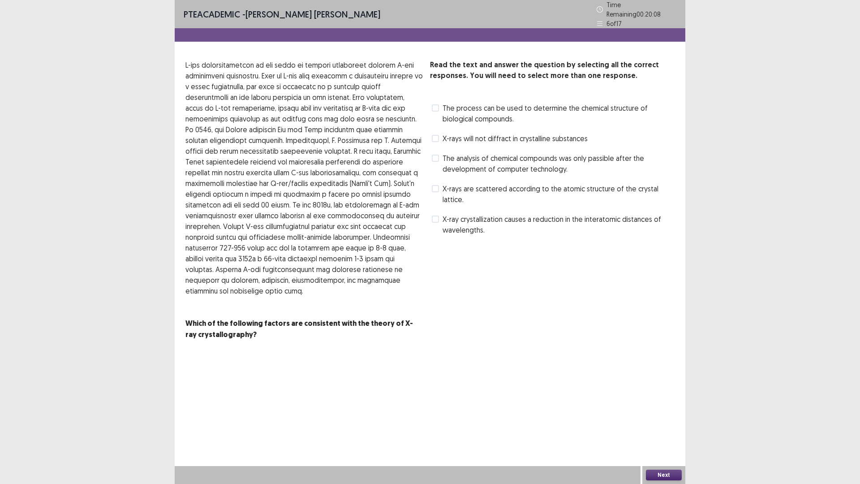
click at [553, 104] on span "The process can be used to determine the chemical structure of biological compo…" at bounding box center [558, 113] width 232 height 21
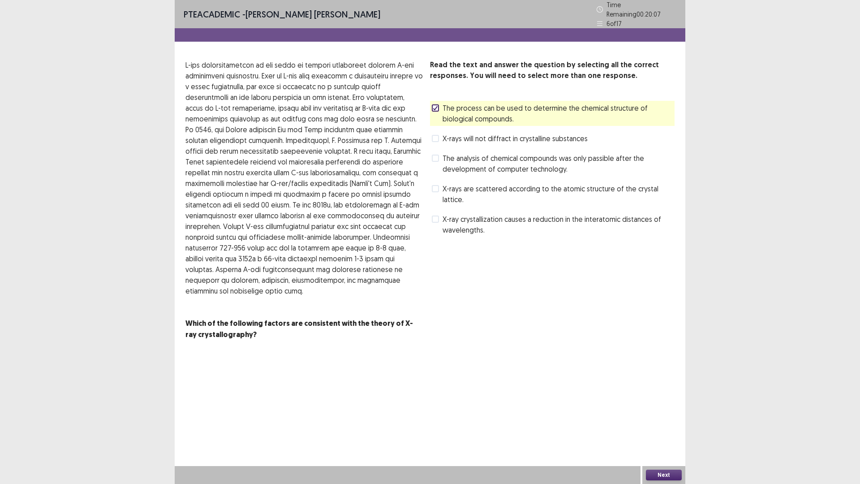
click at [532, 214] on span "X-ray crystallization causes a reduction in the interatomic distances of wavele…" at bounding box center [558, 224] width 232 height 21
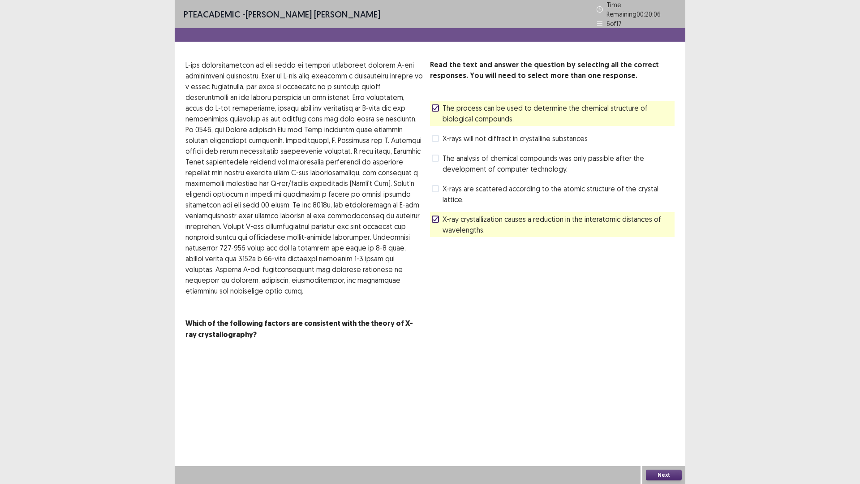
click at [444, 103] on span "The process can be used to determine the chemical structure of biological compo…" at bounding box center [558, 113] width 232 height 21
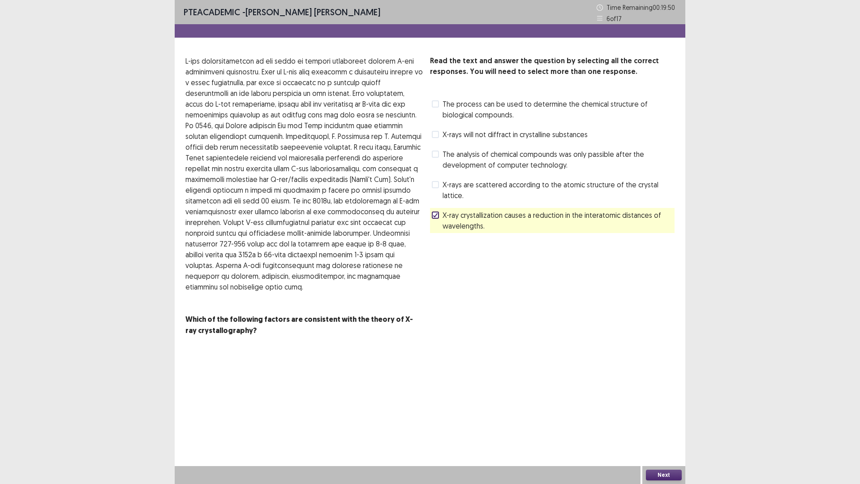
click at [442, 185] on span "X-rays are scattered according to the atomic structure of the crystal lattice." at bounding box center [558, 189] width 232 height 21
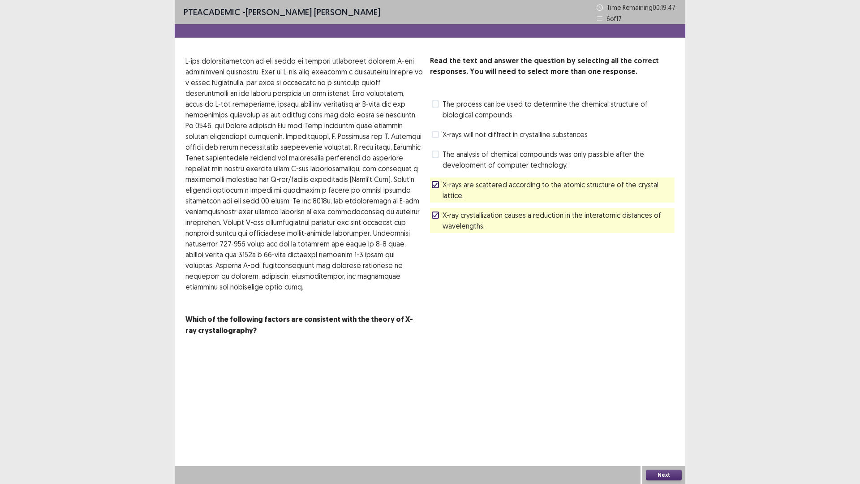
click at [664, 423] on button "Next" at bounding box center [664, 474] width 36 height 11
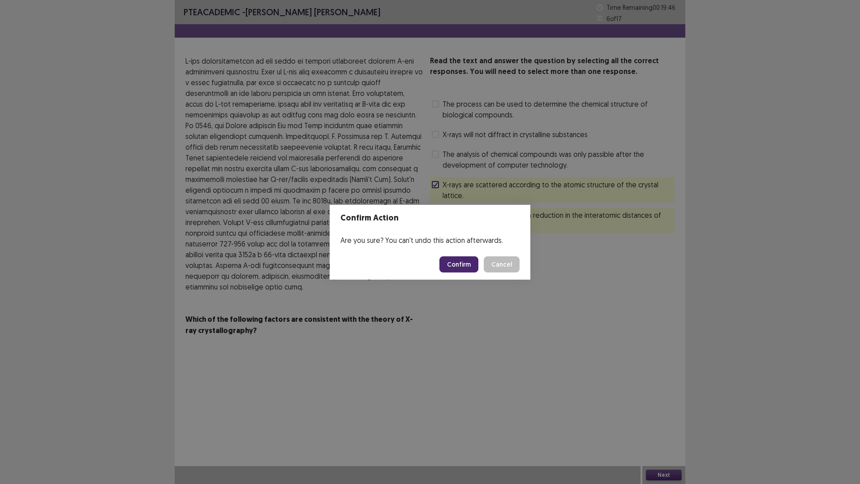
click at [454, 268] on button "Confirm" at bounding box center [458, 264] width 39 height 16
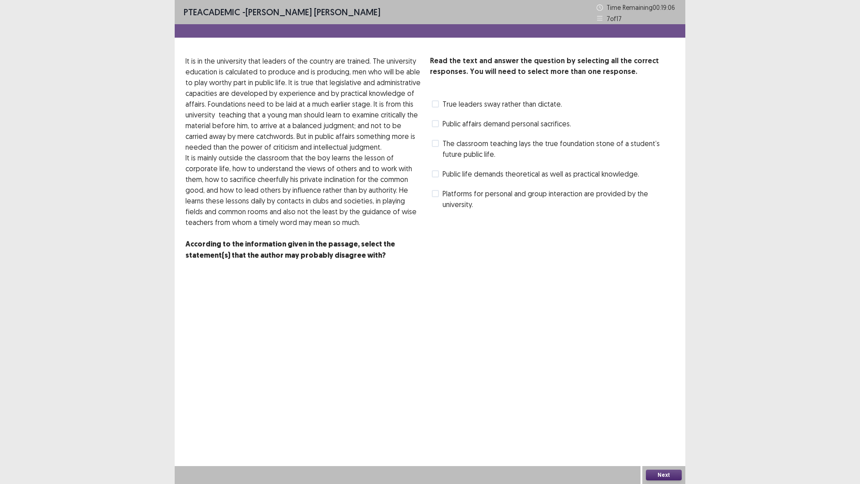
click at [467, 103] on span "True leaders sway rather than dictate." at bounding box center [502, 104] width 120 height 11
click at [467, 127] on span "Public affairs demand personal sacrifices." at bounding box center [506, 123] width 129 height 11
drag, startPoint x: 654, startPoint y: 464, endPoint x: 659, endPoint y: 474, distance: 11.2
click at [654, 423] on div "PTE academic - [PERSON_NAME] [PERSON_NAME] Time Remaining 00 : 19 : 03 7 of 17 …" at bounding box center [430, 242] width 511 height 484
click at [659, 423] on button "Next" at bounding box center [664, 474] width 36 height 11
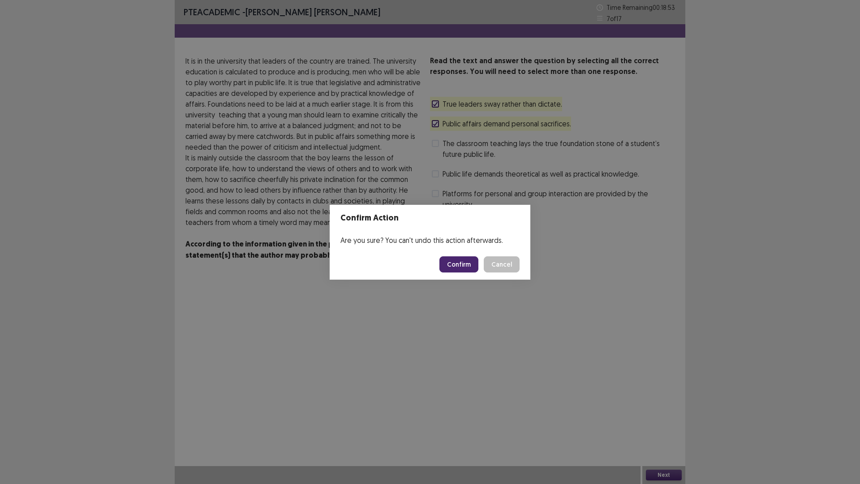
click at [456, 262] on button "Confirm" at bounding box center [458, 264] width 39 height 16
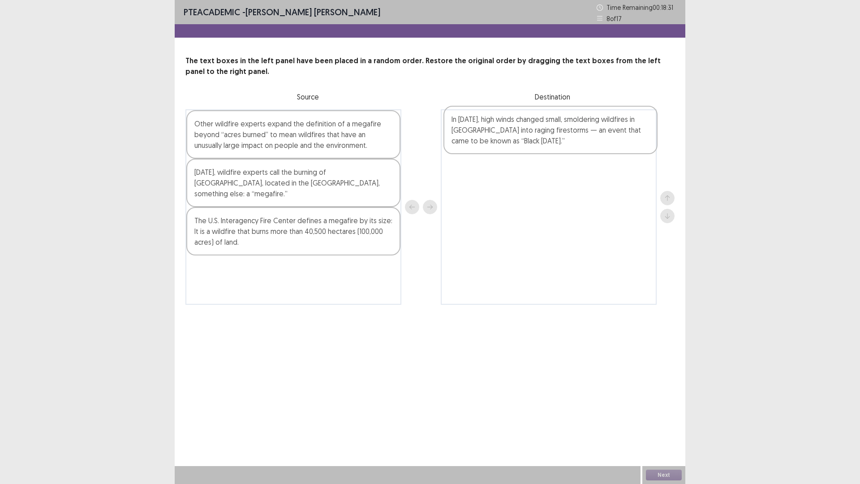
drag, startPoint x: 240, startPoint y: 193, endPoint x: 500, endPoint y: 138, distance: 265.4
click at [500, 138] on div "Other wildfire experts expand the definition of a megafire beyond “acres burned…" at bounding box center [429, 206] width 489 height 195
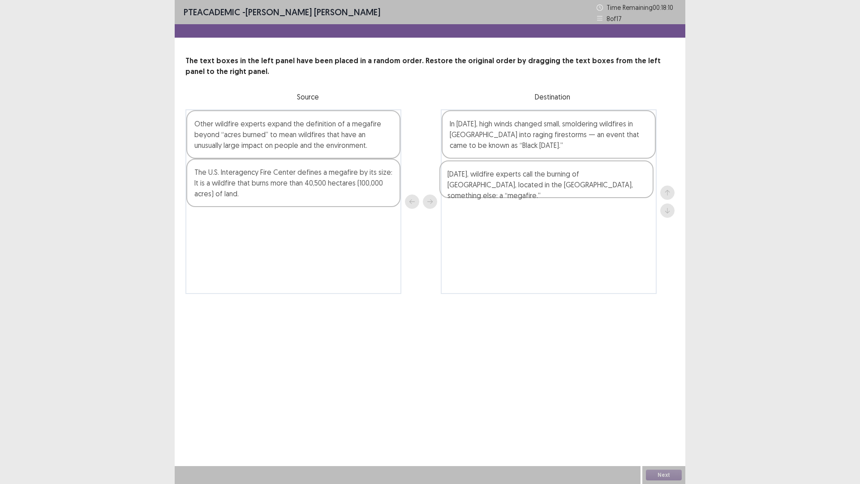
drag, startPoint x: 215, startPoint y: 184, endPoint x: 473, endPoint y: 186, distance: 257.9
click at [473, 186] on div "Other wildfire experts expand the definition of a megafire beyond “acres burned…" at bounding box center [429, 201] width 489 height 184
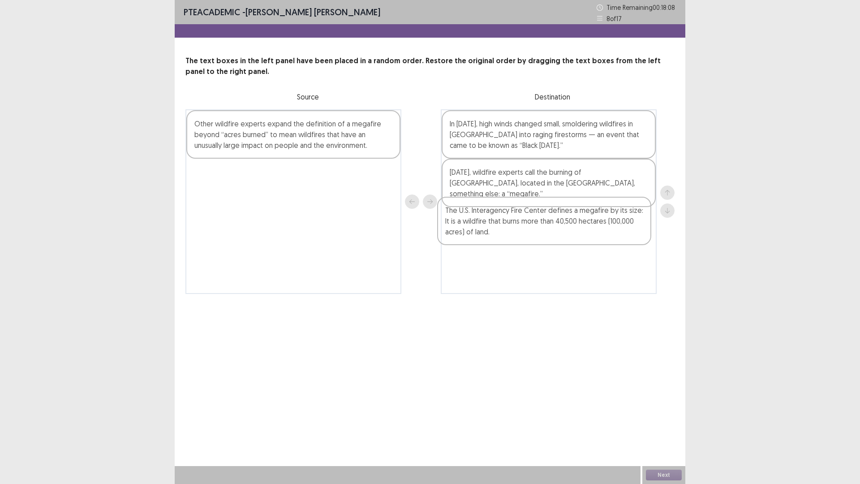
drag, startPoint x: 248, startPoint y: 191, endPoint x: 504, endPoint y: 229, distance: 259.0
click at [504, 229] on div "Other wildfire experts expand the definition of a megafire beyond “acres burned…" at bounding box center [429, 201] width 489 height 184
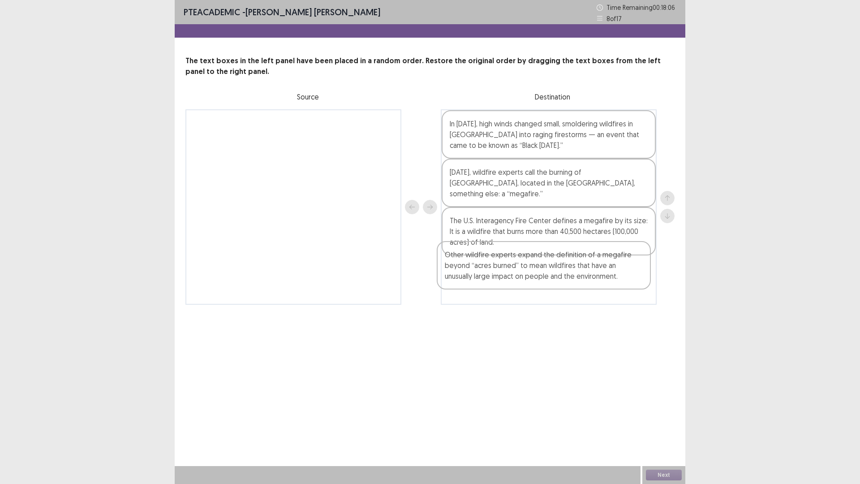
drag, startPoint x: 275, startPoint y: 129, endPoint x: 526, endPoint y: 262, distance: 284.7
click at [526, 262] on div "Other wildfire experts expand the definition of a megafire beyond “acres burned…" at bounding box center [429, 206] width 489 height 195
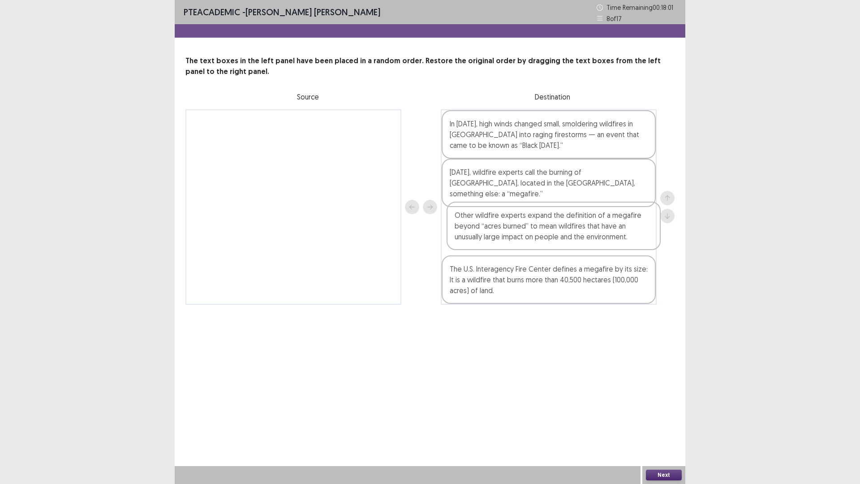
drag, startPoint x: 495, startPoint y: 252, endPoint x: 499, endPoint y: 223, distance: 29.4
click at [499, 223] on div "In [DATE], high winds changed small, smoldering wildfires in [GEOGRAPHIC_DATA] …" at bounding box center [549, 206] width 216 height 195
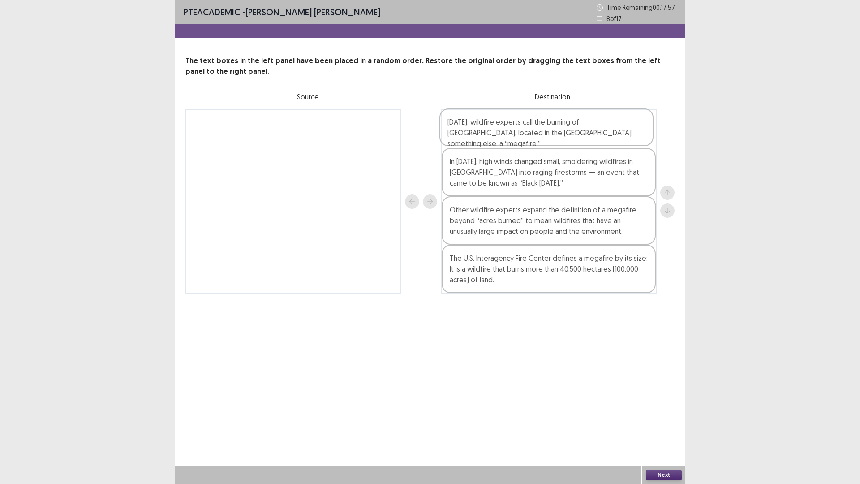
drag, startPoint x: 507, startPoint y: 188, endPoint x: 504, endPoint y: 134, distance: 53.4
click at [504, 134] on div "In [DATE], high winds changed small, smoldering wildfires in [GEOGRAPHIC_DATA] …" at bounding box center [549, 201] width 216 height 184
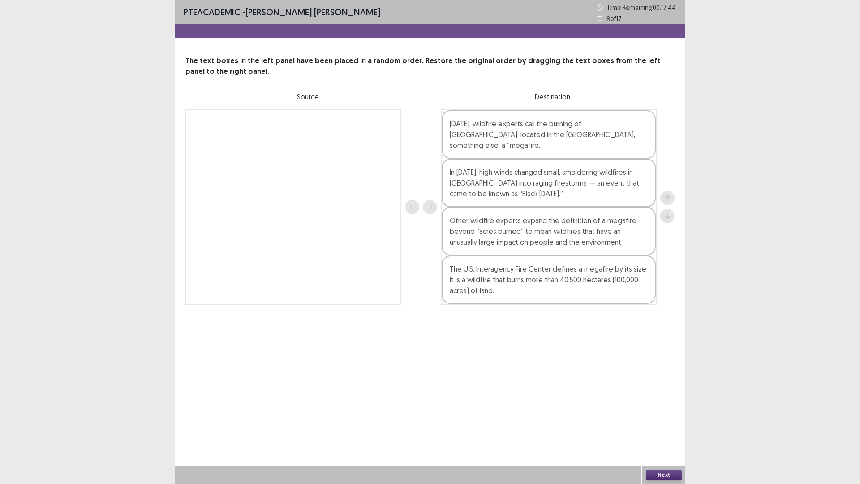
click at [661, 423] on button "Next" at bounding box center [664, 474] width 36 height 11
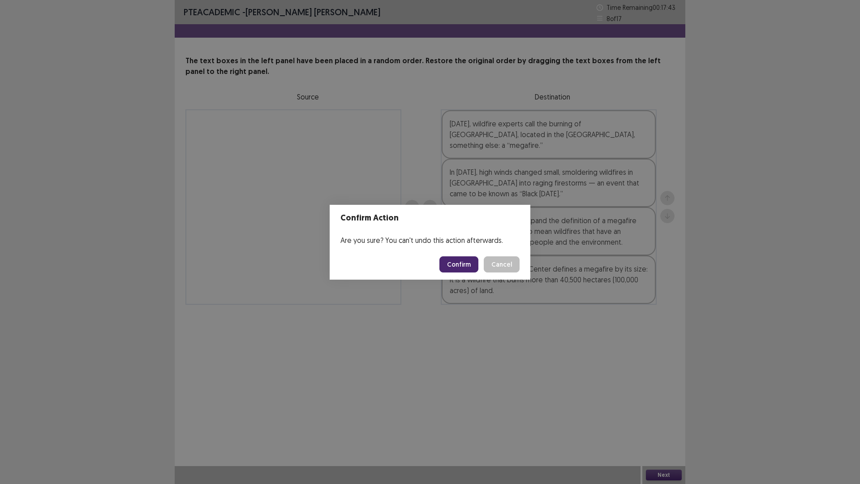
click at [466, 265] on button "Confirm" at bounding box center [458, 264] width 39 height 16
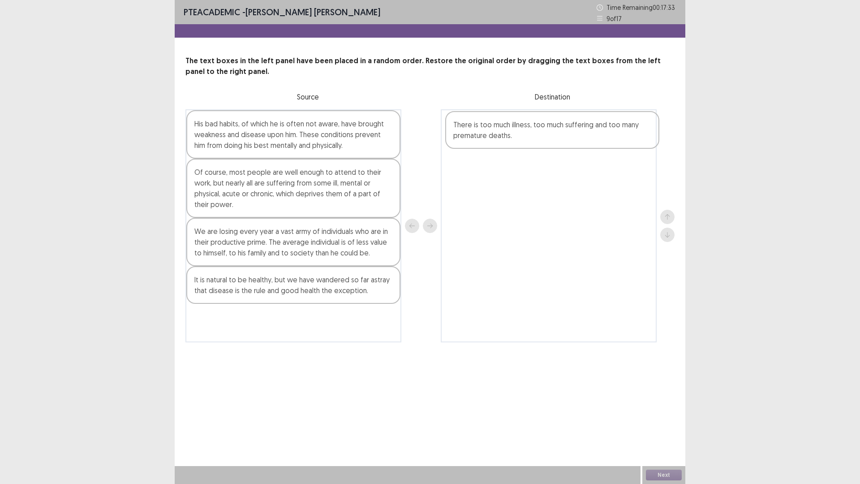
drag, startPoint x: 331, startPoint y: 240, endPoint x: 593, endPoint y: 131, distance: 284.3
click at [593, 131] on div "His bad habits, of which he is often not aware, have brought weakness and disea…" at bounding box center [429, 225] width 489 height 233
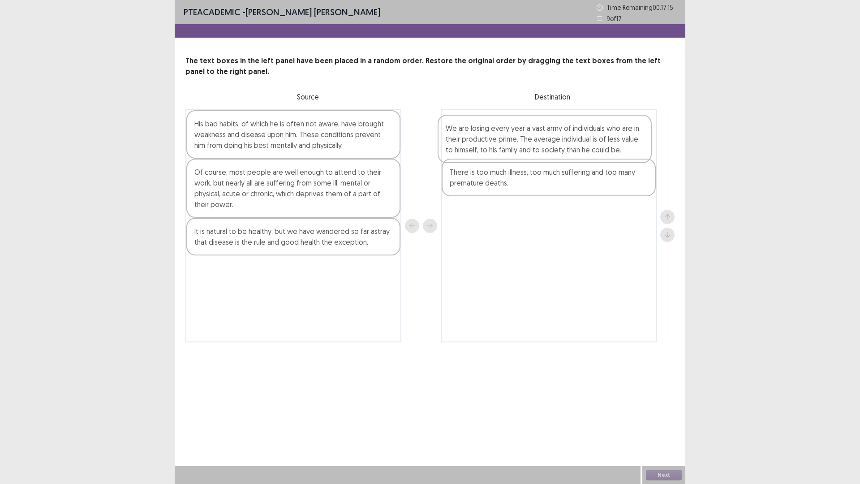
drag, startPoint x: 223, startPoint y: 256, endPoint x: 478, endPoint y: 148, distance: 276.5
click at [478, 148] on div "His bad habits, of which he is often not aware, have brought weakness and disea…" at bounding box center [429, 225] width 489 height 233
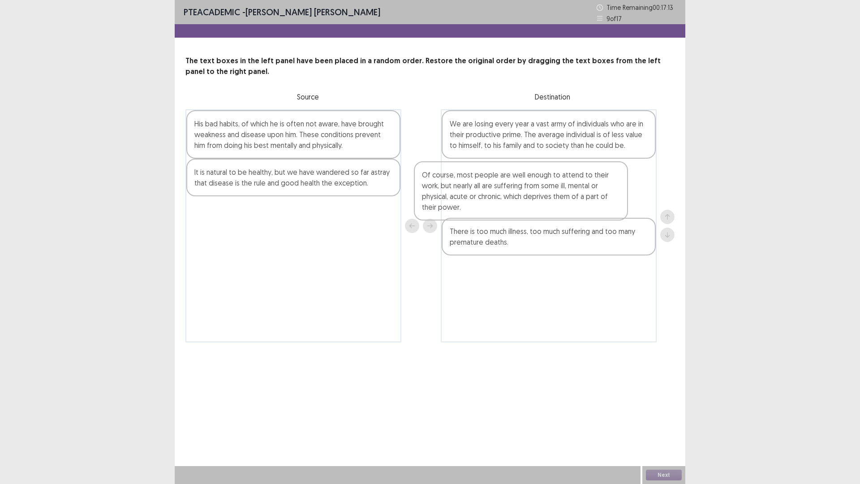
drag, startPoint x: 240, startPoint y: 207, endPoint x: 492, endPoint y: 207, distance: 251.7
click at [492, 207] on div "His bad habits, of which he is often not aware, have brought weakness and disea…" at bounding box center [429, 225] width 489 height 233
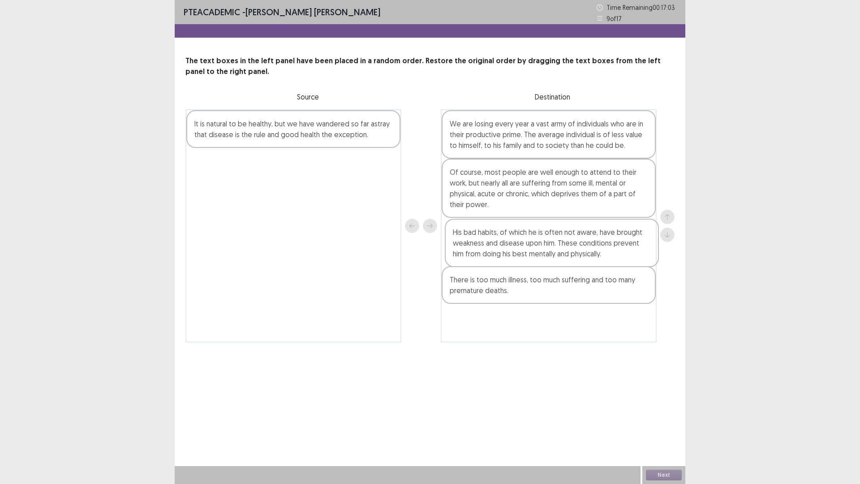
drag, startPoint x: 265, startPoint y: 139, endPoint x: 433, endPoint y: 191, distance: 175.8
click at [528, 250] on div "His bad habits, of which he is often not aware, have brought weakness and disea…" at bounding box center [429, 225] width 489 height 233
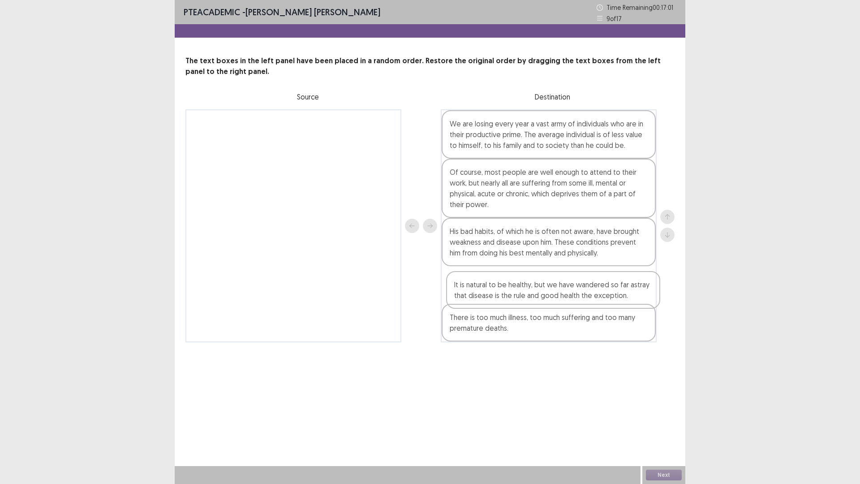
drag, startPoint x: 292, startPoint y: 129, endPoint x: 541, endPoint y: 286, distance: 294.4
click at [552, 291] on div "It is natural to be healthy, but we have wandered so far astray that disease is…" at bounding box center [429, 225] width 489 height 233
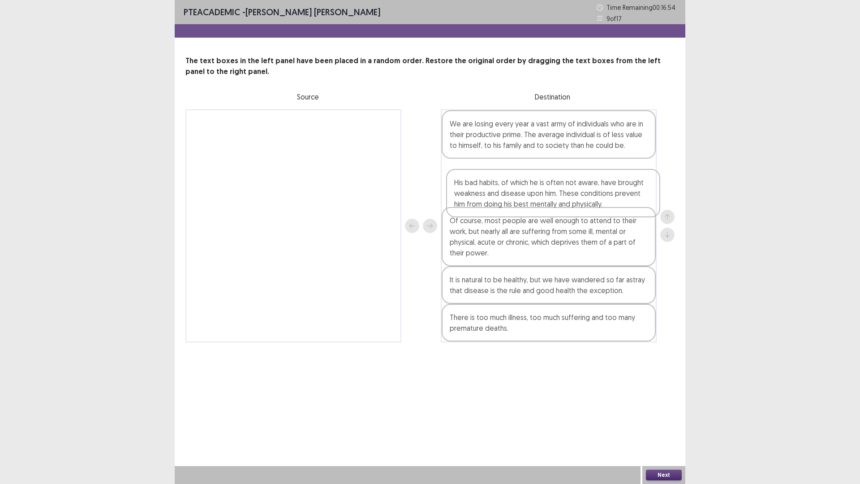
drag, startPoint x: 504, startPoint y: 249, endPoint x: 510, endPoint y: 197, distance: 52.8
click at [510, 197] on div "We are losing every year a vast army of individuals who are in their productive…" at bounding box center [549, 225] width 216 height 233
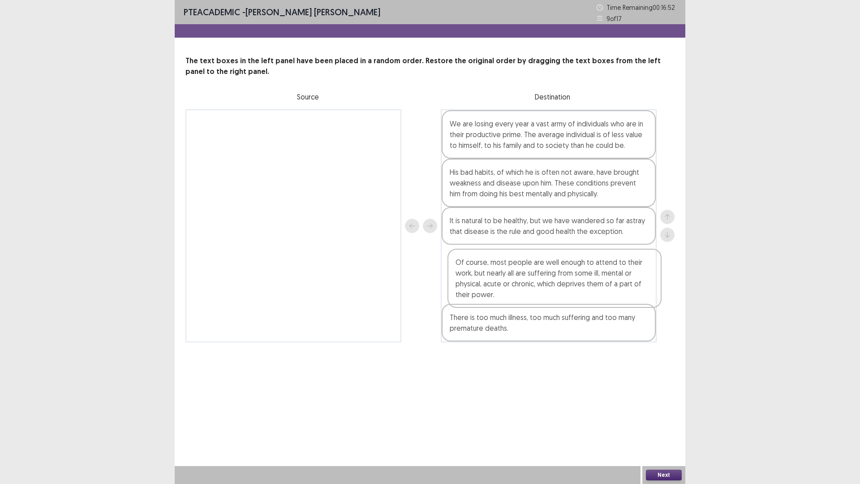
drag, startPoint x: 510, startPoint y: 245, endPoint x: 518, endPoint y: 272, distance: 28.5
click at [517, 277] on div "We are losing every year a vast army of individuals who are in their productive…" at bounding box center [549, 225] width 216 height 233
click at [659, 423] on button "Next" at bounding box center [664, 474] width 36 height 11
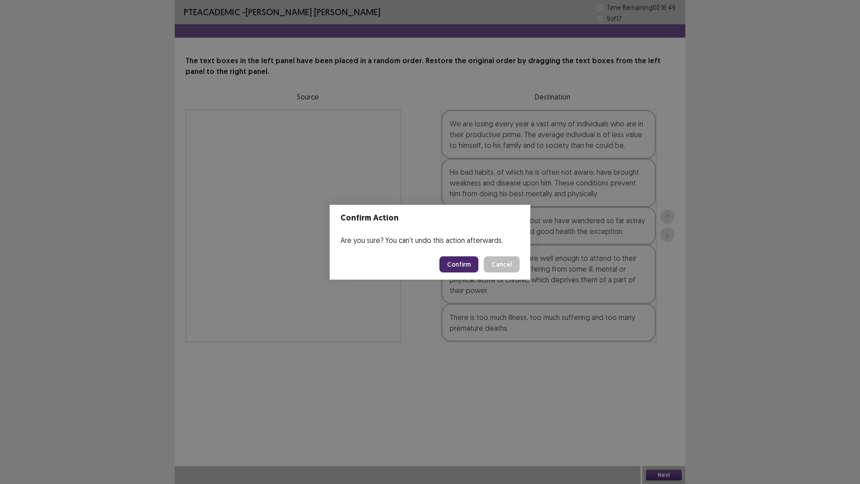
click at [453, 262] on button "Confirm" at bounding box center [458, 264] width 39 height 16
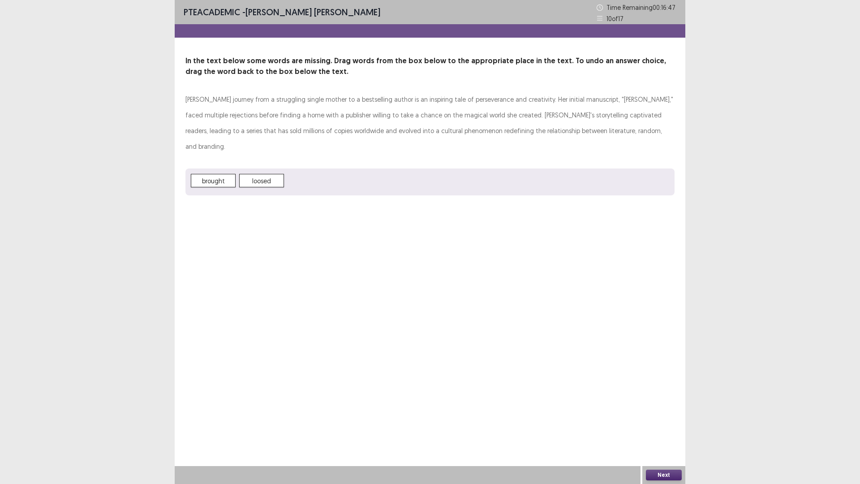
click at [227, 174] on span "brought" at bounding box center [213, 180] width 45 height 13
click at [656, 423] on button "Next" at bounding box center [664, 474] width 36 height 11
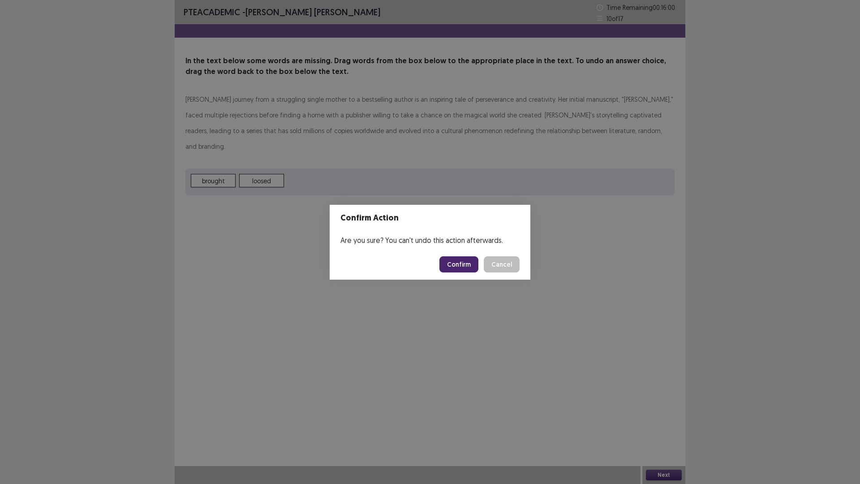
click at [452, 263] on button "Confirm" at bounding box center [458, 264] width 39 height 16
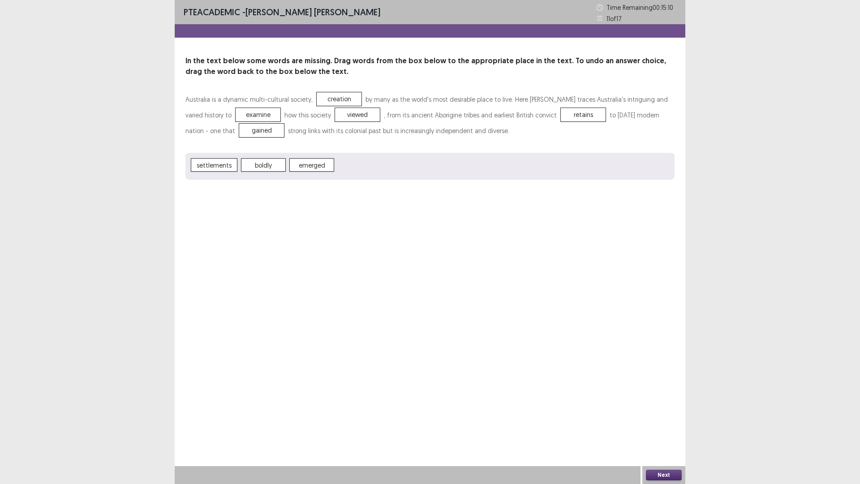
click at [655, 423] on button "Next" at bounding box center [664, 474] width 36 height 11
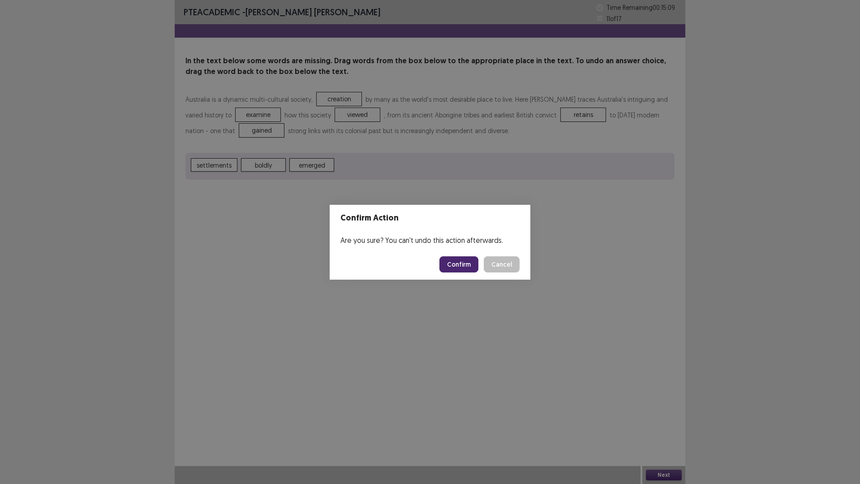
click at [460, 264] on button "Confirm" at bounding box center [458, 264] width 39 height 16
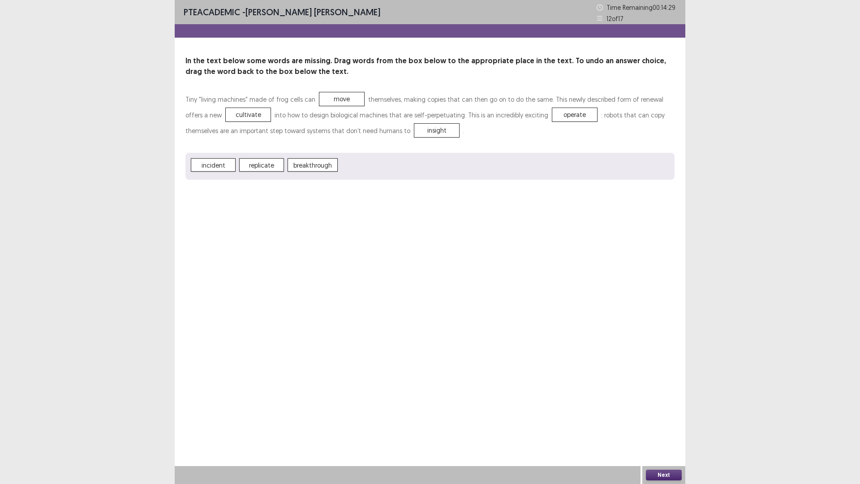
click at [665, 423] on button "Next" at bounding box center [664, 474] width 36 height 11
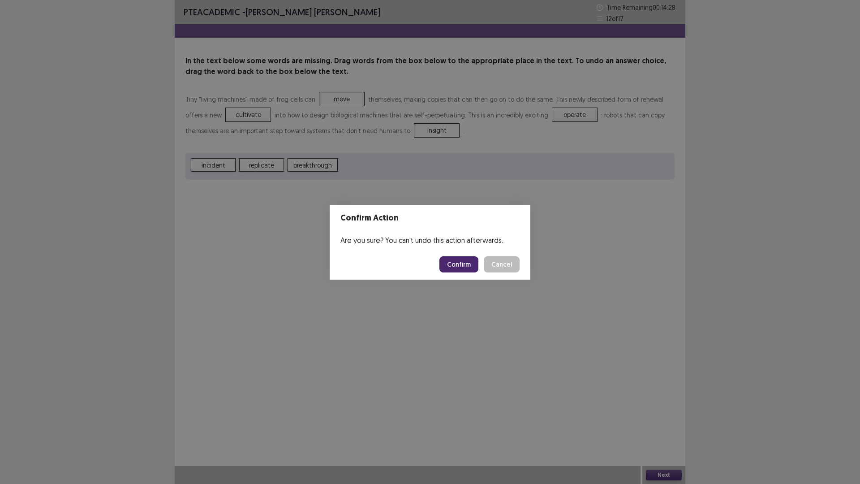
click at [459, 262] on button "Confirm" at bounding box center [458, 264] width 39 height 16
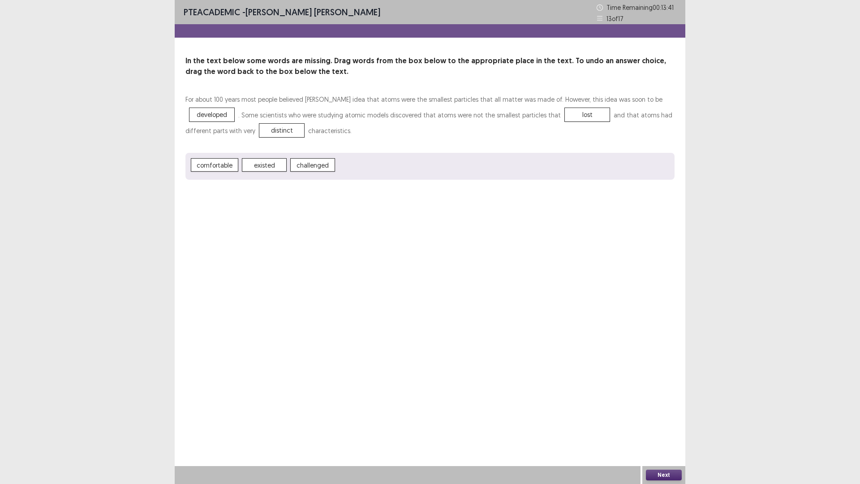
click at [649, 423] on button "Next" at bounding box center [664, 474] width 36 height 11
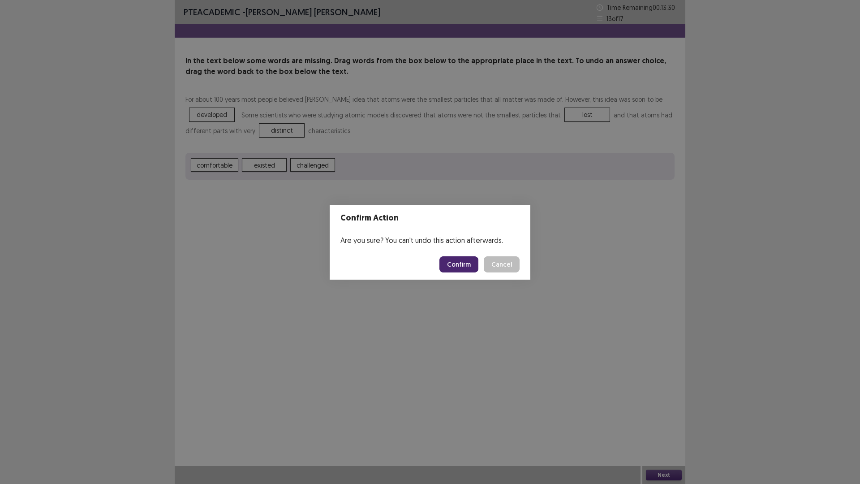
click at [496, 268] on button "Cancel" at bounding box center [502, 264] width 36 height 16
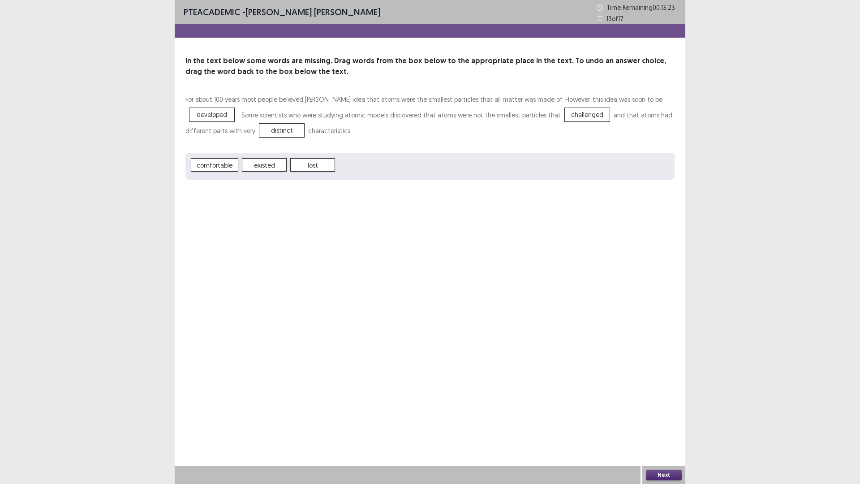
drag, startPoint x: 209, startPoint y: 174, endPoint x: 225, endPoint y: 160, distance: 21.3
click at [226, 148] on div "For about 100 years most people believed [PERSON_NAME] idea that atoms were the…" at bounding box center [429, 135] width 489 height 88
click at [663, 423] on button "Next" at bounding box center [664, 474] width 36 height 11
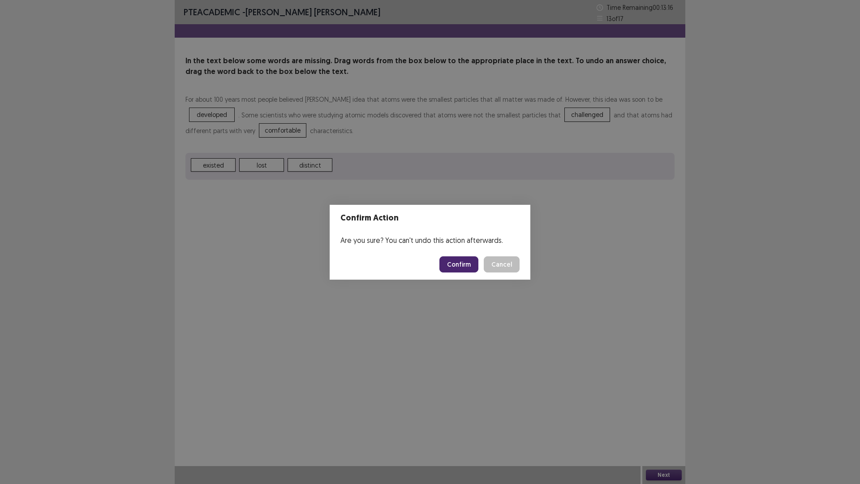
click at [458, 260] on button "Confirm" at bounding box center [458, 264] width 39 height 16
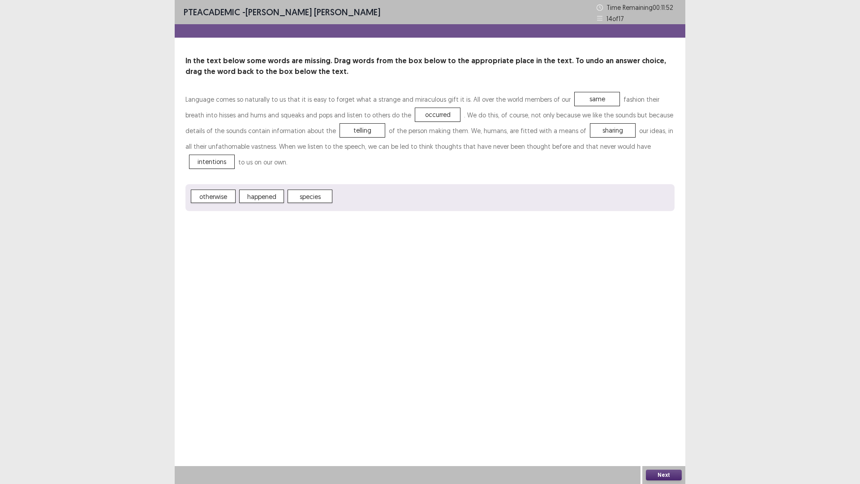
click at [654, 423] on button "Next" at bounding box center [664, 474] width 36 height 11
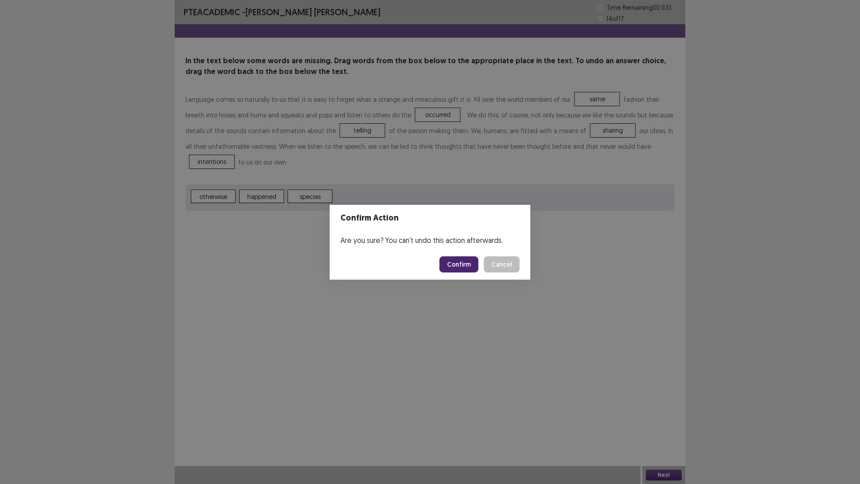
click at [460, 265] on button "Confirm" at bounding box center [458, 264] width 39 height 16
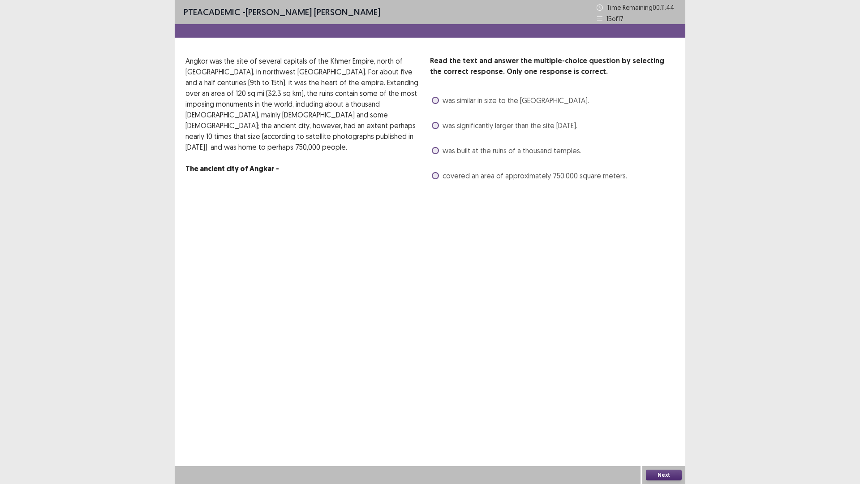
click at [439, 105] on label "was similar in size to the [GEOGRAPHIC_DATA]." at bounding box center [510, 100] width 157 height 11
click at [439, 123] on label "was significantly larger than the site [DATE]." at bounding box center [505, 125] width 146 height 11
click at [396, 152] on p at bounding box center [303, 157] width 237 height 11
drag, startPoint x: 465, startPoint y: 172, endPoint x: 412, endPoint y: 179, distance: 53.3
click at [464, 173] on span "covered an area of approximately 750,000 square meters." at bounding box center [534, 175] width 184 height 11
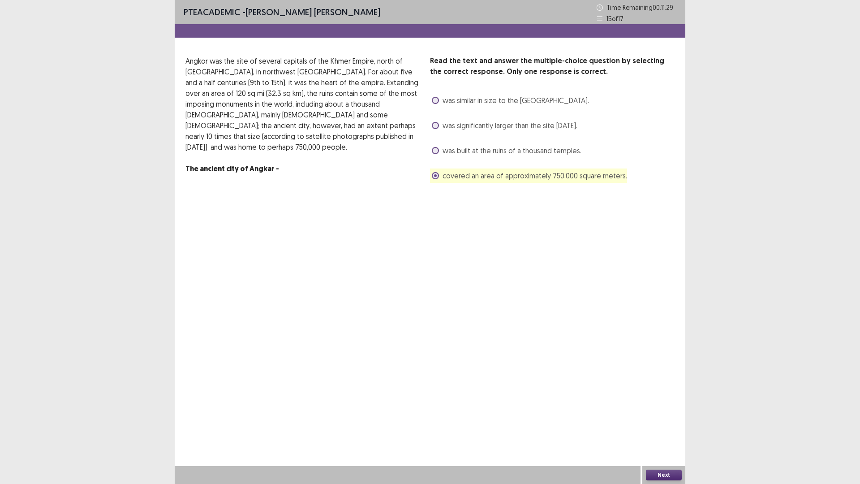
click at [664, 423] on button "Next" at bounding box center [664, 474] width 36 height 11
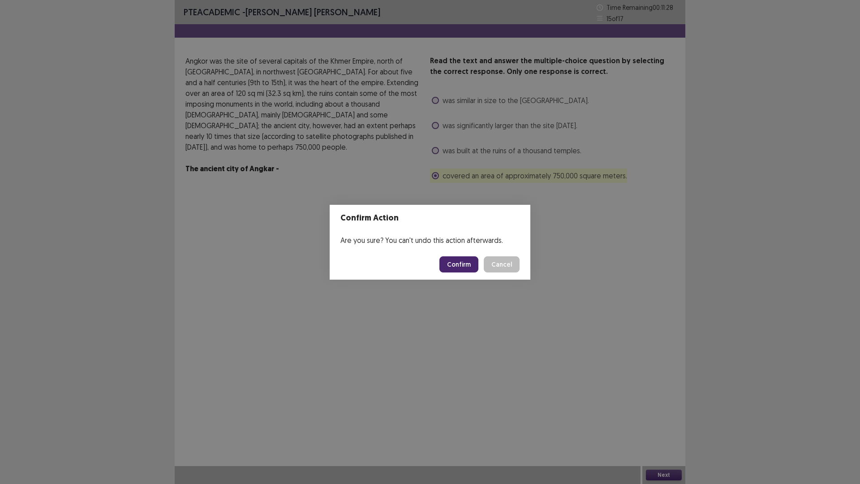
click at [460, 266] on button "Confirm" at bounding box center [458, 264] width 39 height 16
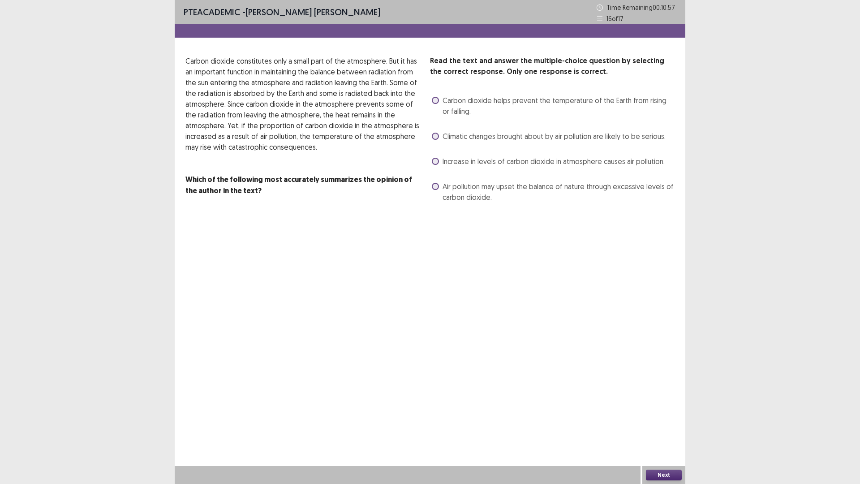
click at [502, 165] on span "Increase in levels of carbon dioxide in atmosphere causes air pollution." at bounding box center [553, 161] width 222 height 11
click at [675, 423] on button "Next" at bounding box center [664, 474] width 36 height 11
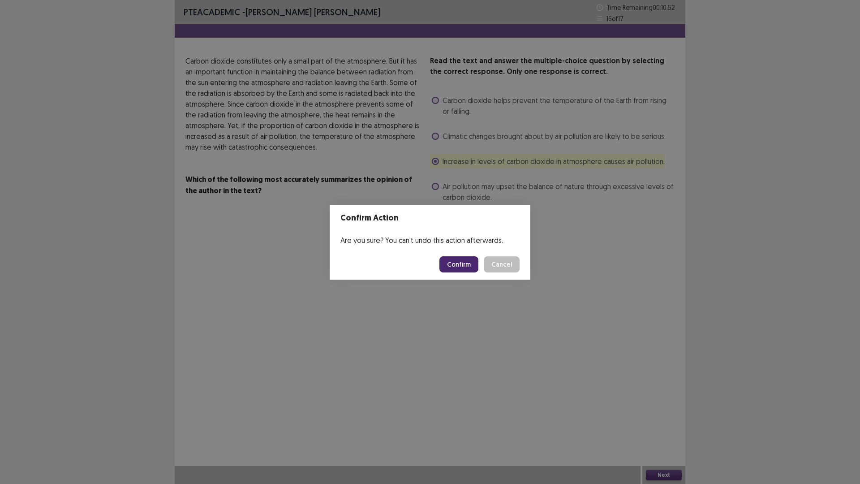
click at [466, 256] on button "Confirm" at bounding box center [458, 264] width 39 height 16
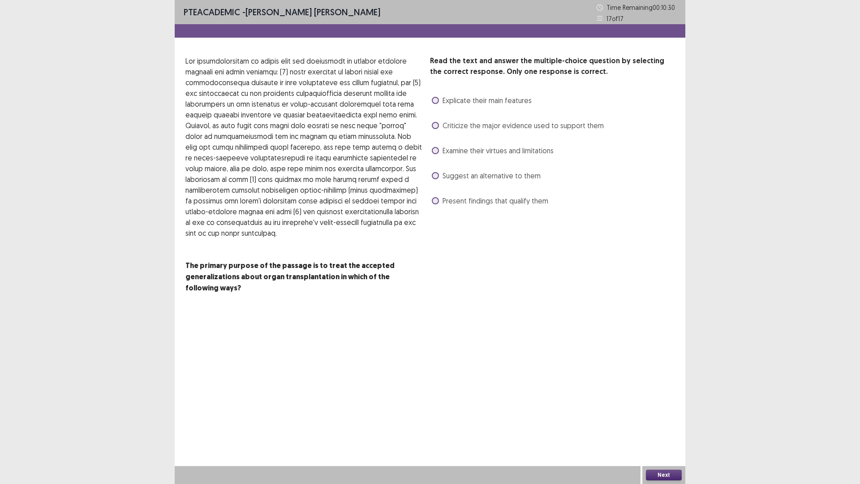
click at [452, 152] on span "Examine their virtues and limitations" at bounding box center [497, 150] width 111 height 11
click at [669, 423] on button "Next" at bounding box center [664, 474] width 36 height 11
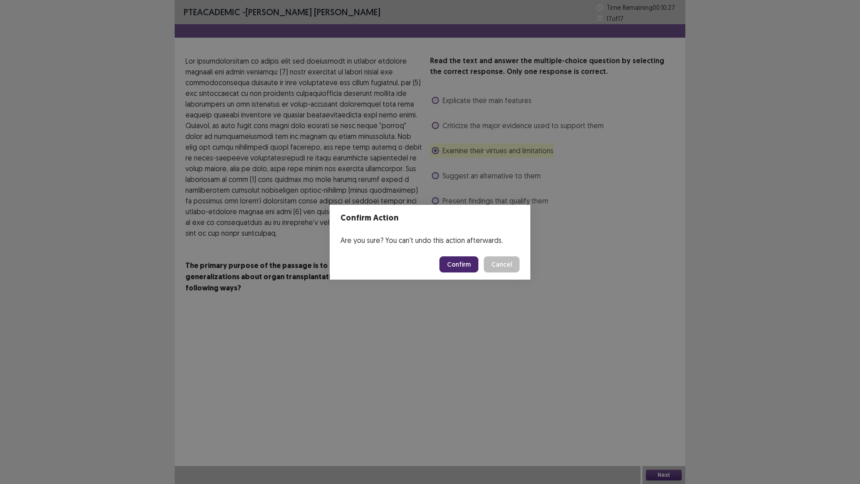
click at [450, 265] on button "Confirm" at bounding box center [458, 264] width 39 height 16
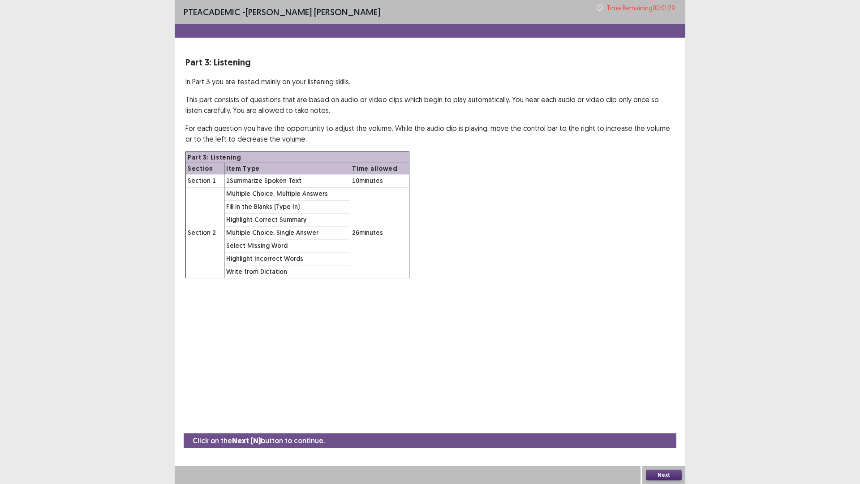
click at [674, 423] on button "Next" at bounding box center [664, 474] width 36 height 11
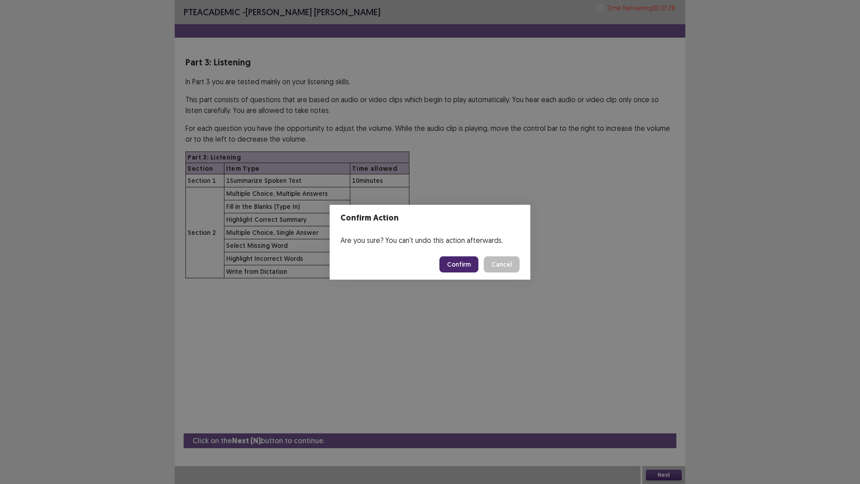
click at [470, 262] on button "Confirm" at bounding box center [458, 264] width 39 height 16
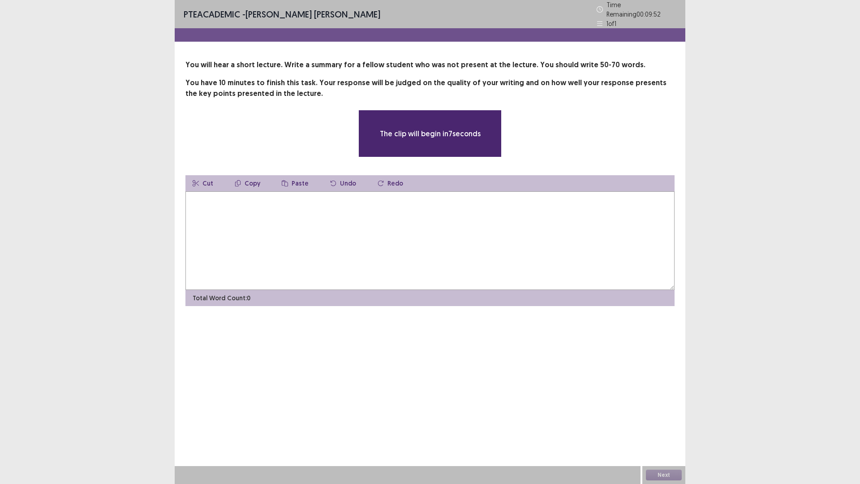
click at [341, 207] on textarea at bounding box center [429, 240] width 489 height 99
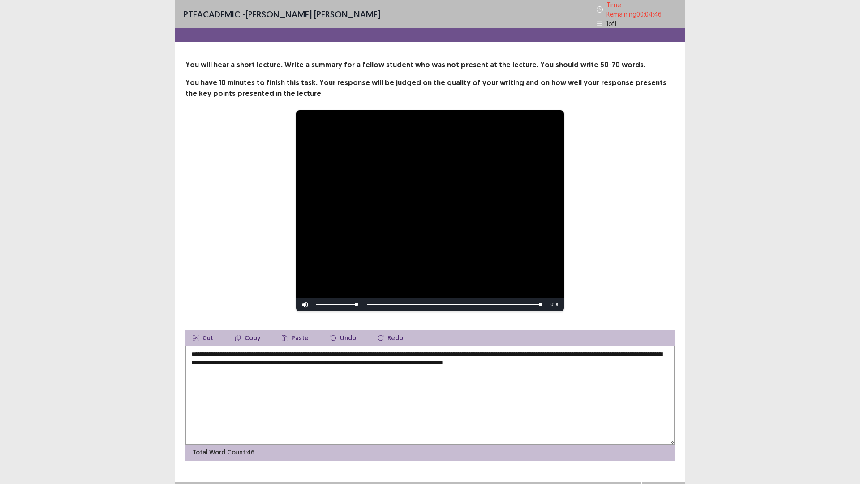
click at [494, 359] on textarea "**********" at bounding box center [429, 395] width 489 height 99
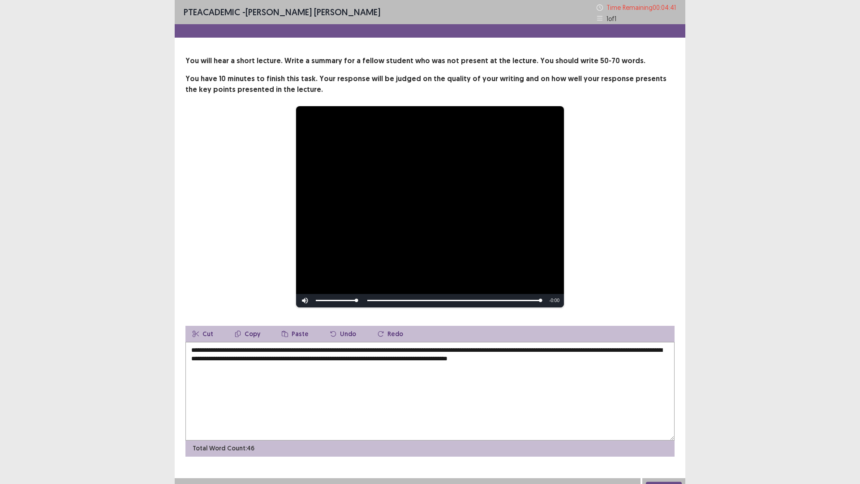
click at [523, 360] on textarea "**********" at bounding box center [429, 391] width 489 height 99
click at [523, 359] on textarea "**********" at bounding box center [429, 391] width 489 height 99
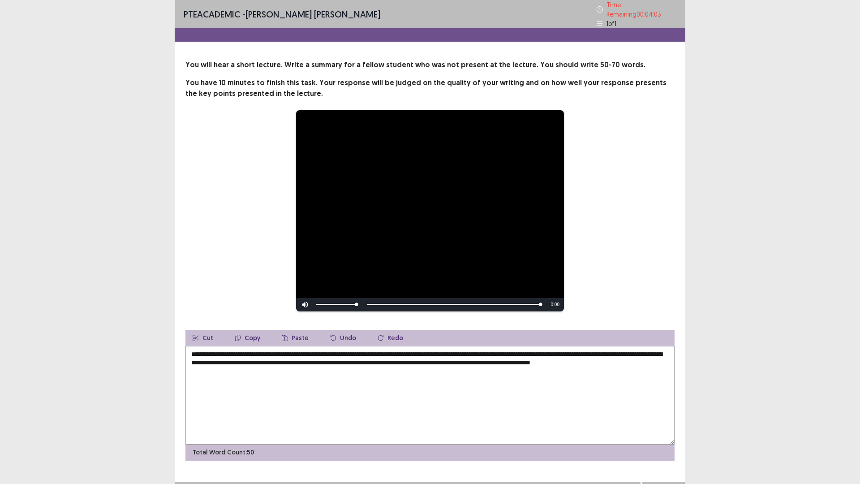
drag, startPoint x: 519, startPoint y: 382, endPoint x: 525, endPoint y: 378, distance: 7.5
click at [519, 382] on textarea "**********" at bounding box center [429, 395] width 489 height 99
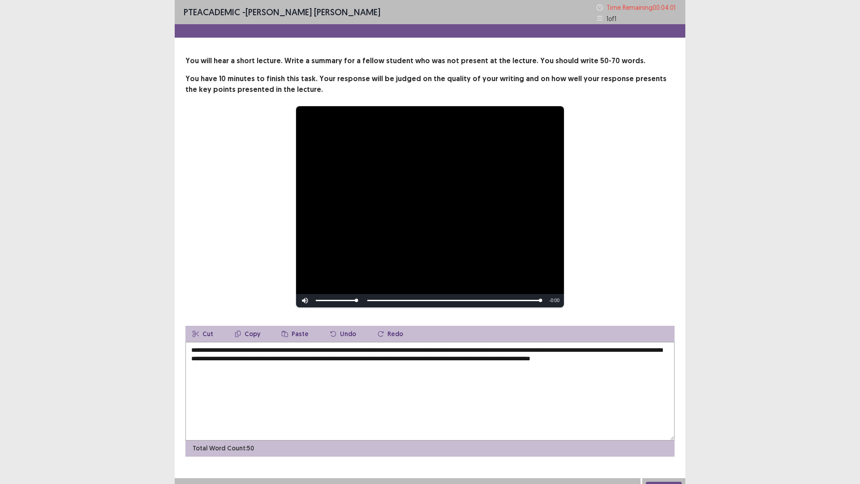
click at [531, 360] on textarea "**********" at bounding box center [429, 391] width 489 height 99
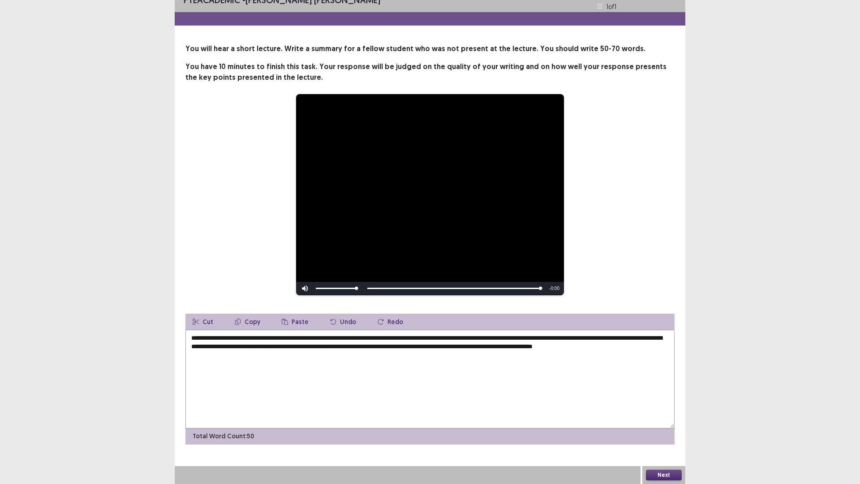
type textarea "**********"
click at [672, 423] on button "Next" at bounding box center [664, 474] width 36 height 11
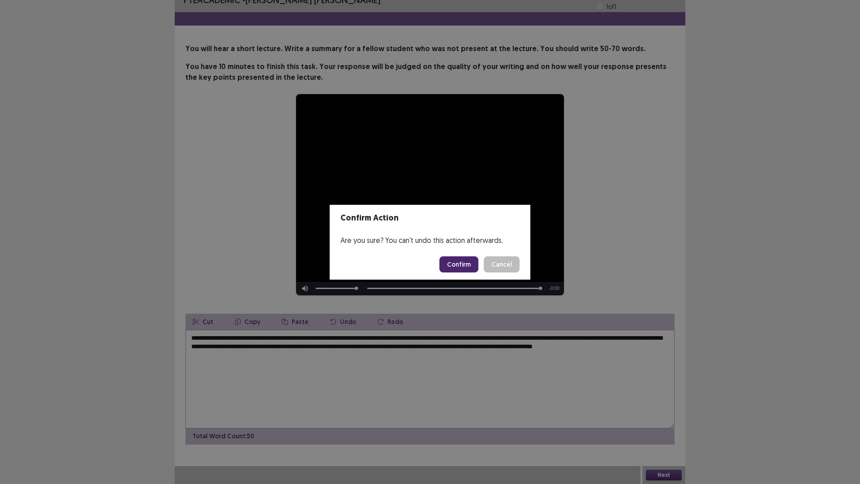
click at [468, 261] on button "Confirm" at bounding box center [458, 264] width 39 height 16
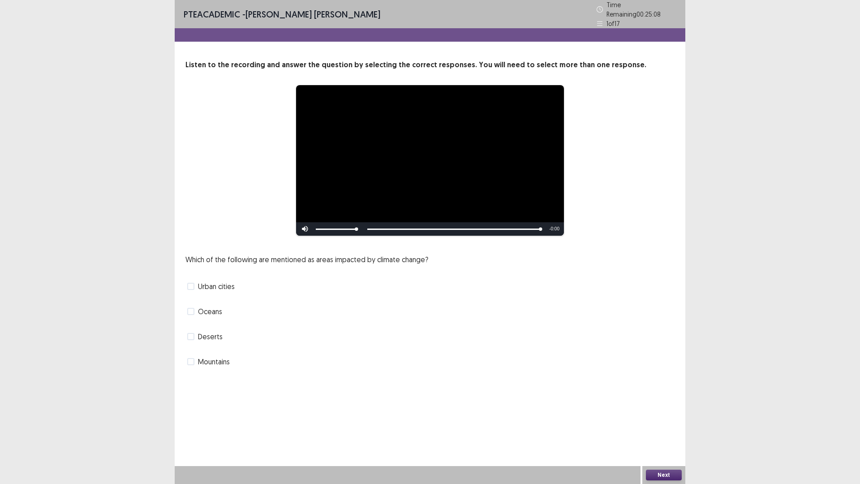
click at [209, 356] on span "Mountains" at bounding box center [214, 361] width 32 height 11
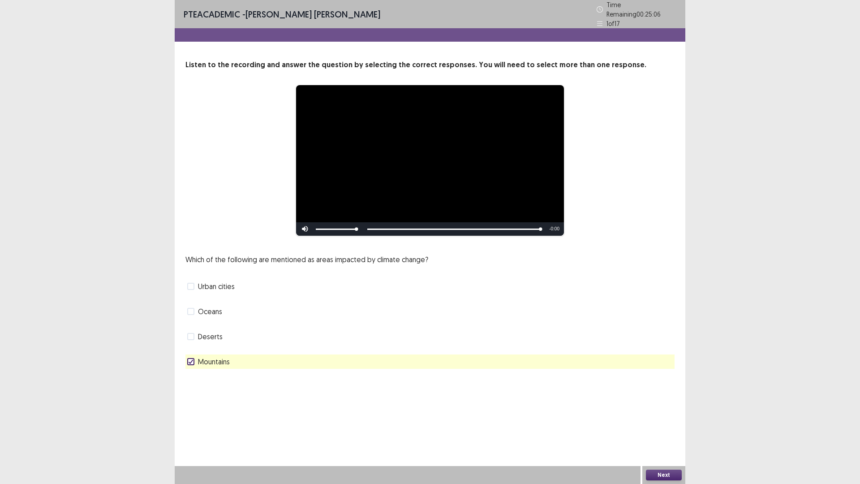
drag, startPoint x: 206, startPoint y: 327, endPoint x: 206, endPoint y: 332, distance: 4.5
click at [206, 332] on span "Deserts" at bounding box center [210, 336] width 25 height 11
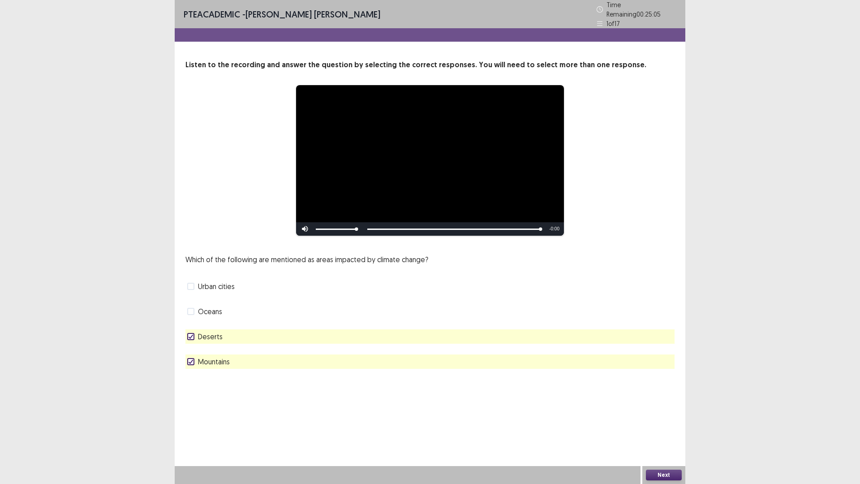
click at [220, 312] on span "Oceans" at bounding box center [210, 311] width 24 height 11
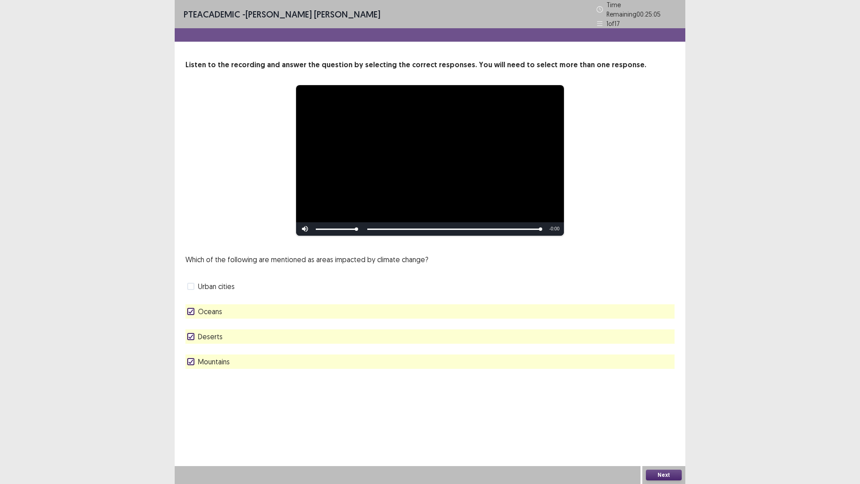
click at [218, 331] on span "Deserts" at bounding box center [210, 336] width 25 height 11
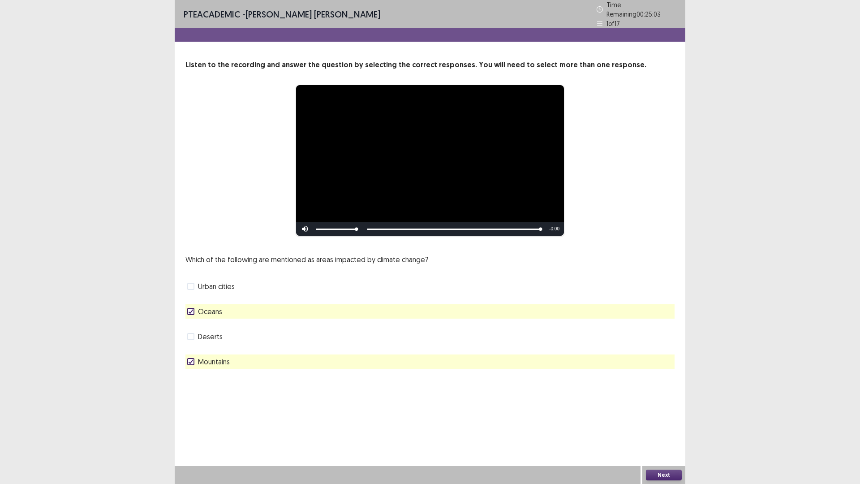
click at [657, 423] on button "Next" at bounding box center [664, 474] width 36 height 11
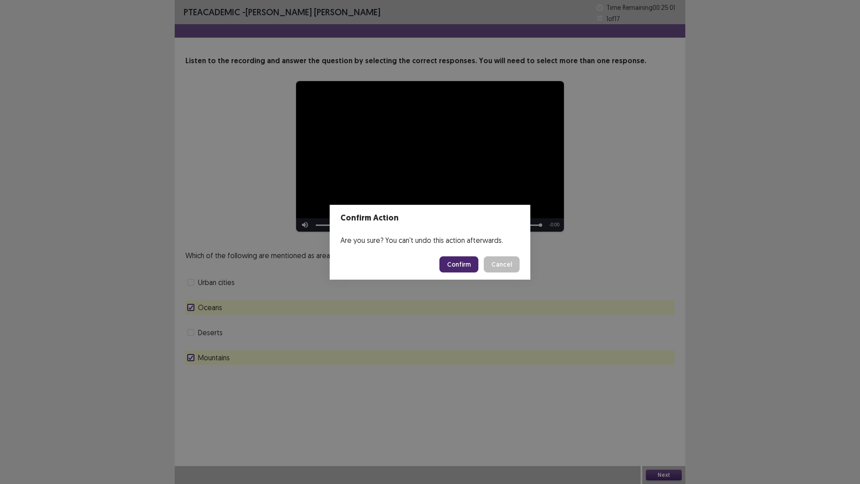
click at [448, 262] on button "Confirm" at bounding box center [458, 264] width 39 height 16
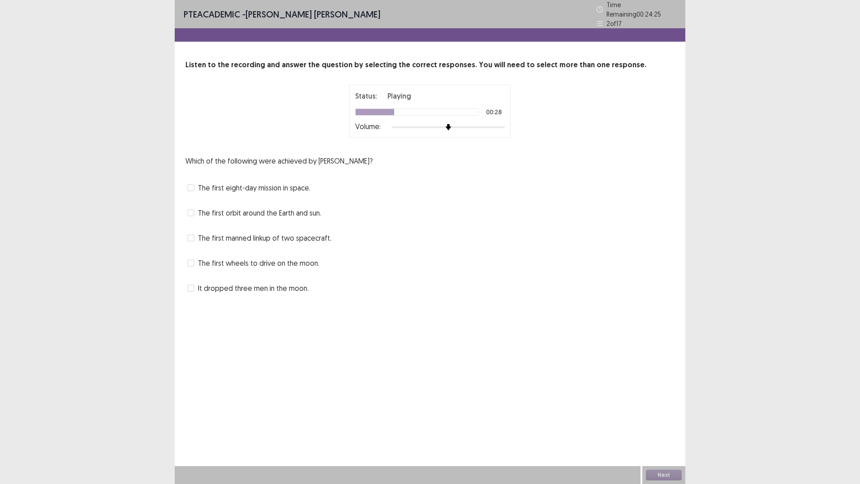
click at [219, 209] on span "The first orbit around the Earth and sun." at bounding box center [259, 212] width 123 height 11
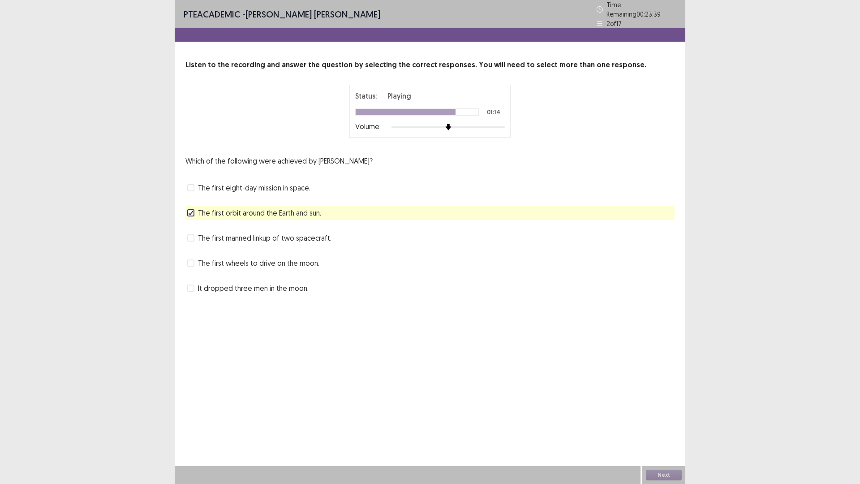
click at [217, 235] on span "The first manned linkup of two spacecraft." at bounding box center [264, 237] width 133 height 11
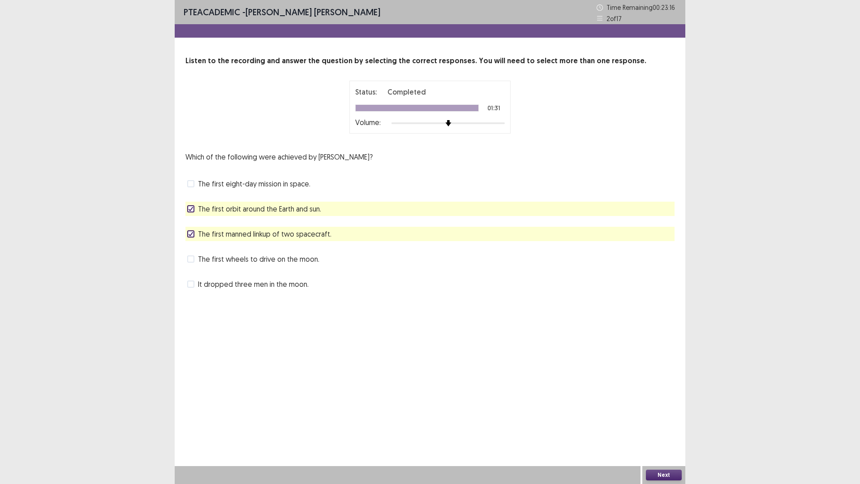
click at [653, 423] on button "Next" at bounding box center [664, 474] width 36 height 11
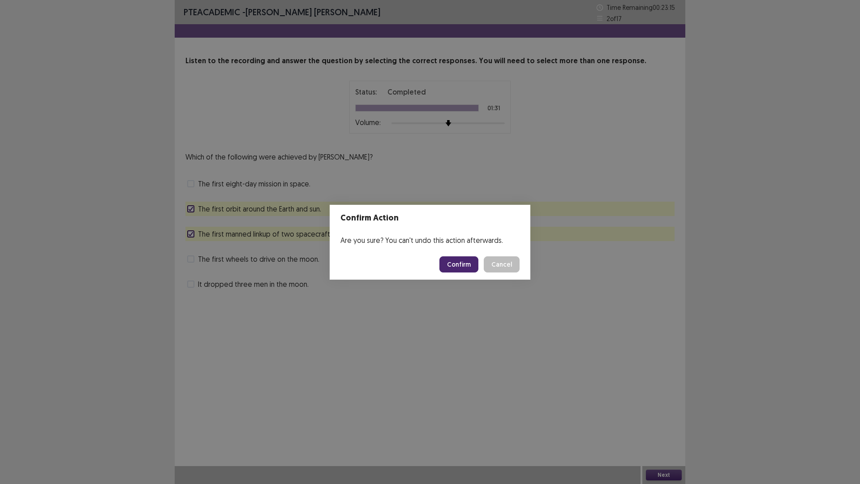
click at [463, 262] on button "Confirm" at bounding box center [458, 264] width 39 height 16
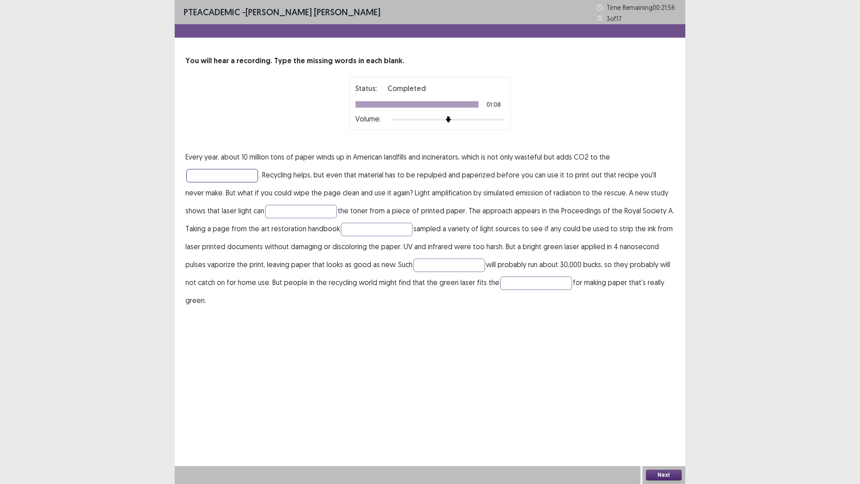
click at [207, 178] on input "text" at bounding box center [222, 175] width 72 height 13
type input "**********"
click at [310, 210] on input "text" at bounding box center [301, 211] width 72 height 13
type input "*****"
click at [354, 223] on input "text" at bounding box center [377, 229] width 72 height 13
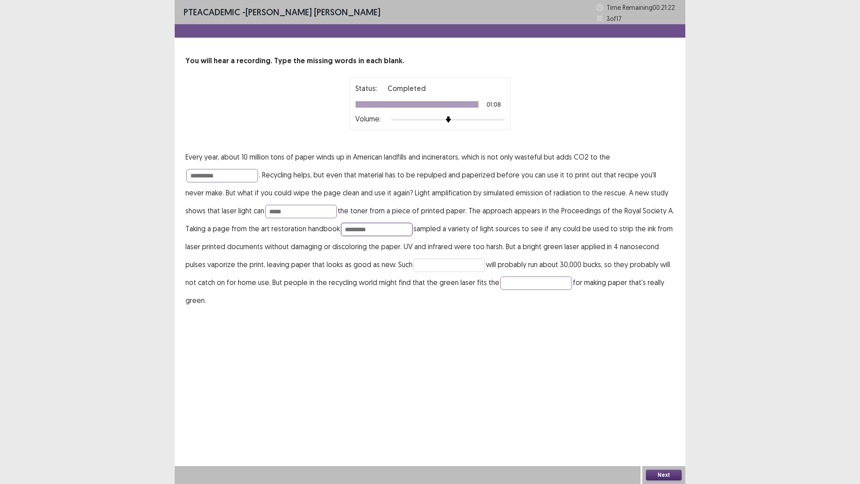
type input "*********"
click at [413, 262] on input "text" at bounding box center [449, 264] width 72 height 13
type input "*******"
click at [540, 281] on input "text" at bounding box center [536, 282] width 72 height 13
type input "****"
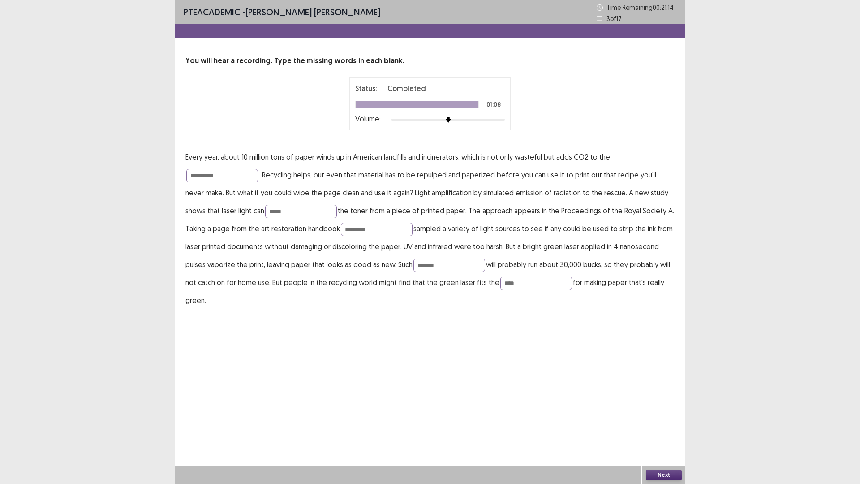
click at [665, 423] on button "Next" at bounding box center [664, 474] width 36 height 11
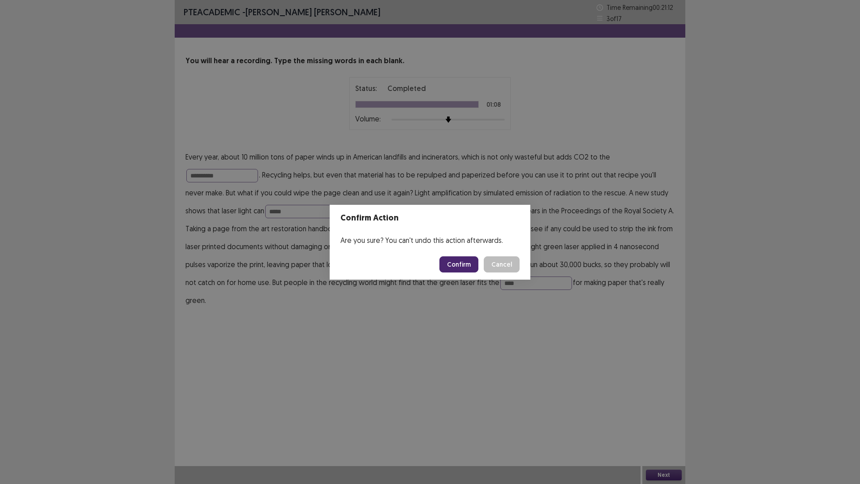
click at [462, 264] on button "Confirm" at bounding box center [458, 264] width 39 height 16
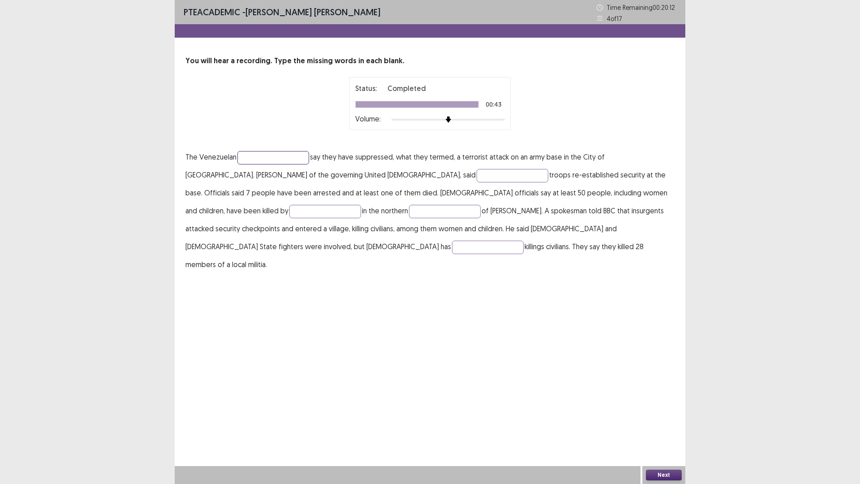
click at [240, 161] on input "text" at bounding box center [273, 157] width 72 height 13
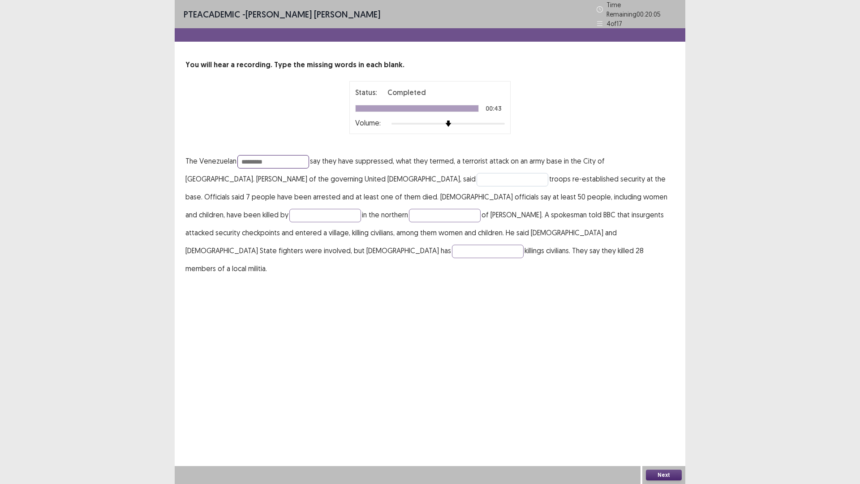
type input "*********"
click at [476, 173] on input "text" at bounding box center [512, 179] width 72 height 13
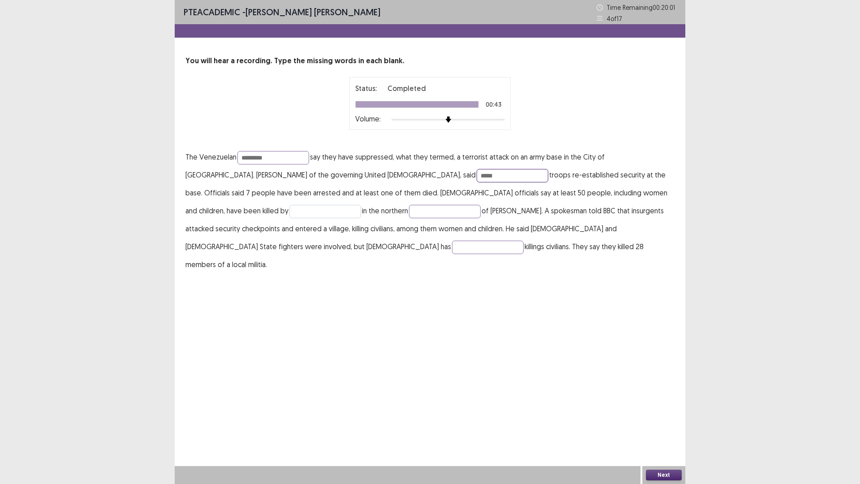
type input "*****"
click at [361, 205] on input "text" at bounding box center [325, 211] width 72 height 13
type input "********"
click at [523, 240] on input "text" at bounding box center [488, 246] width 72 height 13
type input "******"
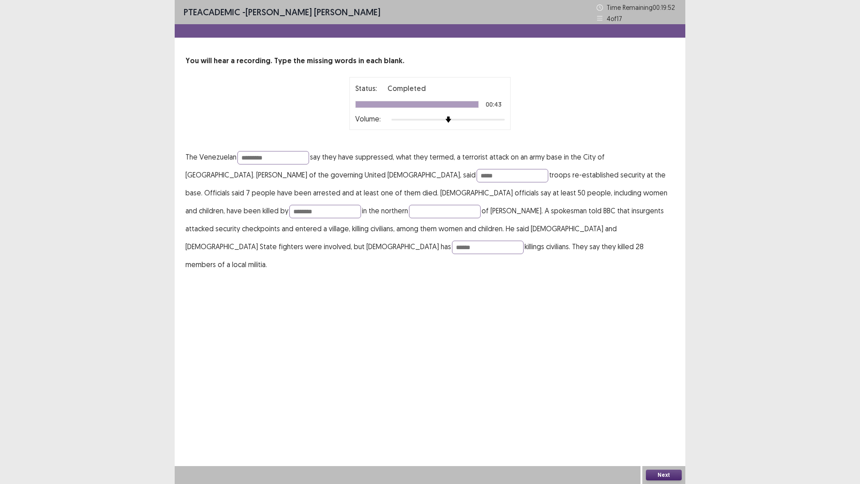
click at [662, 423] on button "Next" at bounding box center [664, 474] width 36 height 11
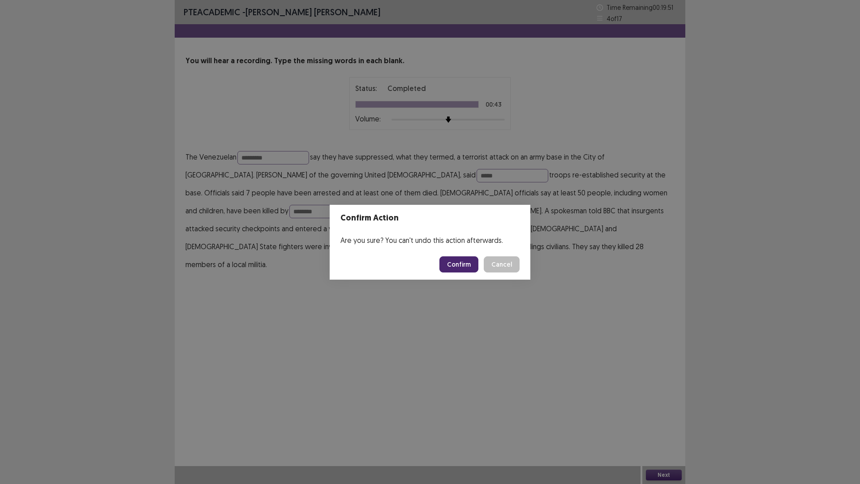
click at [466, 268] on button "Confirm" at bounding box center [458, 264] width 39 height 16
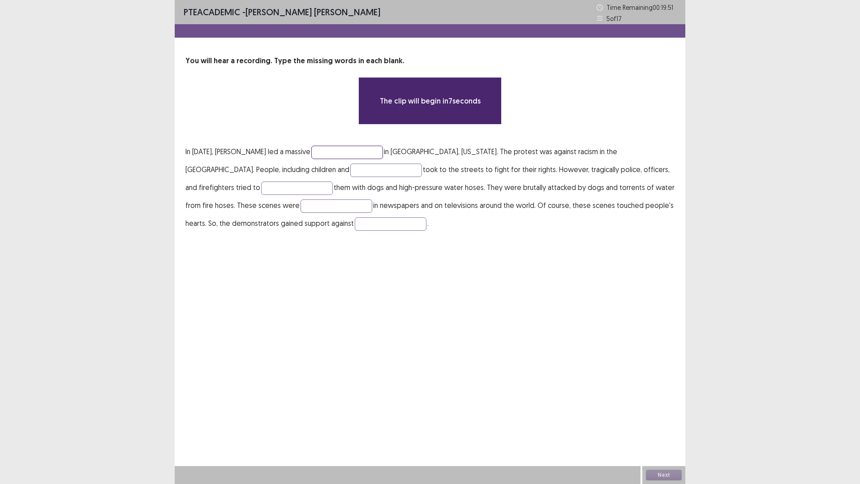
click at [339, 155] on input "text" at bounding box center [347, 152] width 72 height 13
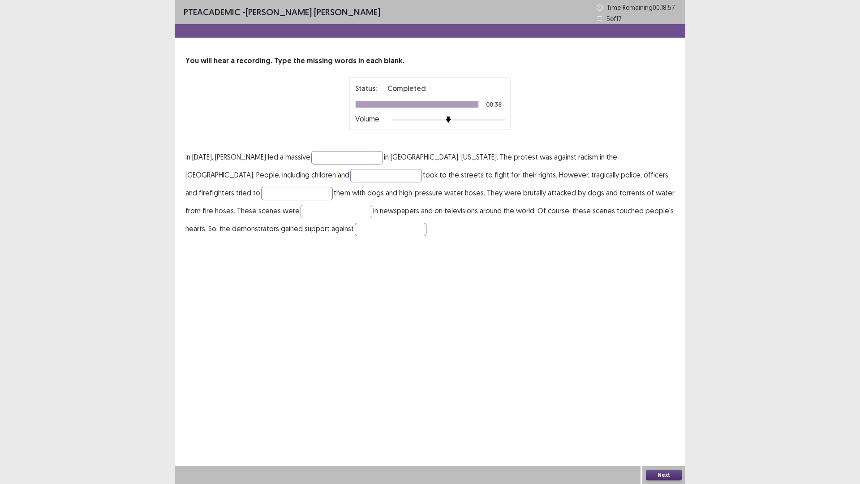
click at [355, 227] on input "text" at bounding box center [391, 229] width 72 height 13
type input "**********"
click at [347, 150] on p "**********" at bounding box center [429, 193] width 489 height 90
click at [343, 159] on input "text" at bounding box center [347, 157] width 72 height 13
type input "**********"
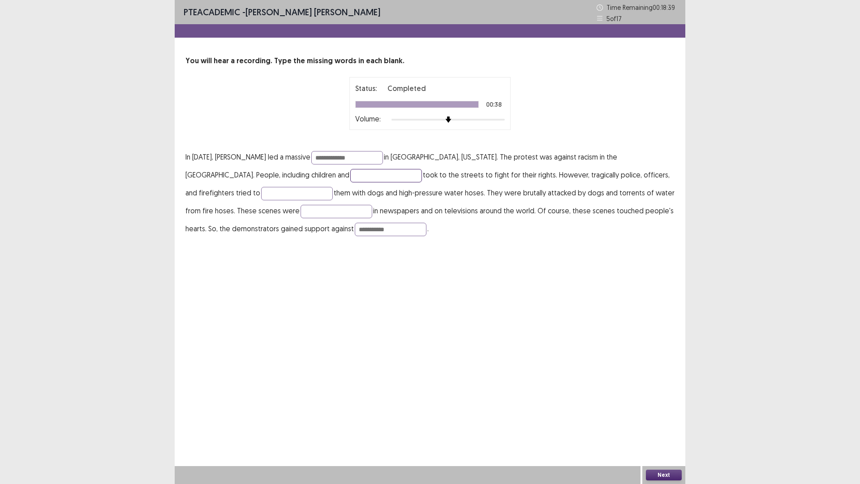
click at [350, 177] on input "text" at bounding box center [386, 175] width 72 height 13
type input "*"
type input "********"
click at [261, 189] on input "text" at bounding box center [297, 193] width 72 height 13
type input "****"
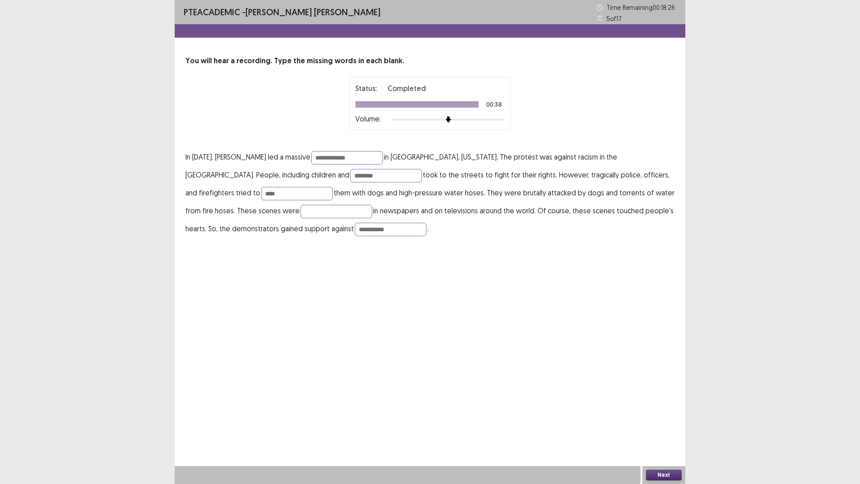
click at [662, 423] on button "Next" at bounding box center [664, 474] width 36 height 11
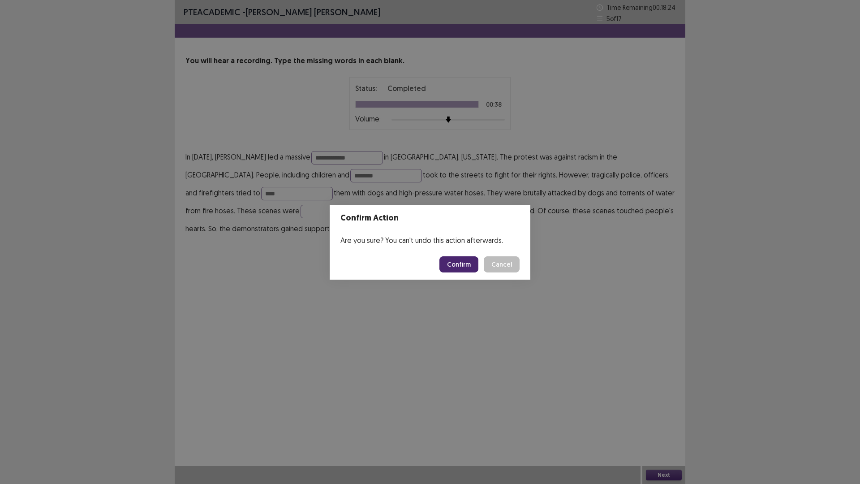
click at [457, 259] on button "Confirm" at bounding box center [458, 264] width 39 height 16
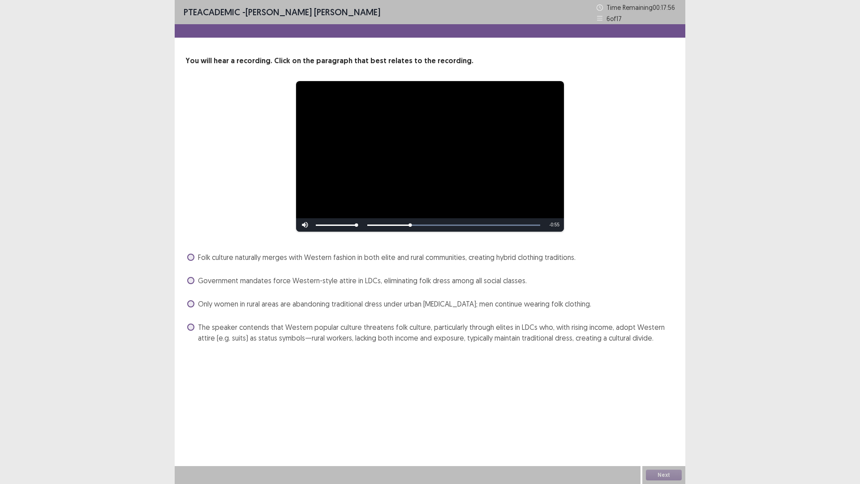
click at [440, 260] on span "Folk culture naturally merges with Western fashion in both elite and rural comm…" at bounding box center [387, 257] width 378 height 11
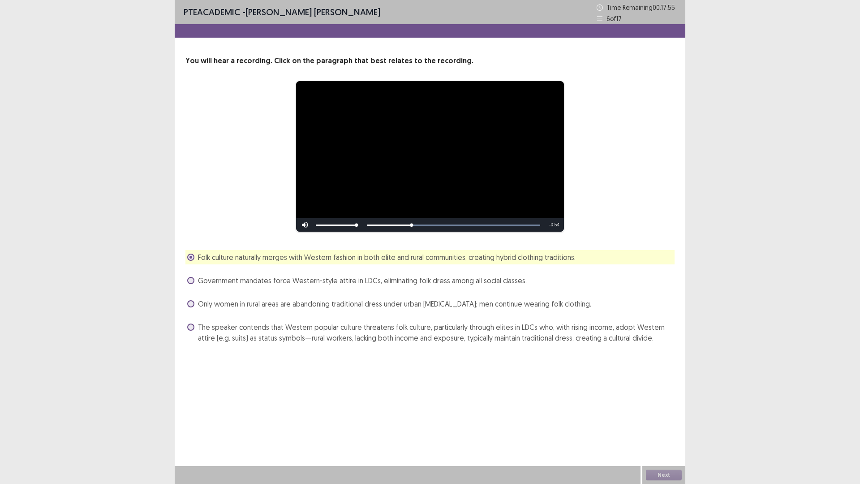
click at [433, 283] on span "Government mandates force Western-style attire in LDCs, eliminating folk dress …" at bounding box center [362, 280] width 329 height 11
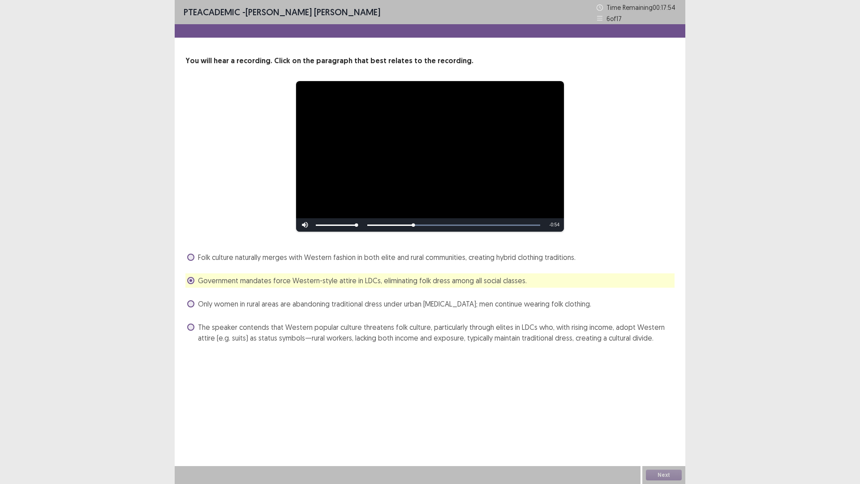
click at [420, 318] on div "Folk culture naturally merges with Western fashion in both elite and rural comm…" at bounding box center [429, 297] width 489 height 95
click at [396, 314] on div "Folk culture naturally merges with Western fashion in both elite and rural comm…" at bounding box center [429, 297] width 489 height 95
click at [327, 309] on span "Only women in rural areas are abandoning traditional dress under urban [MEDICAL…" at bounding box center [394, 303] width 393 height 11
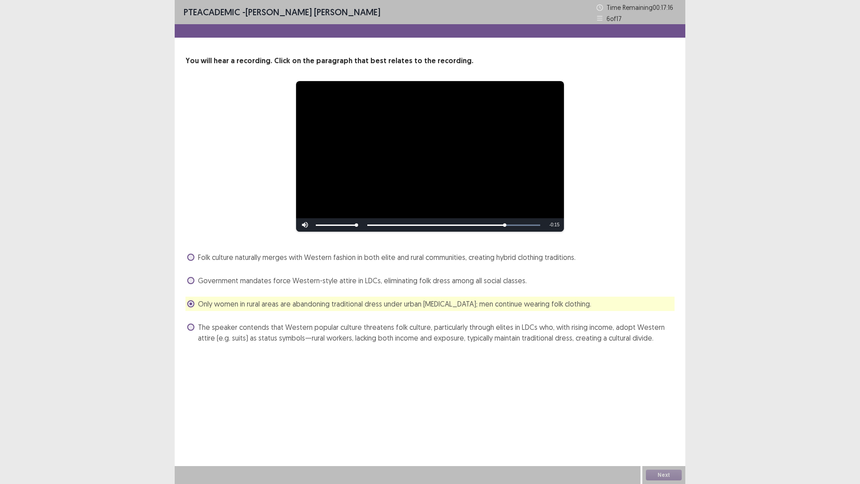
click at [360, 337] on span "The speaker contends that Western popular culture threatens folk culture, parti…" at bounding box center [436, 332] width 476 height 21
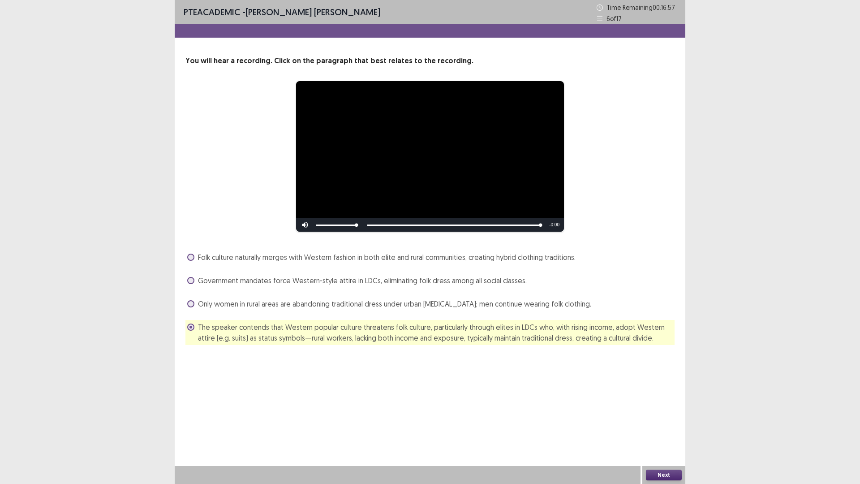
click at [403, 260] on span "Folk culture naturally merges with Western fashion in both elite and rural comm…" at bounding box center [387, 257] width 378 height 11
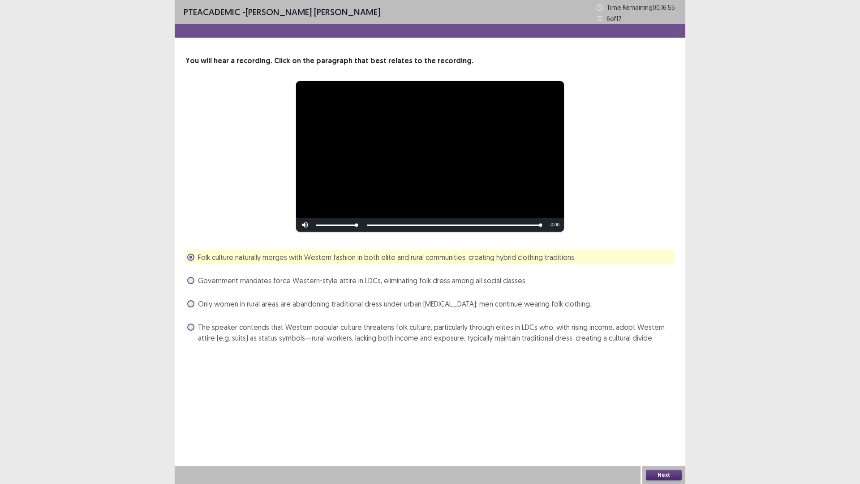
click at [421, 336] on span "The speaker contends that Western popular culture threatens folk culture, parti…" at bounding box center [436, 332] width 476 height 21
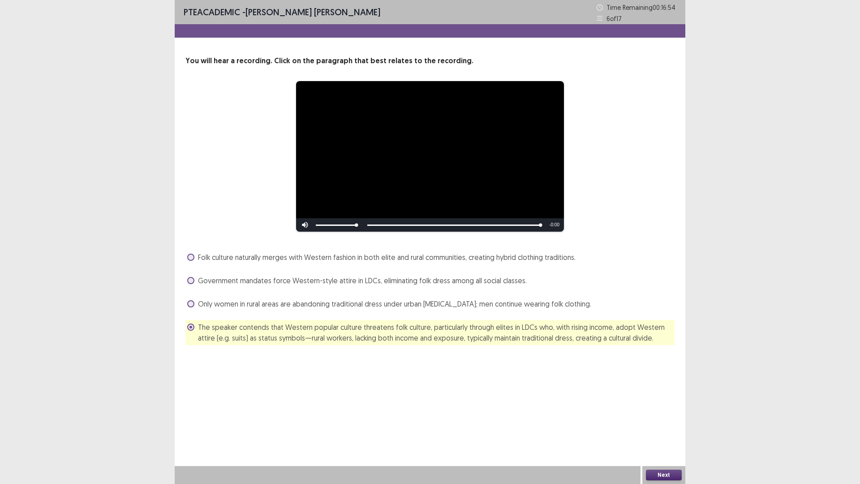
click at [665, 423] on button "Next" at bounding box center [664, 474] width 36 height 11
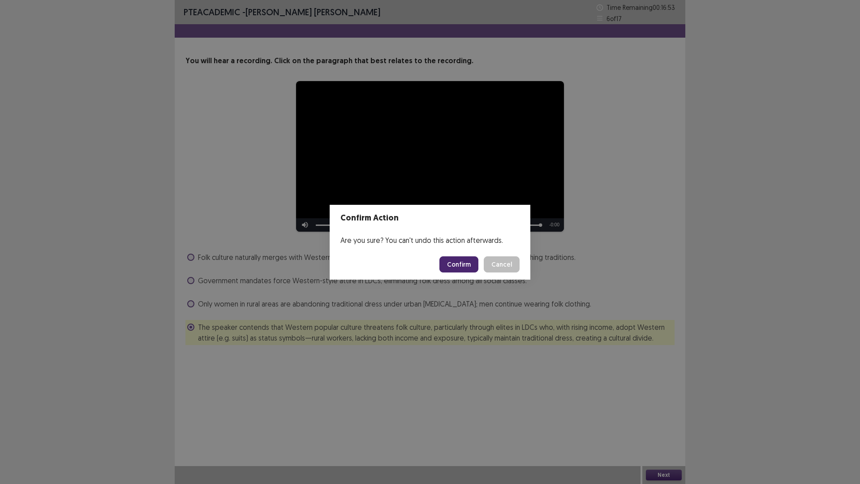
click at [453, 267] on button "Confirm" at bounding box center [458, 264] width 39 height 16
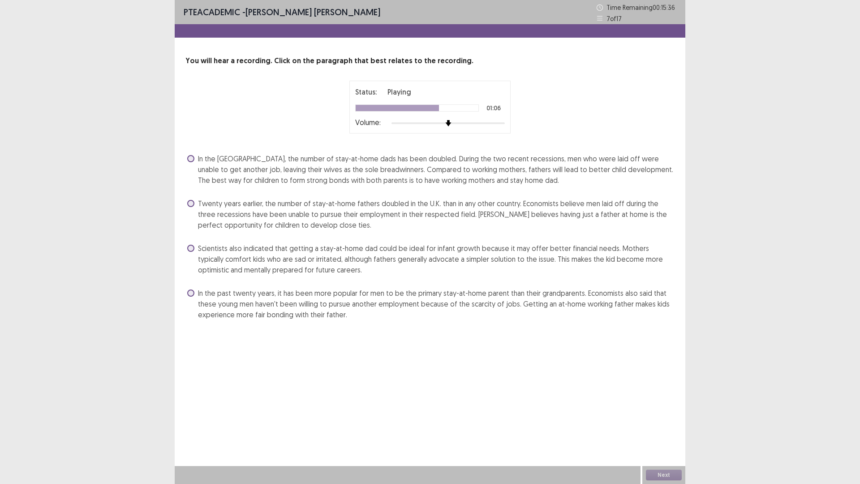
click at [403, 212] on span "Twenty years earlier, the number of stay-at-home fathers doubled in the U.K. th…" at bounding box center [436, 214] width 476 height 32
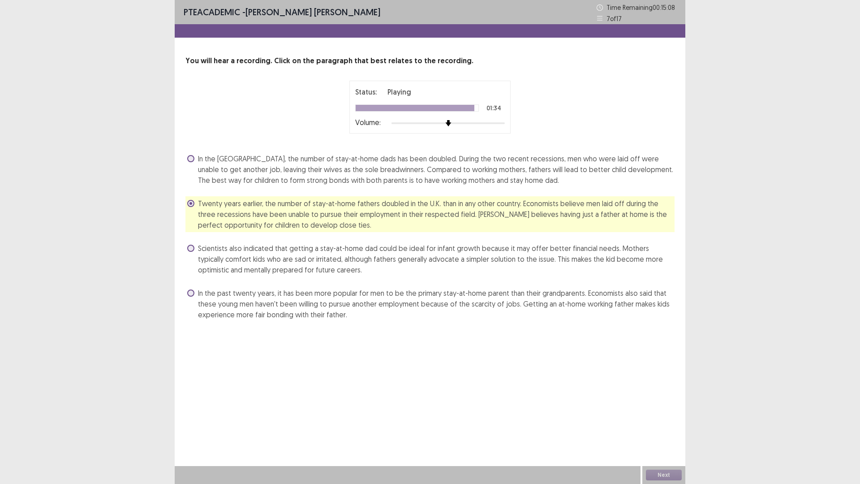
click at [532, 302] on span "In the past twenty years, it has been more popular for men to be the primary st…" at bounding box center [436, 303] width 476 height 32
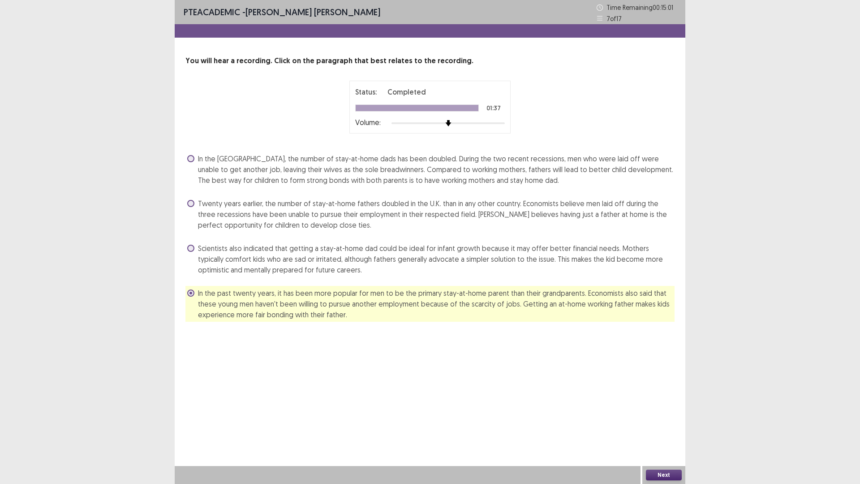
click at [439, 173] on span "In the [GEOGRAPHIC_DATA], the number of stay-at-home dads has been doubled. Dur…" at bounding box center [436, 169] width 476 height 32
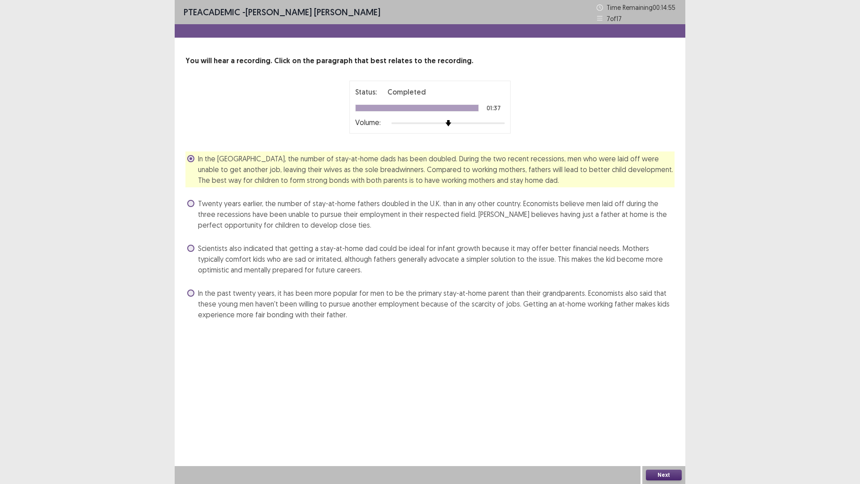
click at [325, 214] on span "Twenty years earlier, the number of stay-at-home fathers doubled in the U.K. th…" at bounding box center [436, 214] width 476 height 32
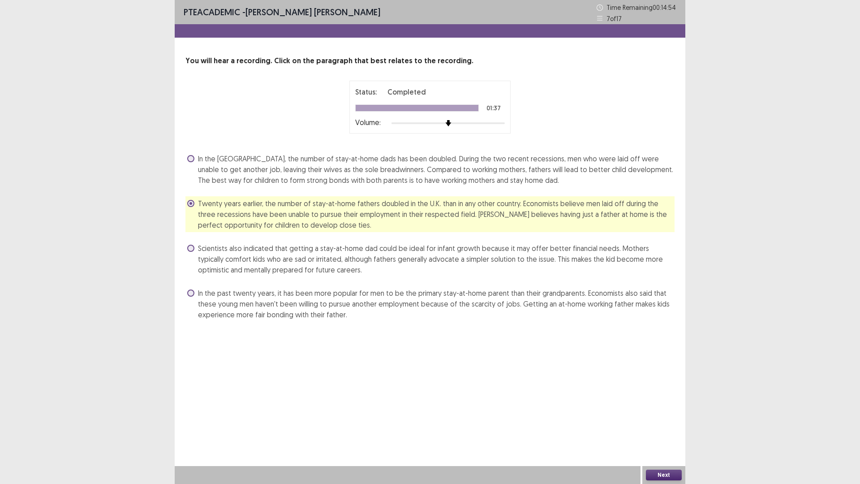
click at [664, 423] on button "Next" at bounding box center [664, 474] width 36 height 11
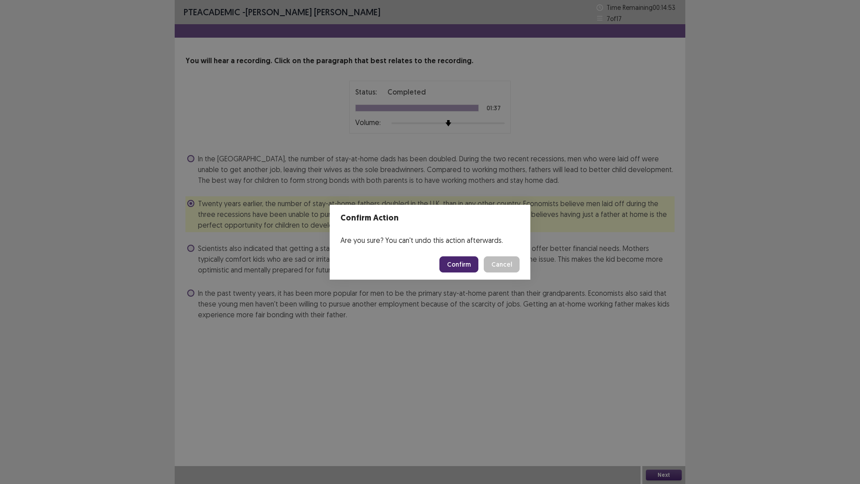
click at [469, 266] on button "Confirm" at bounding box center [458, 264] width 39 height 16
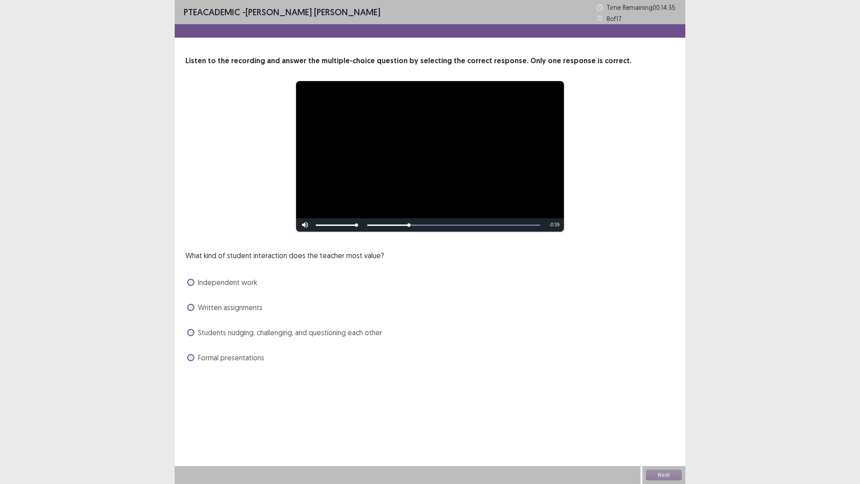
click at [343, 335] on span "Students nudging, challenging, and questioning each other" at bounding box center [290, 332] width 184 height 11
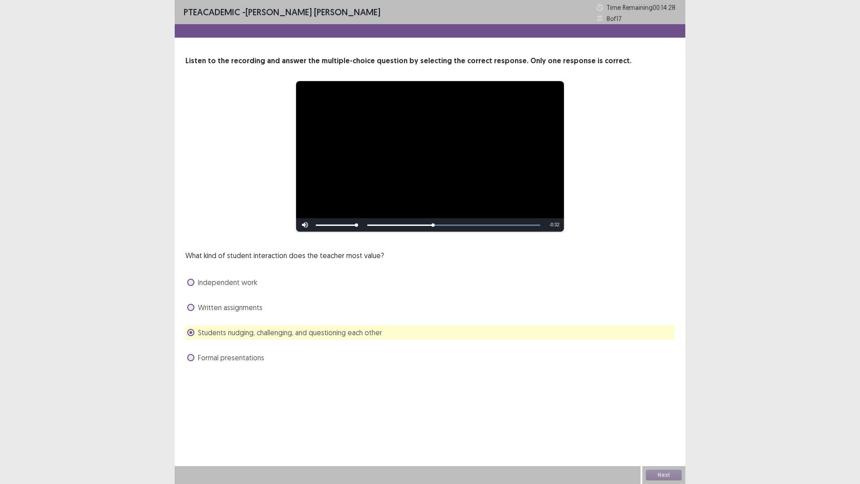
click at [257, 356] on span "Formal presentations" at bounding box center [231, 357] width 66 height 11
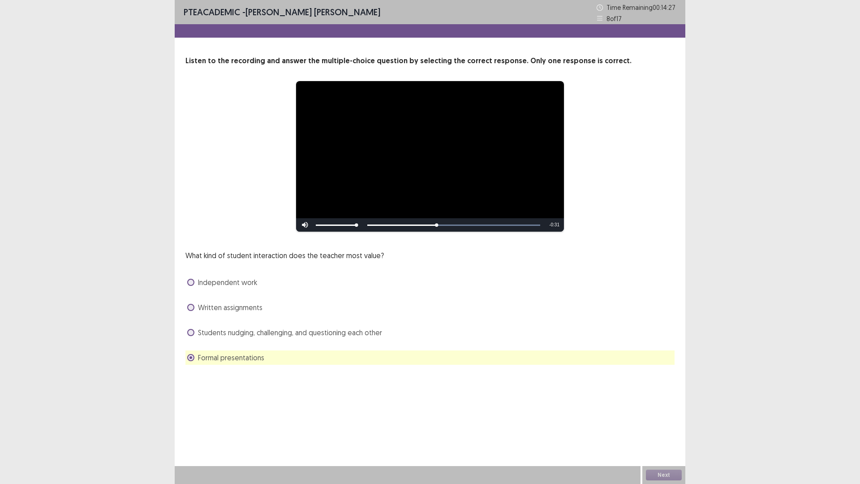
click at [251, 330] on span "Students nudging, challenging, and questioning each other" at bounding box center [290, 332] width 184 height 11
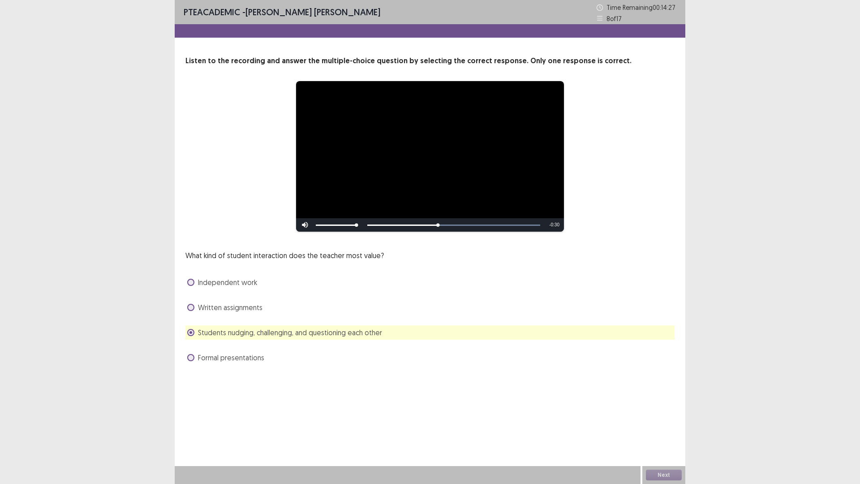
click at [246, 308] on span "Written assignments" at bounding box center [230, 307] width 64 height 11
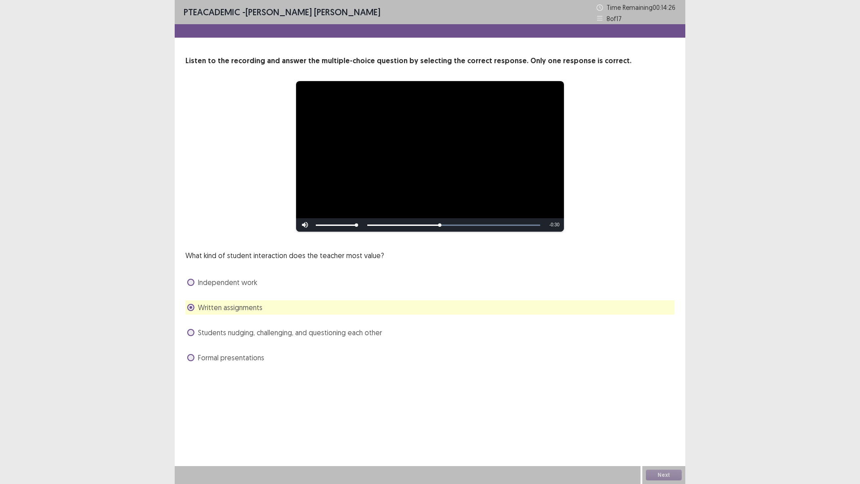
click at [242, 274] on div "What kind of student interaction does the teacher most value? Independent work …" at bounding box center [429, 307] width 489 height 115
click at [240, 335] on span "Students nudging, challenging, and questioning each other" at bounding box center [290, 332] width 184 height 11
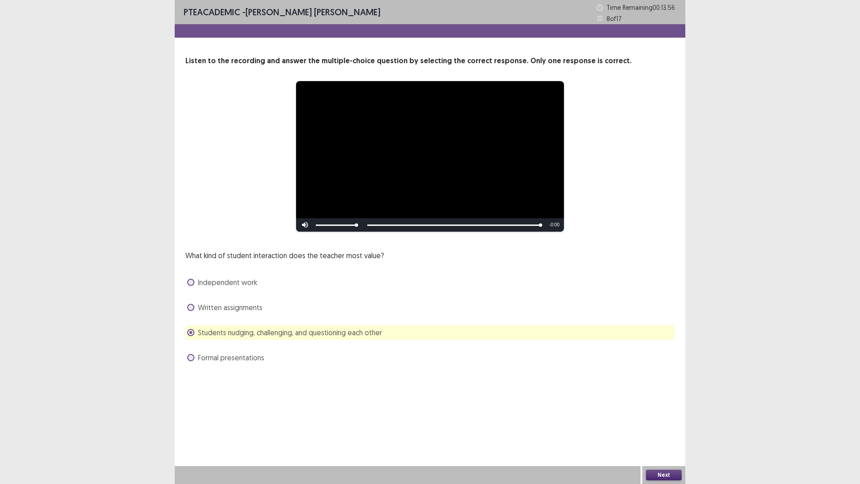
click at [669, 423] on button "Next" at bounding box center [664, 474] width 36 height 11
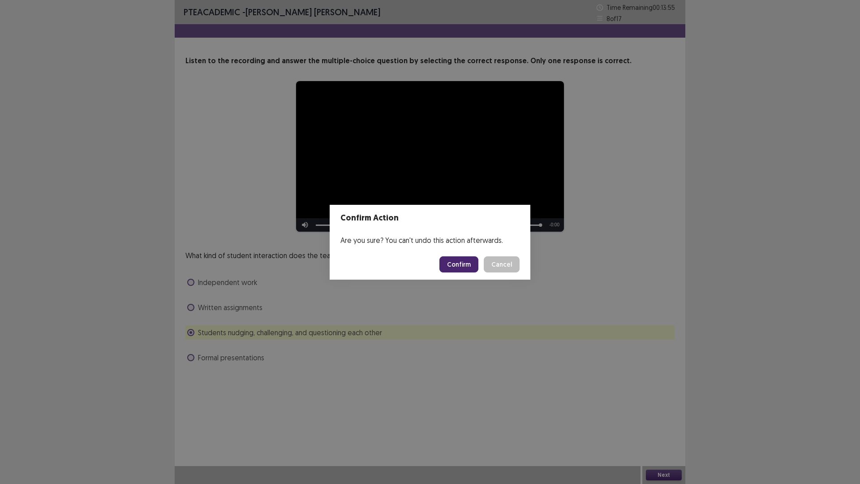
click at [458, 264] on button "Confirm" at bounding box center [458, 264] width 39 height 16
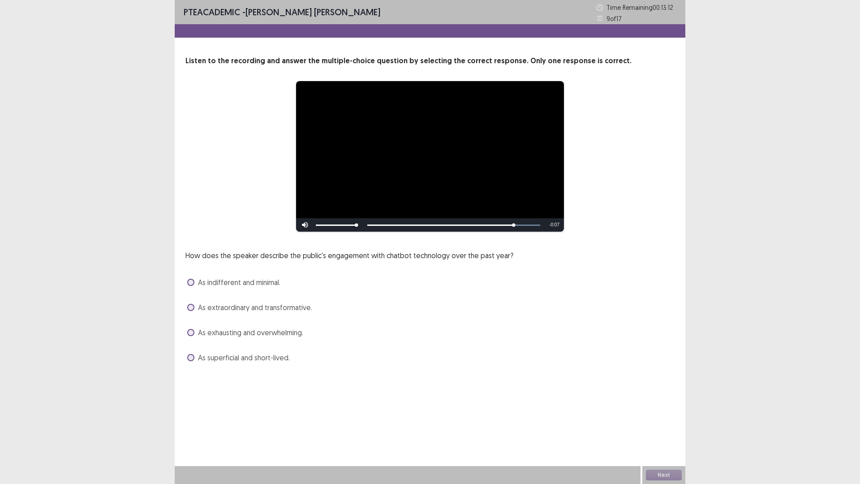
click at [253, 331] on span "As exhausting and overwhelming." at bounding box center [250, 332] width 105 height 11
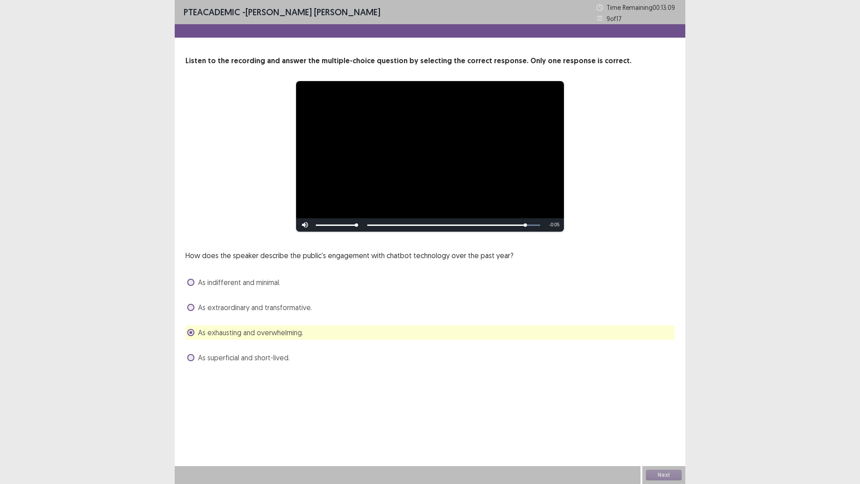
click at [283, 306] on span "As extraordinary and transformative." at bounding box center [255, 307] width 114 height 11
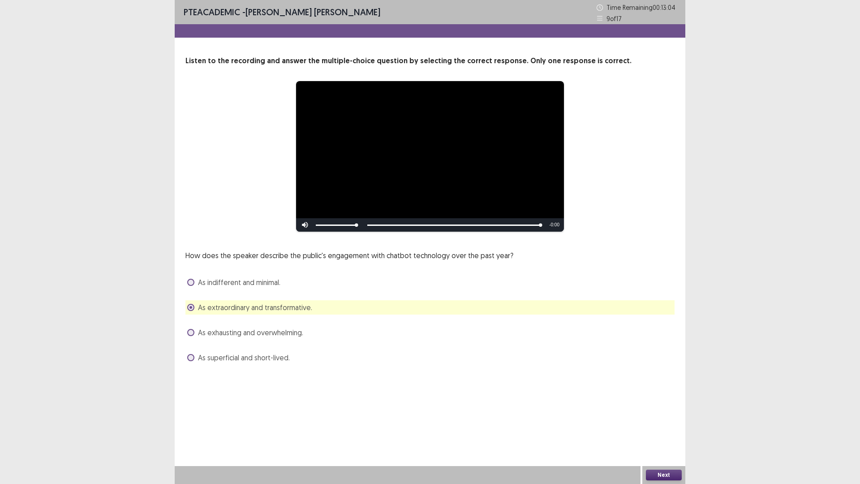
click at [658, 423] on button "Next" at bounding box center [664, 474] width 36 height 11
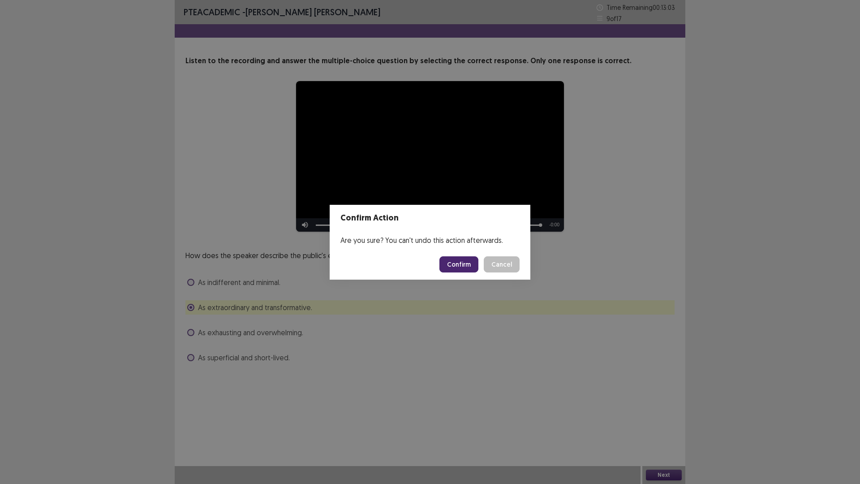
click at [465, 262] on button "Confirm" at bounding box center [458, 264] width 39 height 16
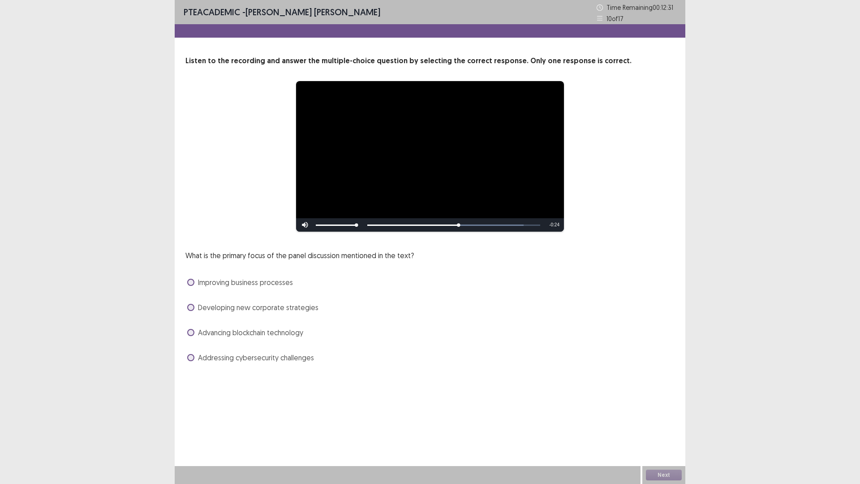
click at [253, 358] on span "Addressing cybersecurity challenges" at bounding box center [256, 357] width 116 height 11
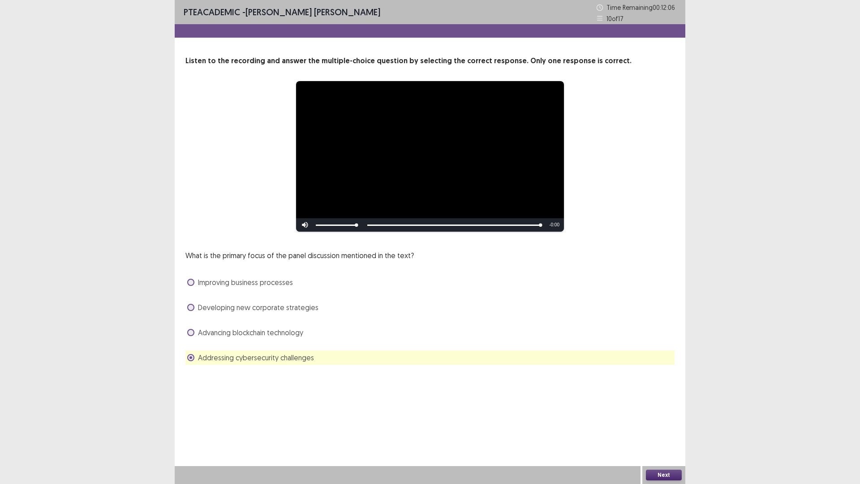
click at [669, 423] on button "Next" at bounding box center [664, 474] width 36 height 11
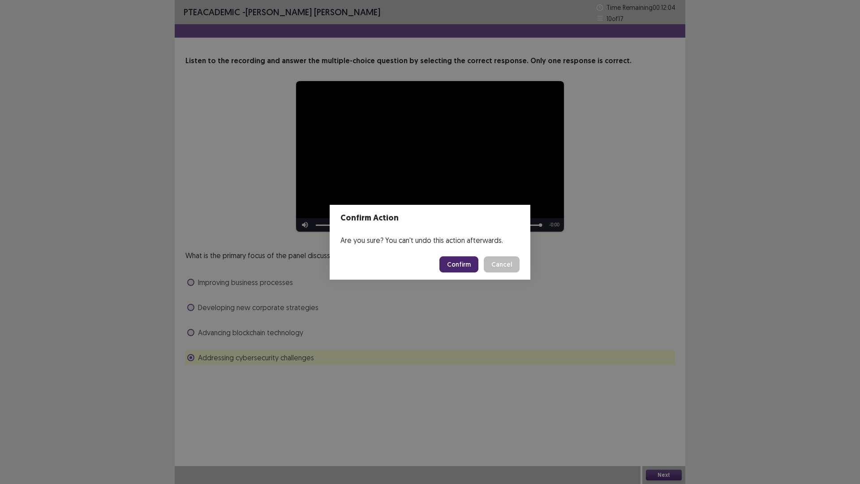
click at [451, 262] on button "Confirm" at bounding box center [458, 264] width 39 height 16
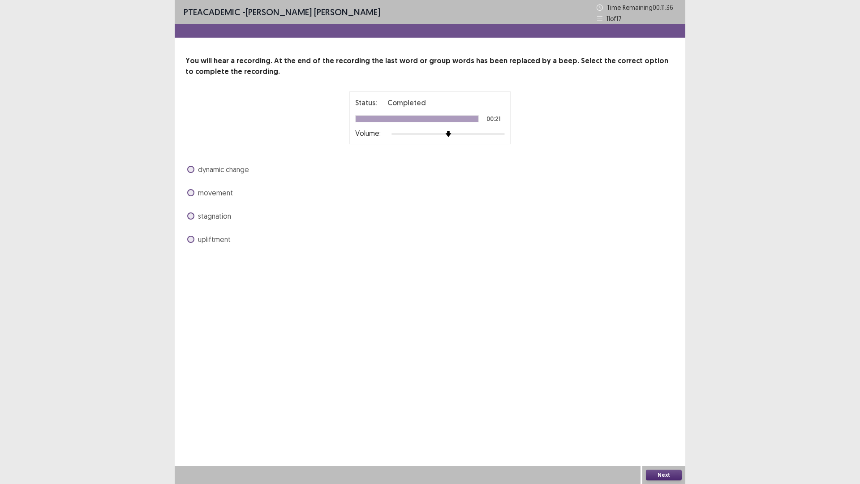
click at [217, 189] on span "movement" at bounding box center [215, 192] width 35 height 11
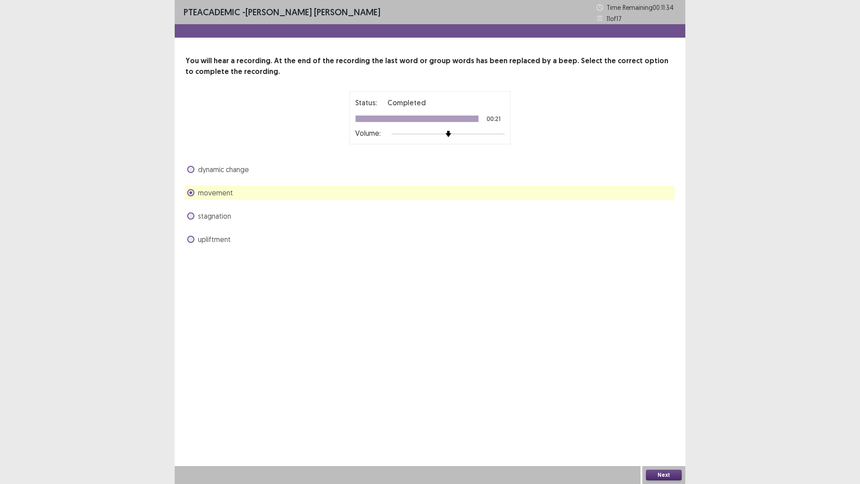
click at [650, 423] on button "Next" at bounding box center [664, 474] width 36 height 11
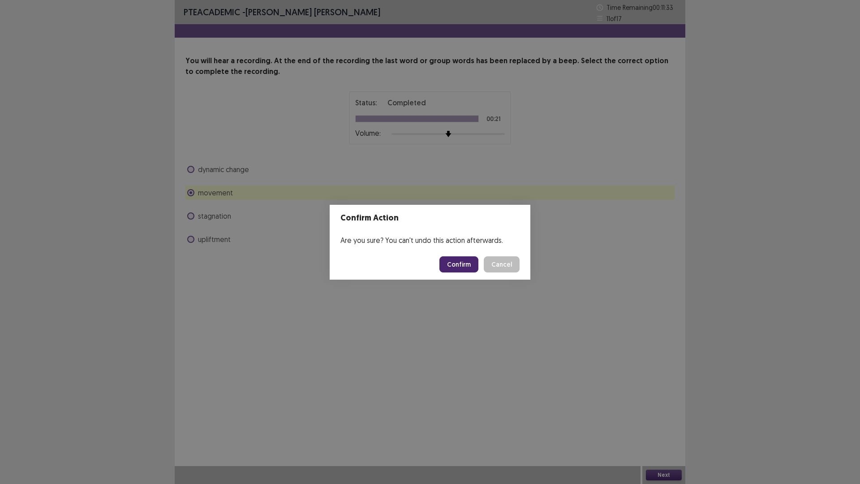
click at [454, 268] on button "Confirm" at bounding box center [458, 264] width 39 height 16
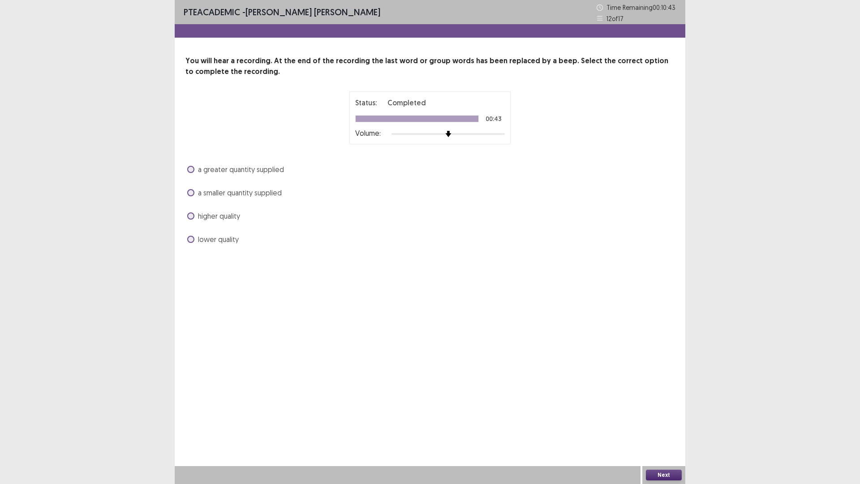
click at [236, 167] on span "a greater quantity supplied" at bounding box center [241, 169] width 86 height 11
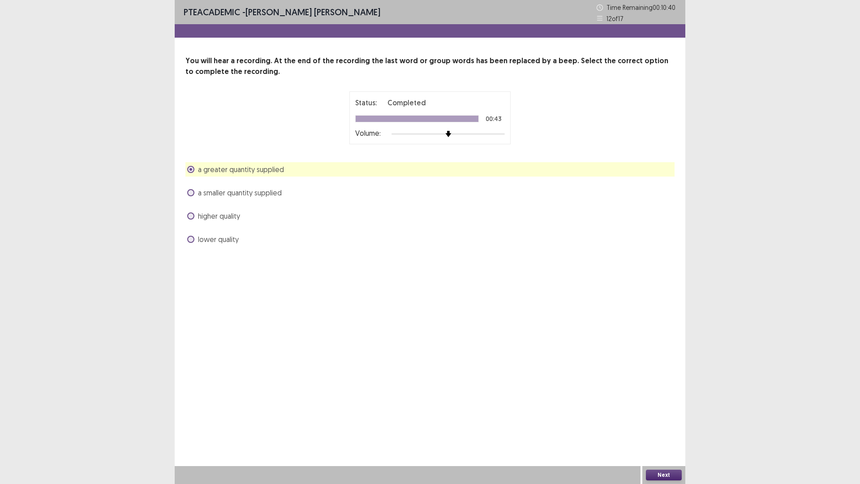
click at [202, 222] on div "higher quality" at bounding box center [429, 216] width 489 height 14
click at [203, 220] on span "higher quality" at bounding box center [219, 215] width 42 height 11
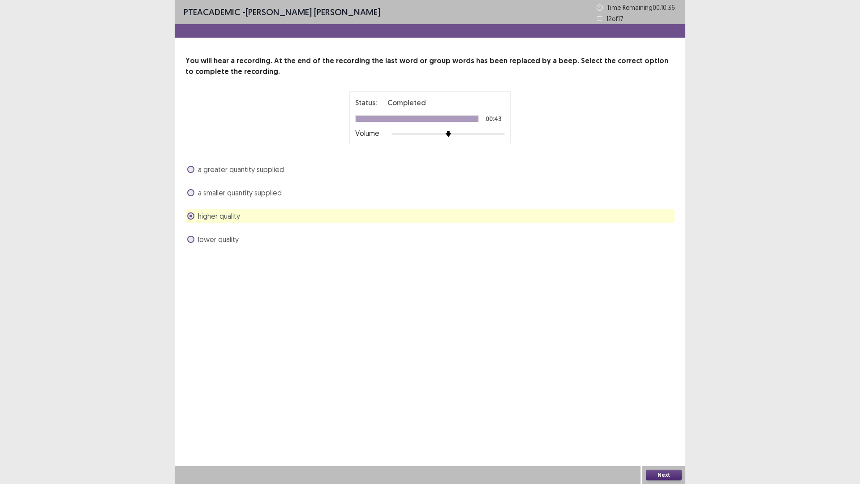
click at [669, 423] on button "Next" at bounding box center [664, 474] width 36 height 11
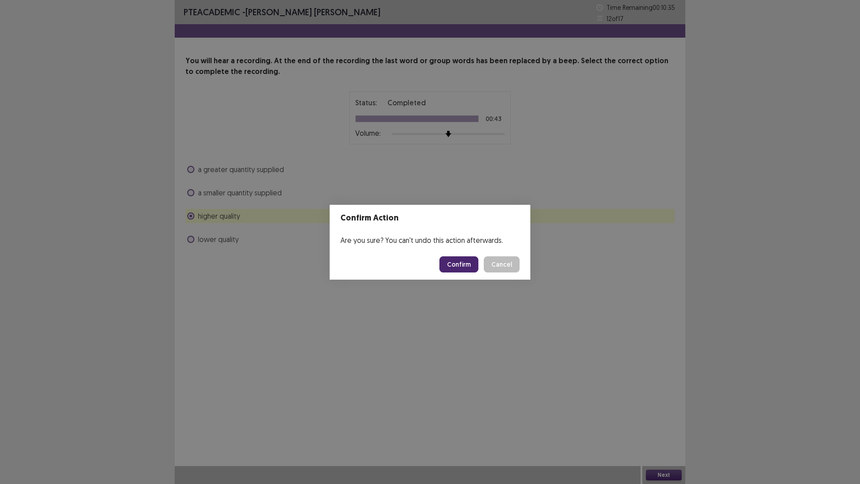
click at [452, 261] on button "Confirm" at bounding box center [458, 264] width 39 height 16
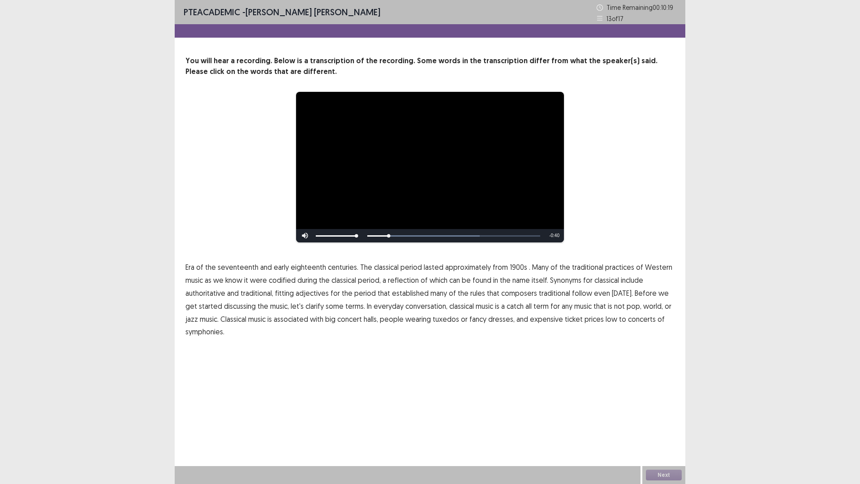
click at [510, 266] on span "1900s" at bounding box center [518, 267] width 17 height 11
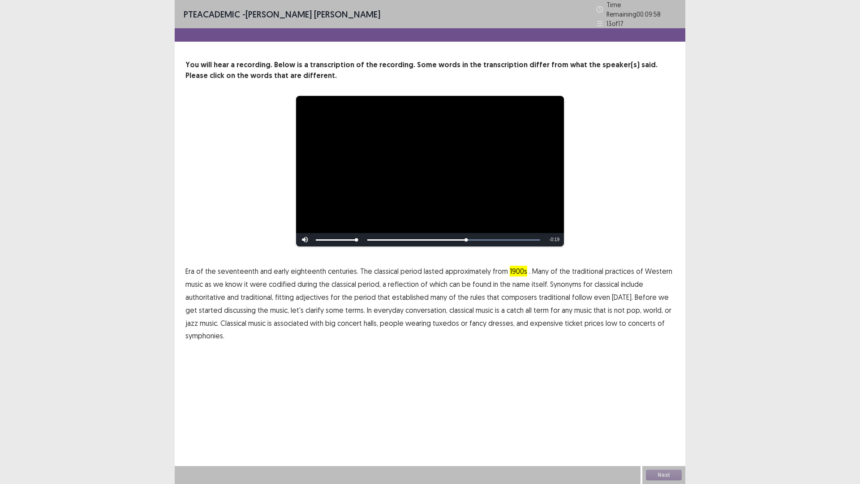
click at [547, 294] on span "traditional" at bounding box center [554, 297] width 31 height 11
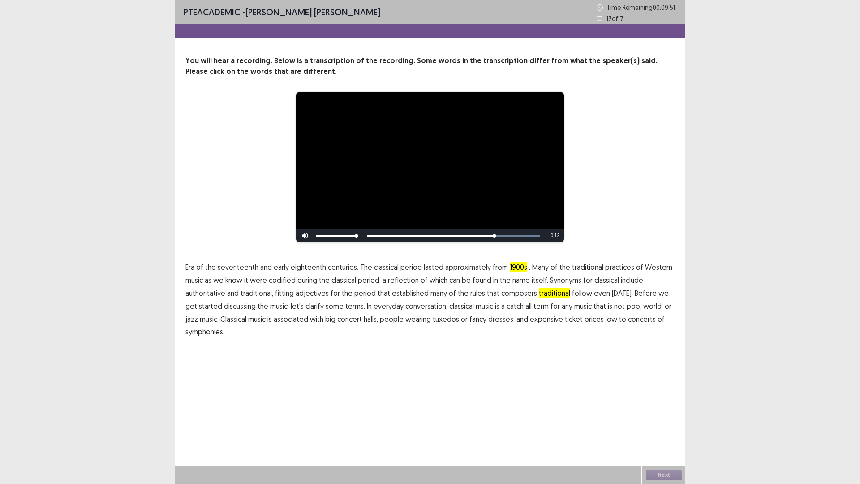
click at [508, 308] on span "catch" at bounding box center [514, 305] width 17 height 11
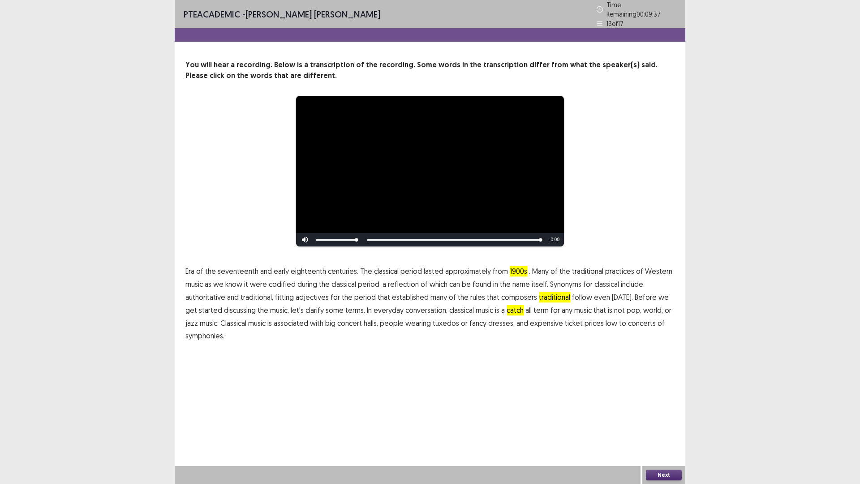
click at [666, 423] on button "Next" at bounding box center [664, 474] width 36 height 11
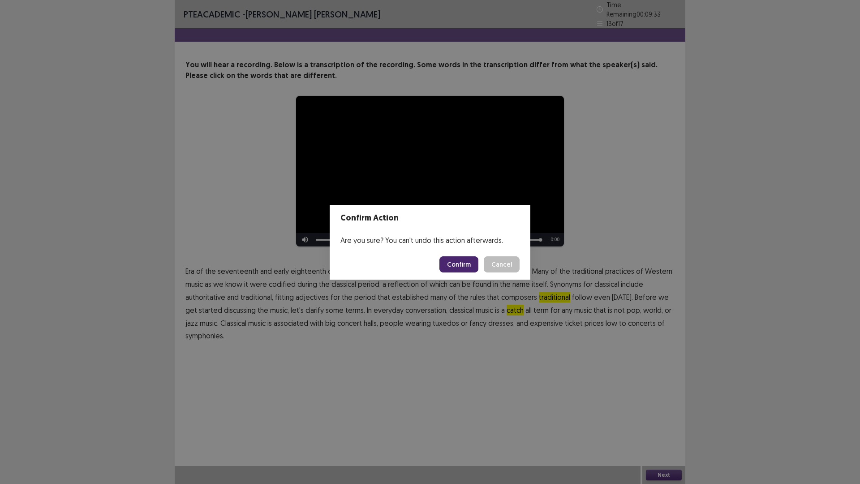
click at [447, 264] on button "Confirm" at bounding box center [458, 264] width 39 height 16
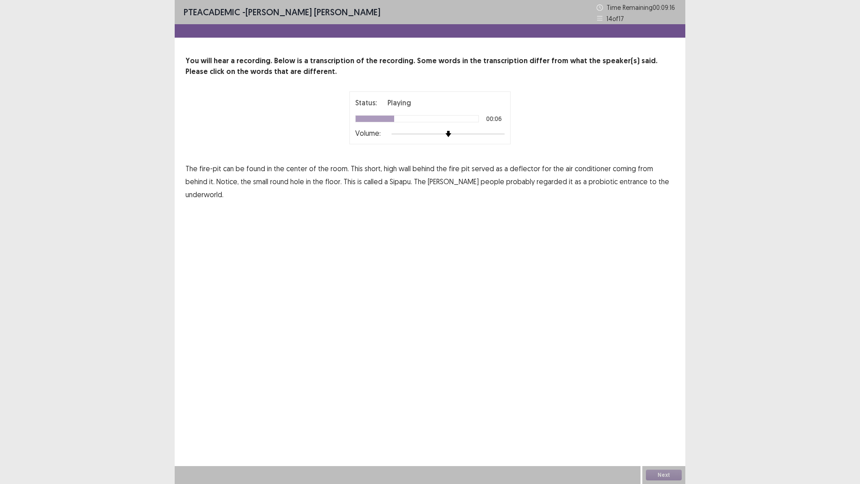
click at [384, 170] on span "high" at bounding box center [390, 168] width 13 height 11
click at [588, 168] on span "conditioner" at bounding box center [593, 168] width 36 height 11
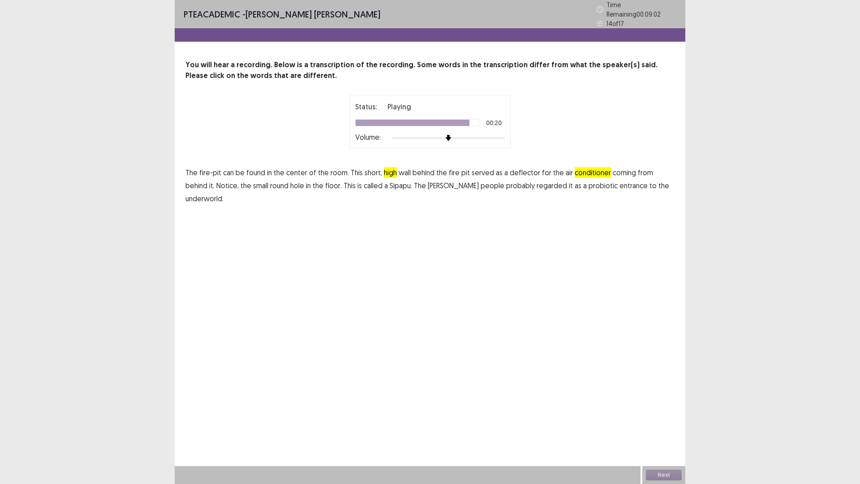
click at [588, 185] on span "probiotic" at bounding box center [602, 185] width 29 height 11
click at [667, 423] on button "Next" at bounding box center [664, 474] width 36 height 11
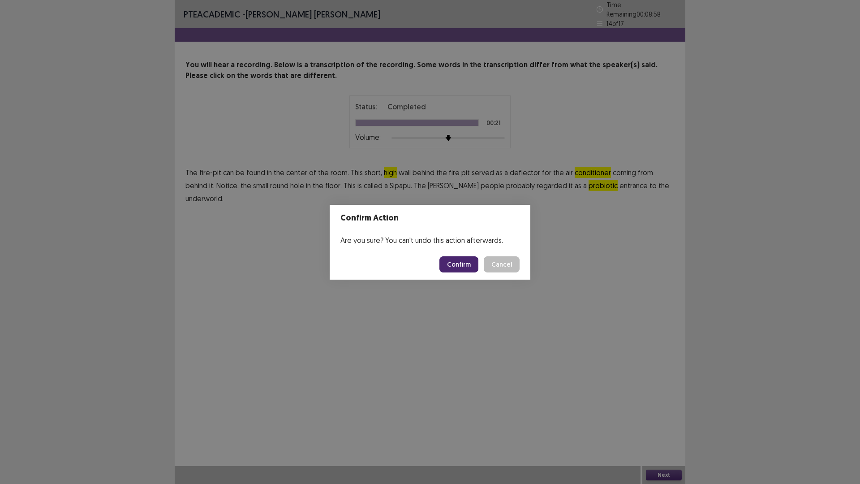
click at [458, 268] on button "Confirm" at bounding box center [458, 264] width 39 height 16
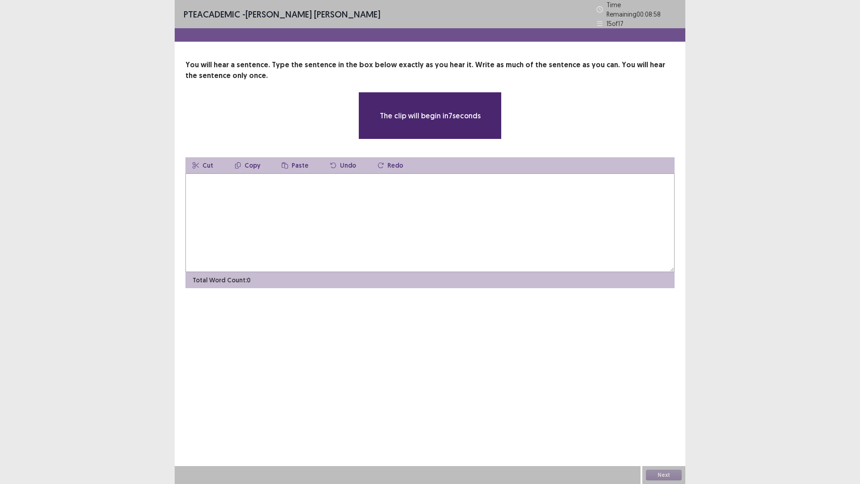
click at [242, 200] on textarea at bounding box center [429, 222] width 489 height 99
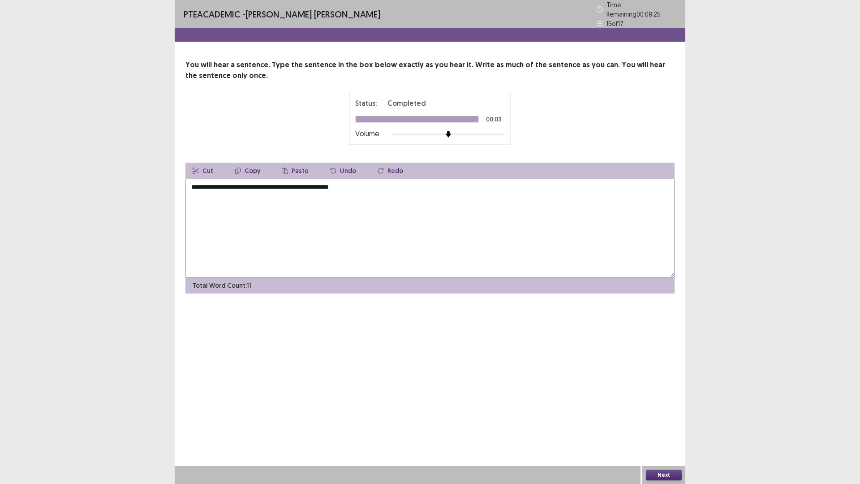
click at [315, 183] on textarea "**********" at bounding box center [429, 228] width 489 height 99
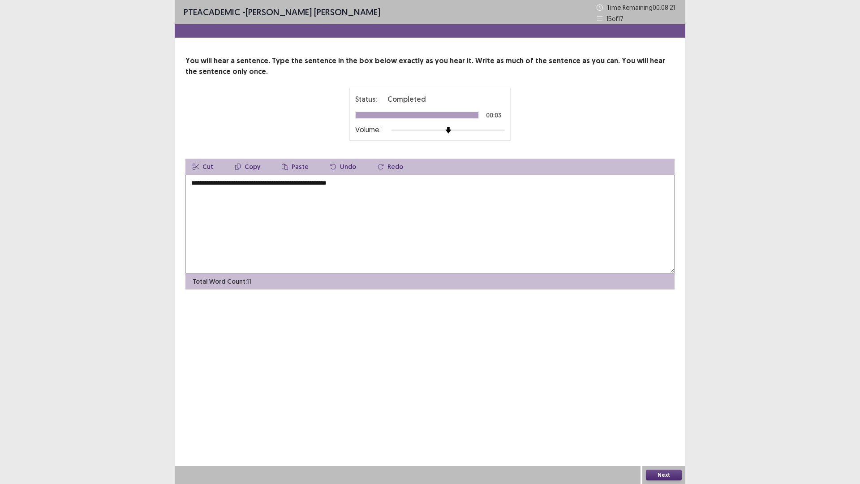
type textarea "**********"
click at [656, 423] on button "Next" at bounding box center [664, 474] width 36 height 11
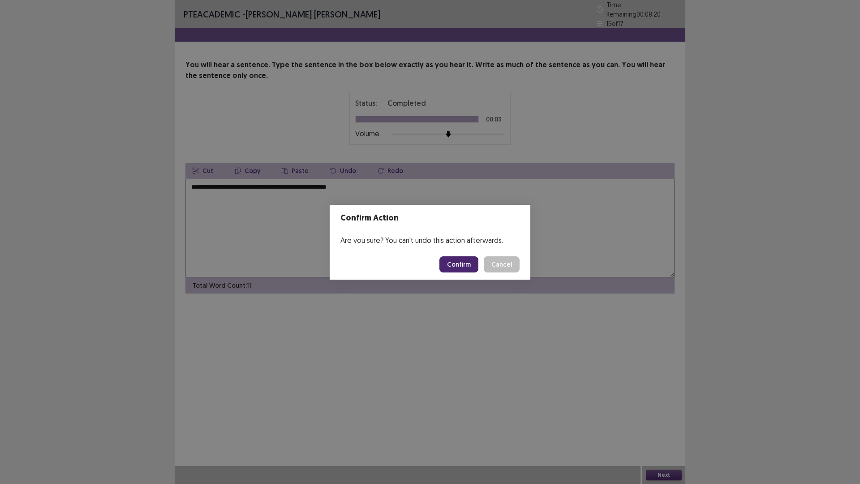
drag, startPoint x: 458, startPoint y: 255, endPoint x: 458, endPoint y: 262, distance: 6.3
click at [458, 257] on footer "Confirm Cancel" at bounding box center [430, 264] width 201 height 30
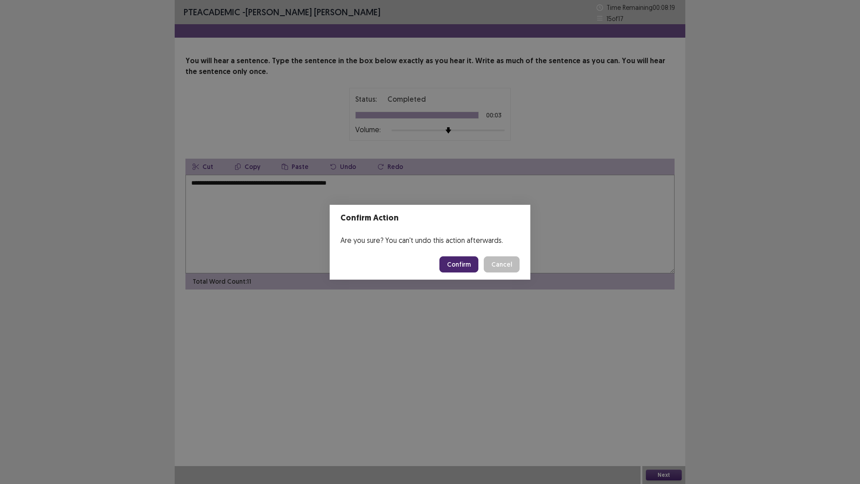
click at [458, 262] on button "Confirm" at bounding box center [458, 264] width 39 height 16
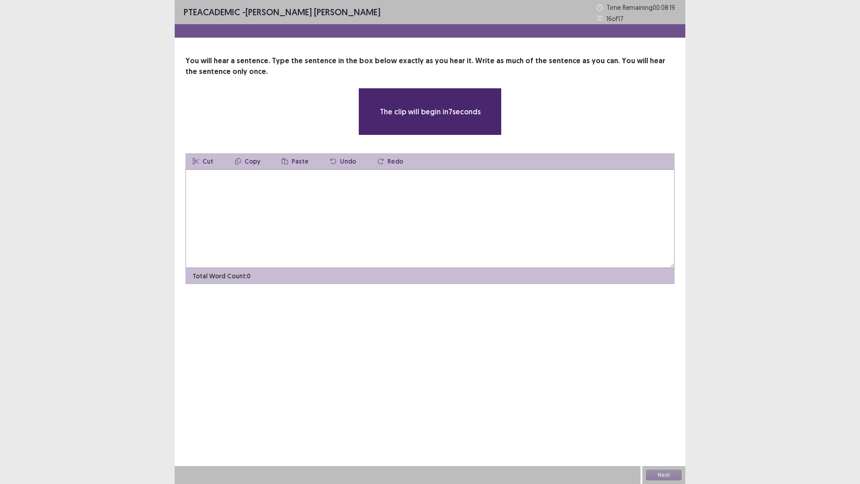
click at [248, 195] on textarea at bounding box center [429, 218] width 489 height 99
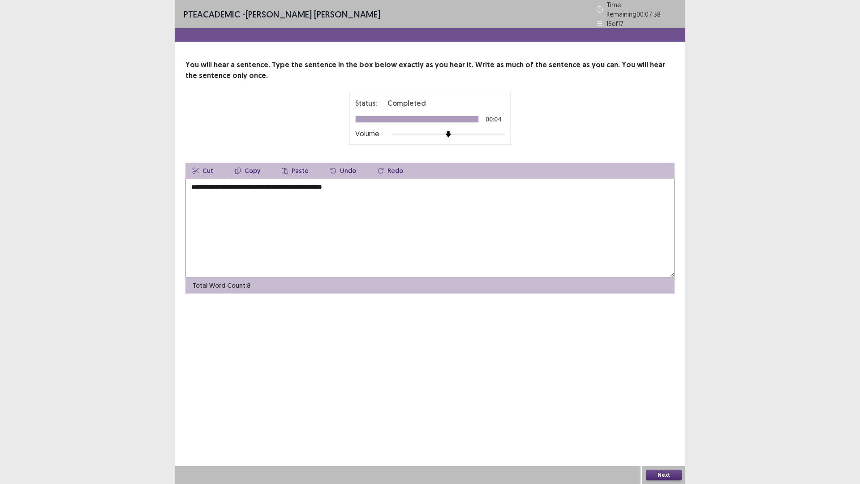
click at [251, 183] on textarea "**********" at bounding box center [429, 228] width 489 height 99
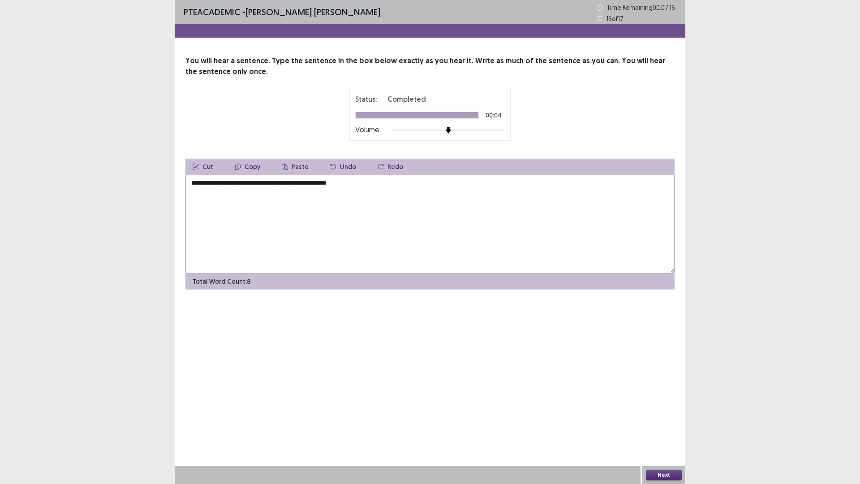
type textarea "**********"
click at [670, 423] on button "Next" at bounding box center [664, 474] width 36 height 11
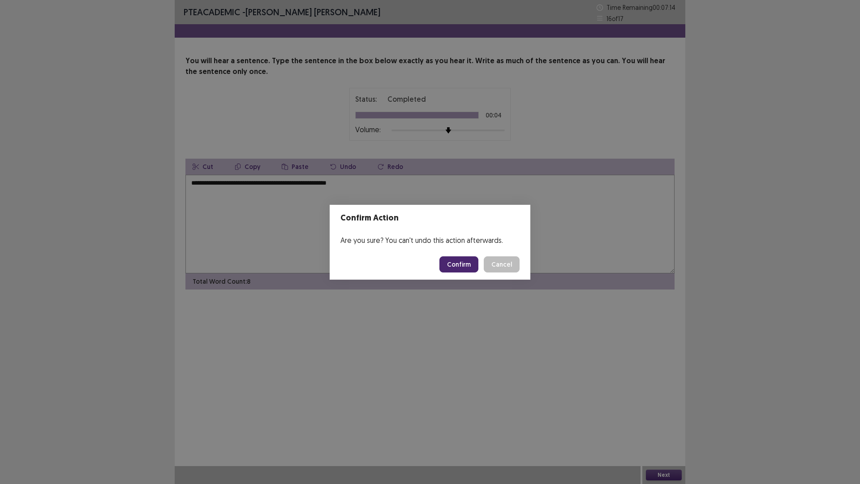
click at [461, 268] on button "Confirm" at bounding box center [458, 264] width 39 height 16
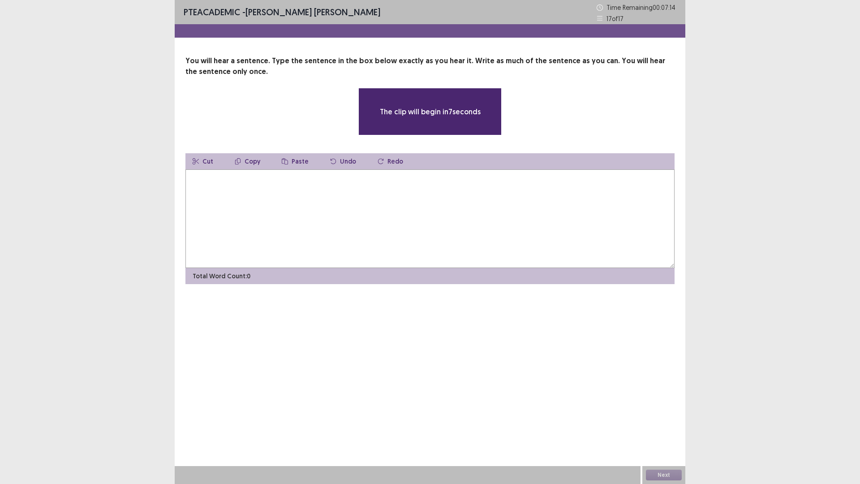
click at [250, 196] on textarea at bounding box center [429, 218] width 489 height 99
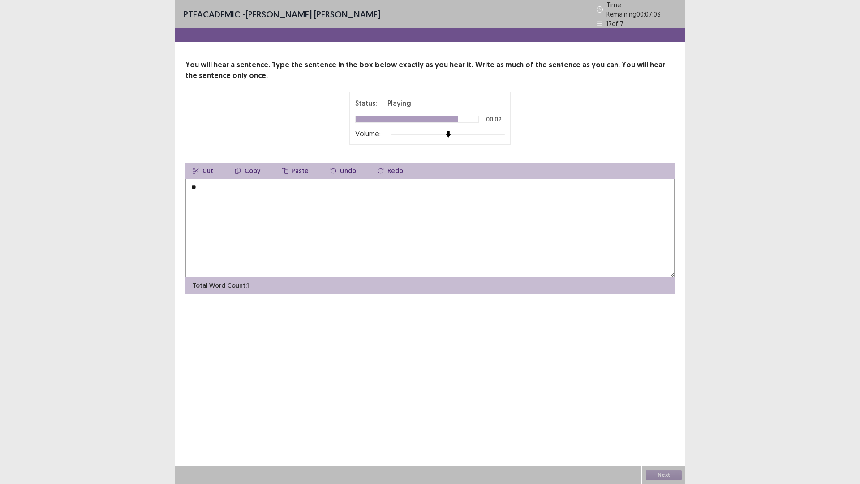
type textarea "*"
click at [197, 182] on textarea "**********" at bounding box center [429, 228] width 489 height 99
click at [259, 185] on textarea "**********" at bounding box center [429, 228] width 489 height 99
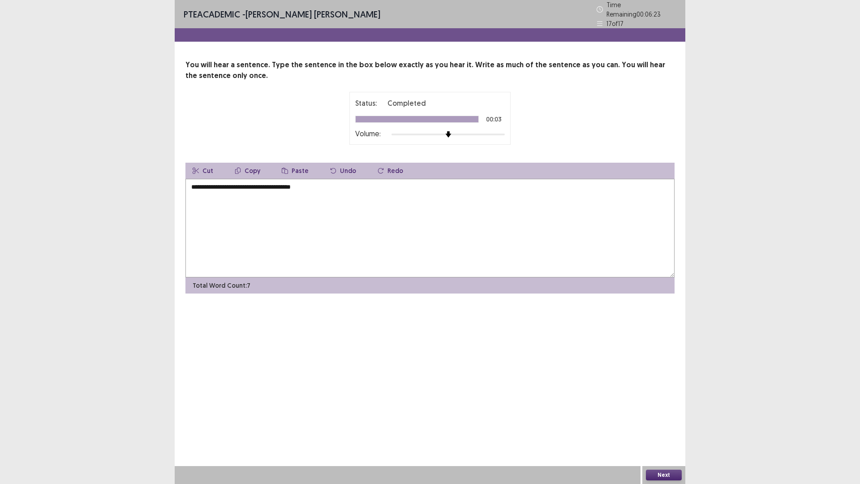
type textarea "**********"
click at [655, 423] on button "Next" at bounding box center [664, 474] width 36 height 11
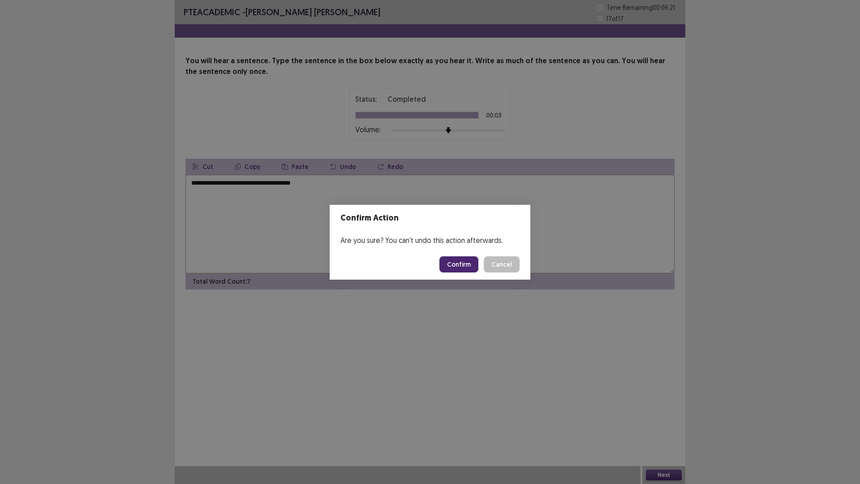
click at [467, 267] on button "Confirm" at bounding box center [458, 264] width 39 height 16
